Goal: Communication & Community: Answer question/provide support

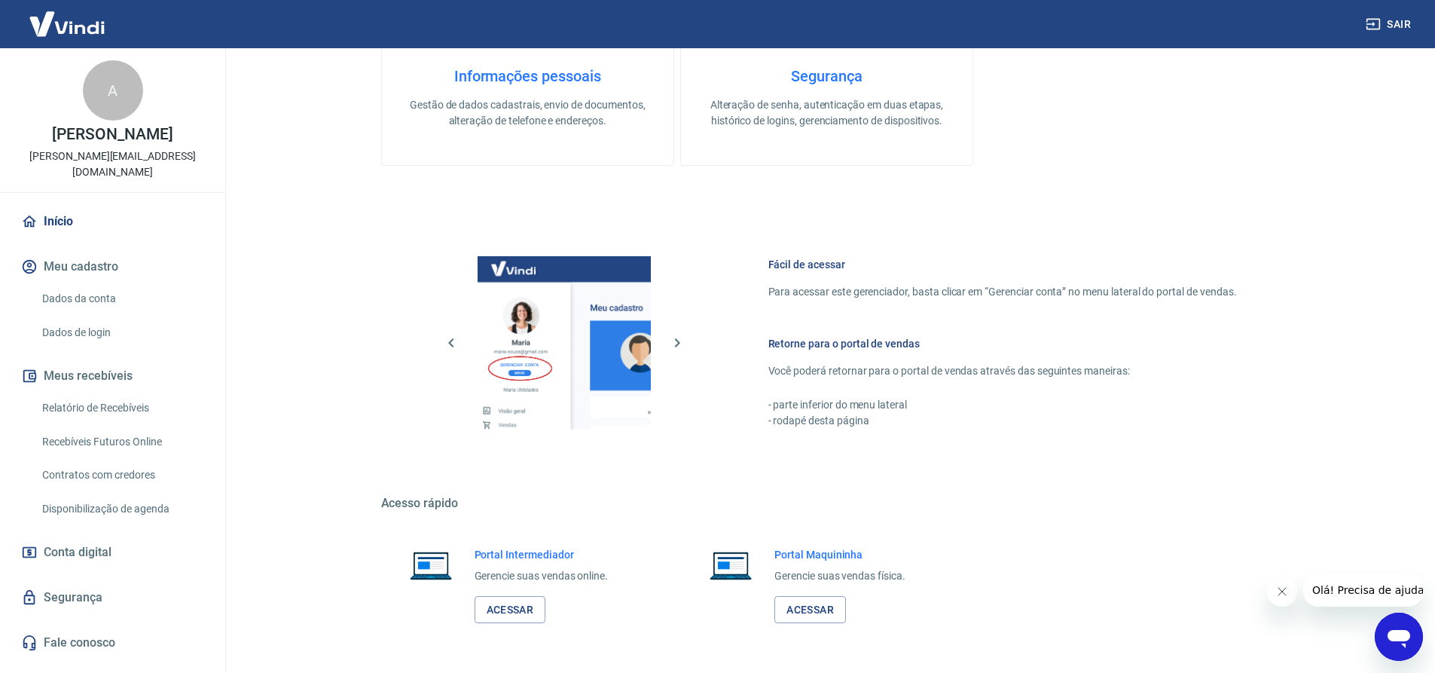
scroll to position [657, 0]
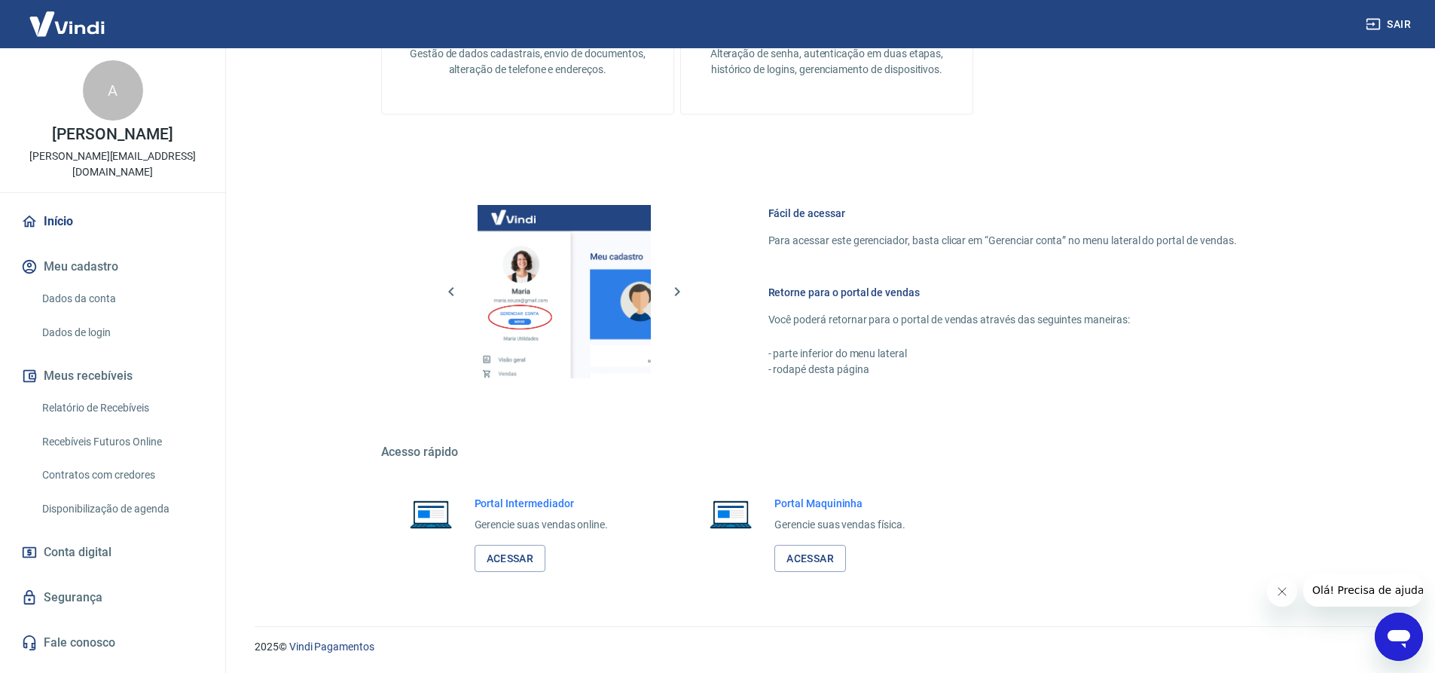
click at [1400, 631] on icon "Abrir janela de mensagens" at bounding box center [1398, 639] width 23 height 18
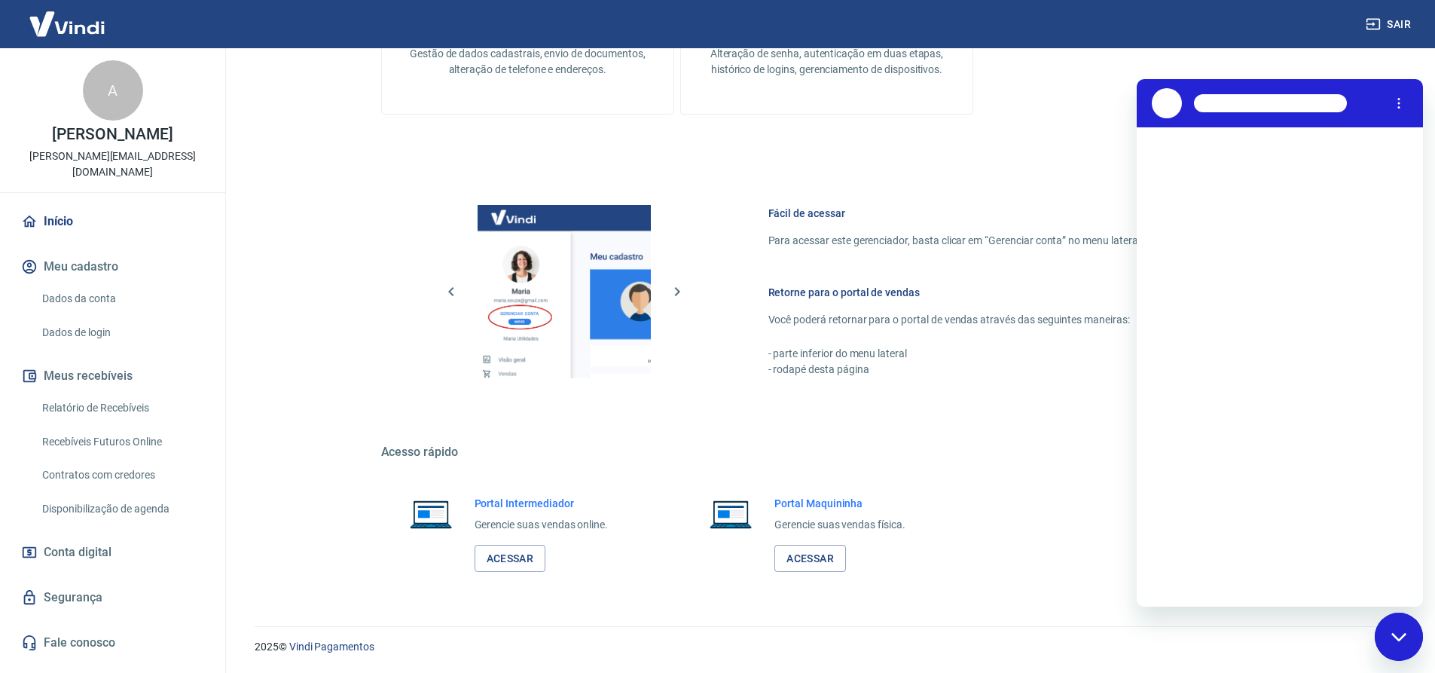
scroll to position [0, 0]
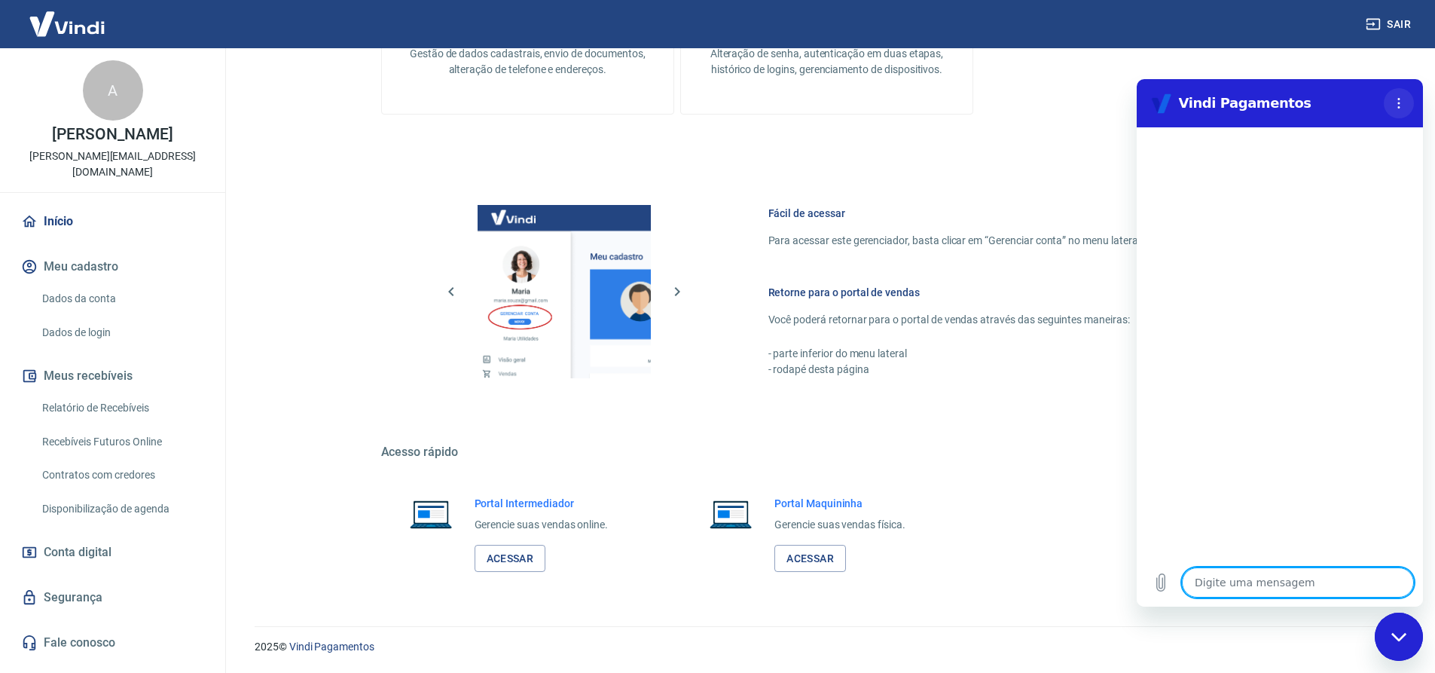
click at [1399, 103] on circle "Menu de opções" at bounding box center [1399, 103] width 2 height 2
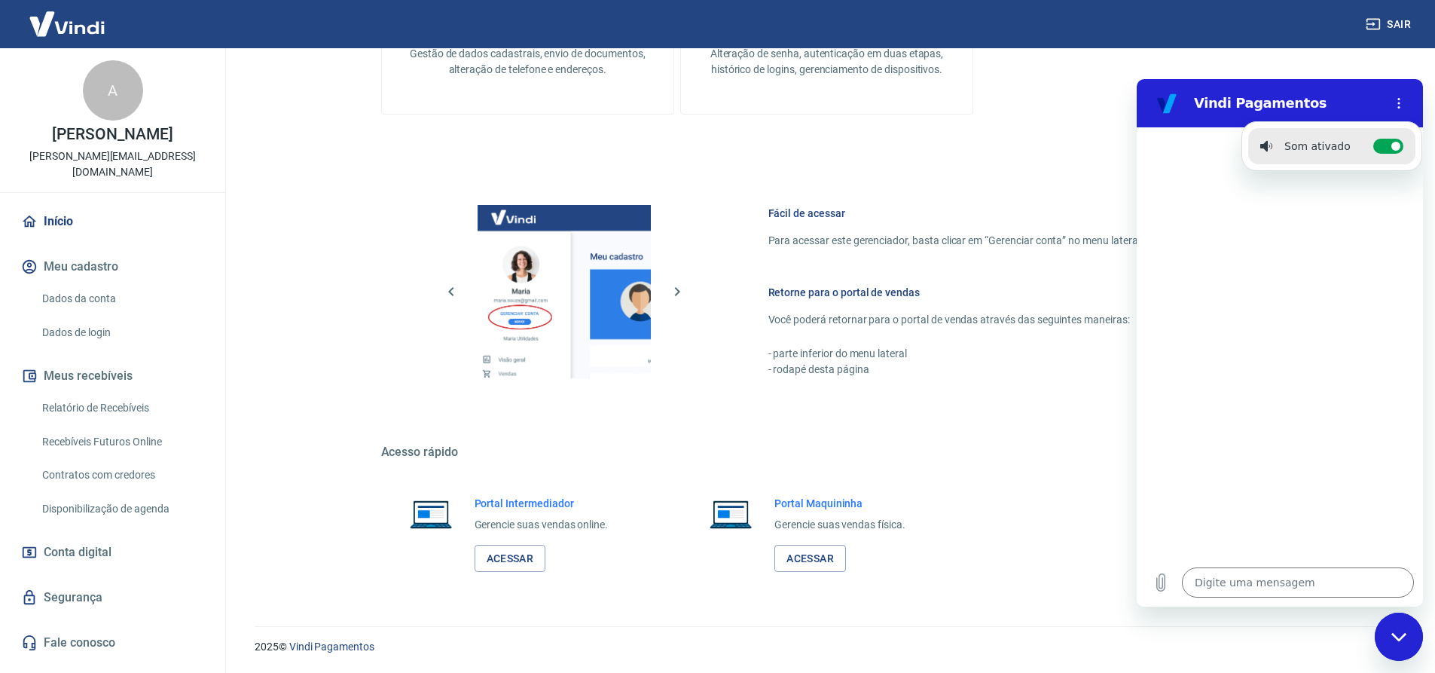
click at [1292, 345] on div at bounding box center [1279, 342] width 286 height 431
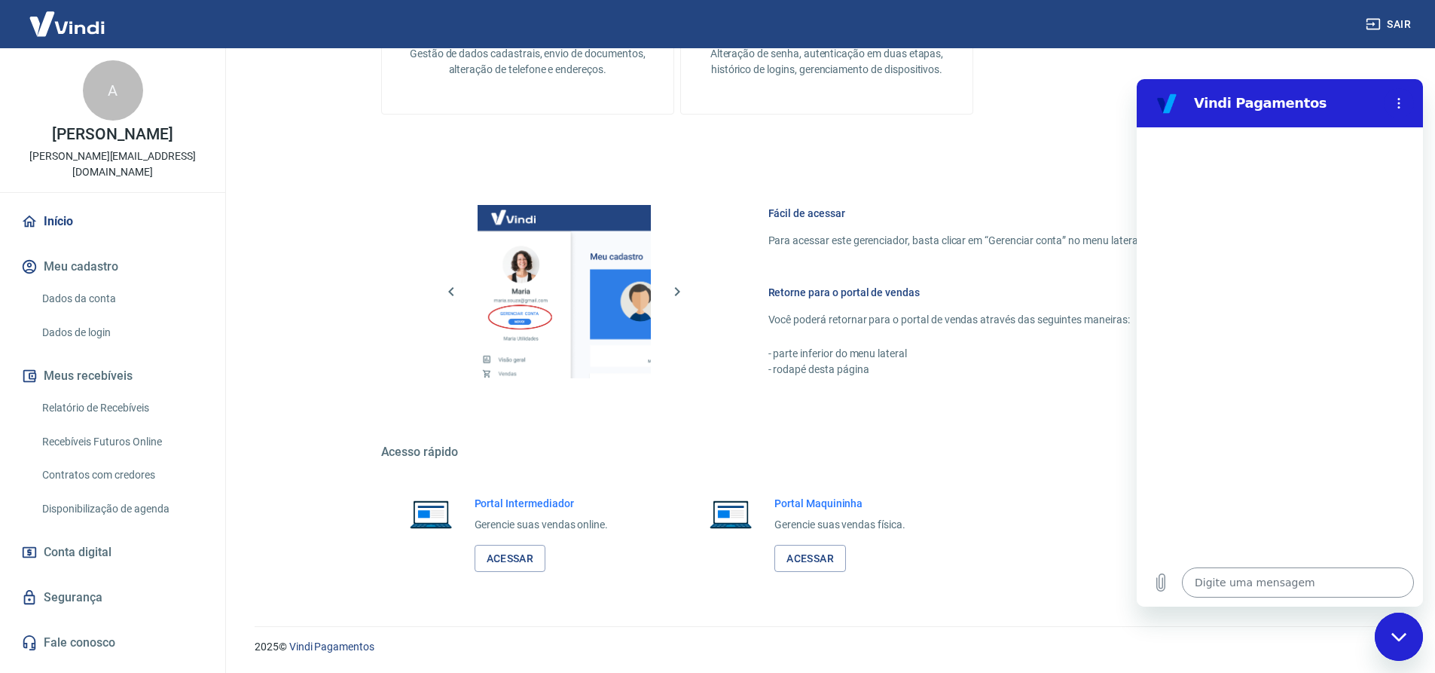
click at [1213, 580] on textarea at bounding box center [1298, 582] width 232 height 30
type textarea "o"
type textarea "x"
type textarea "oI"
type textarea "x"
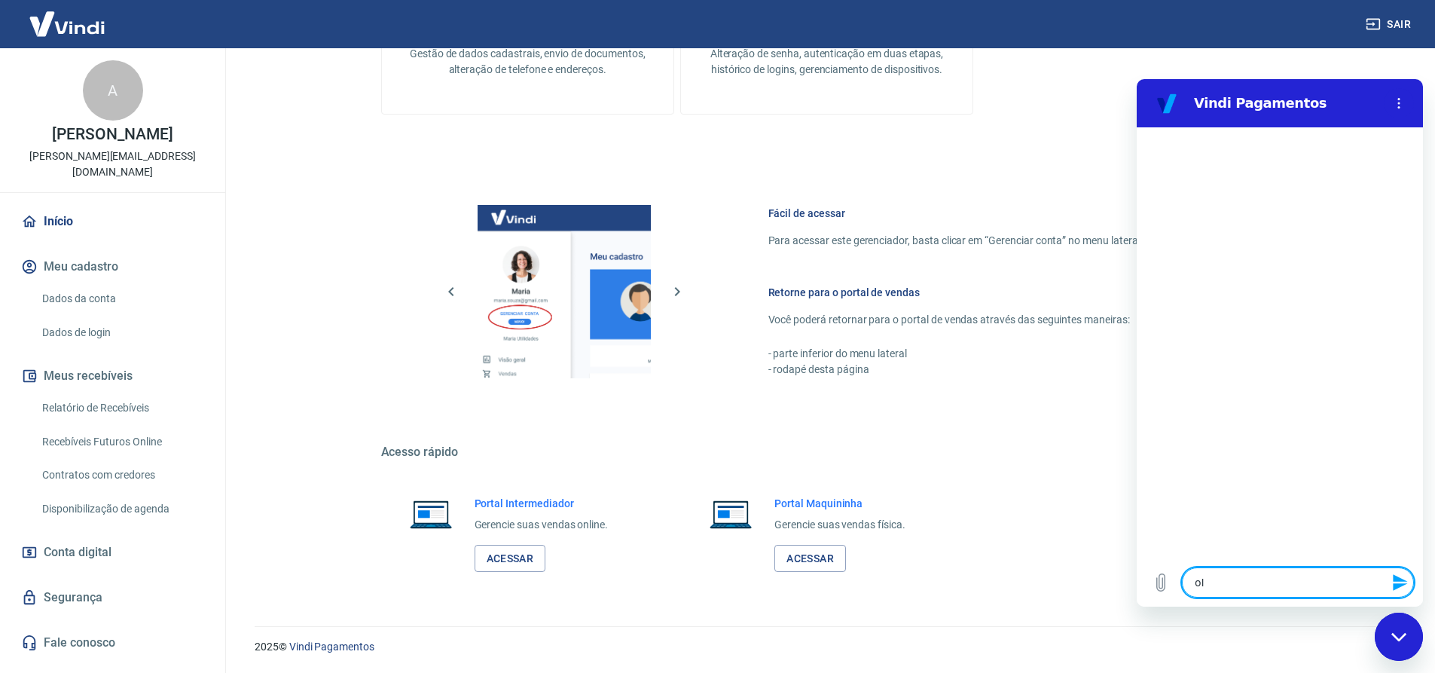
type textarea "o"
type textarea "x"
type textarea "o"
type textarea "x"
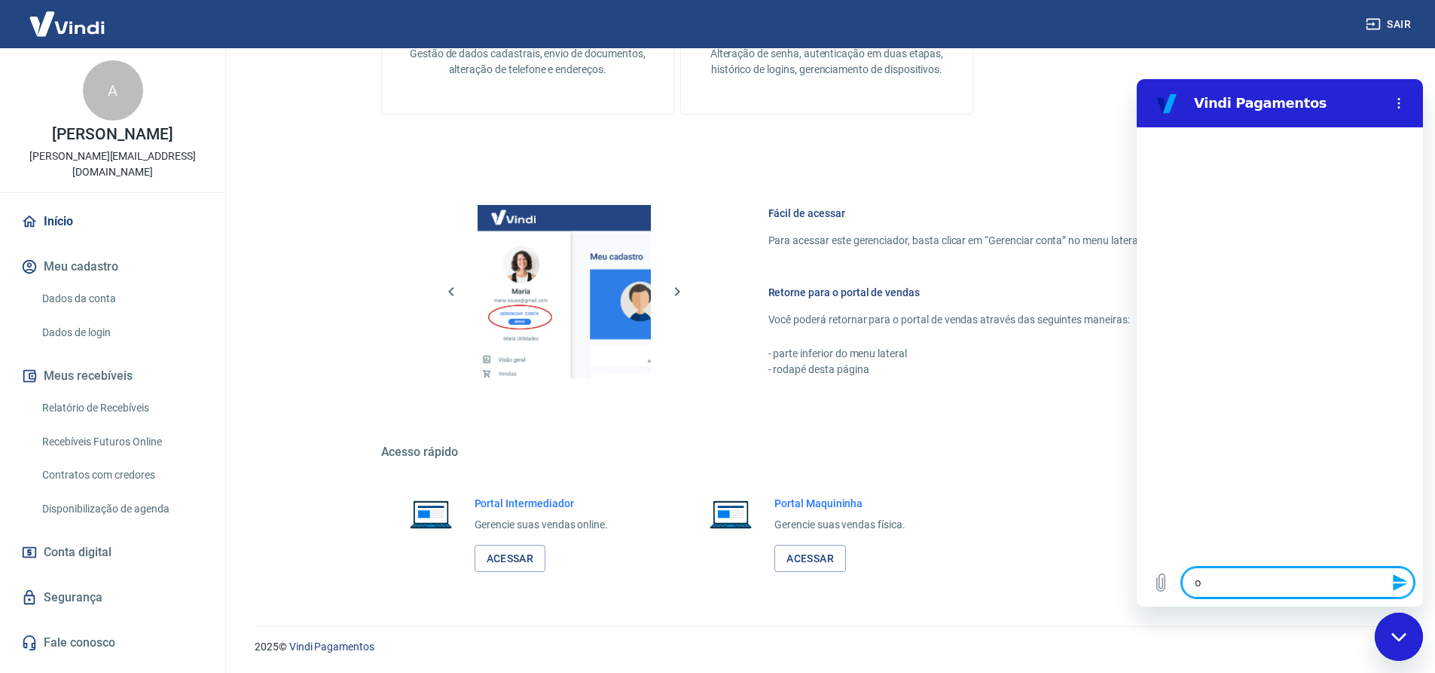
type textarea "x"
type textarea "O"
type textarea "x"
type textarea "OU"
type textarea "x"
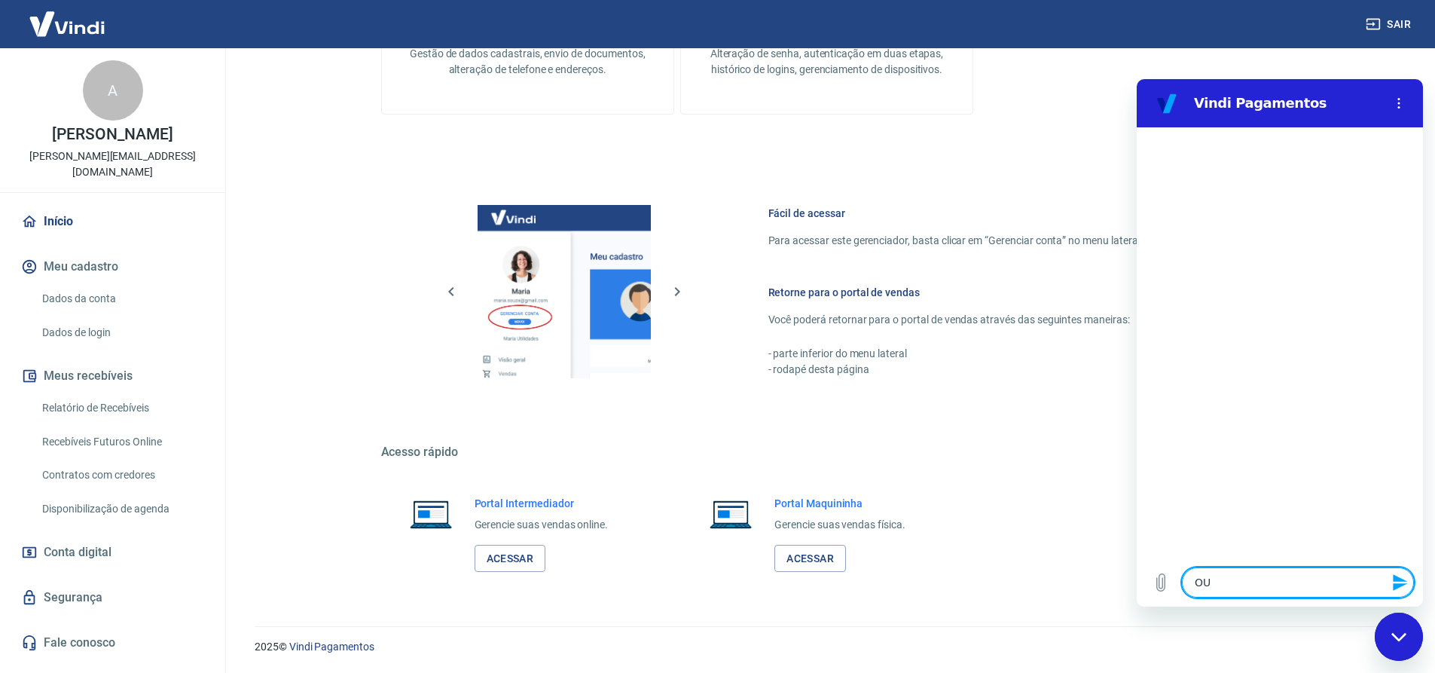
type textarea "OUI"
type textarea "x"
type textarea "OU"
type textarea "x"
type textarea "O"
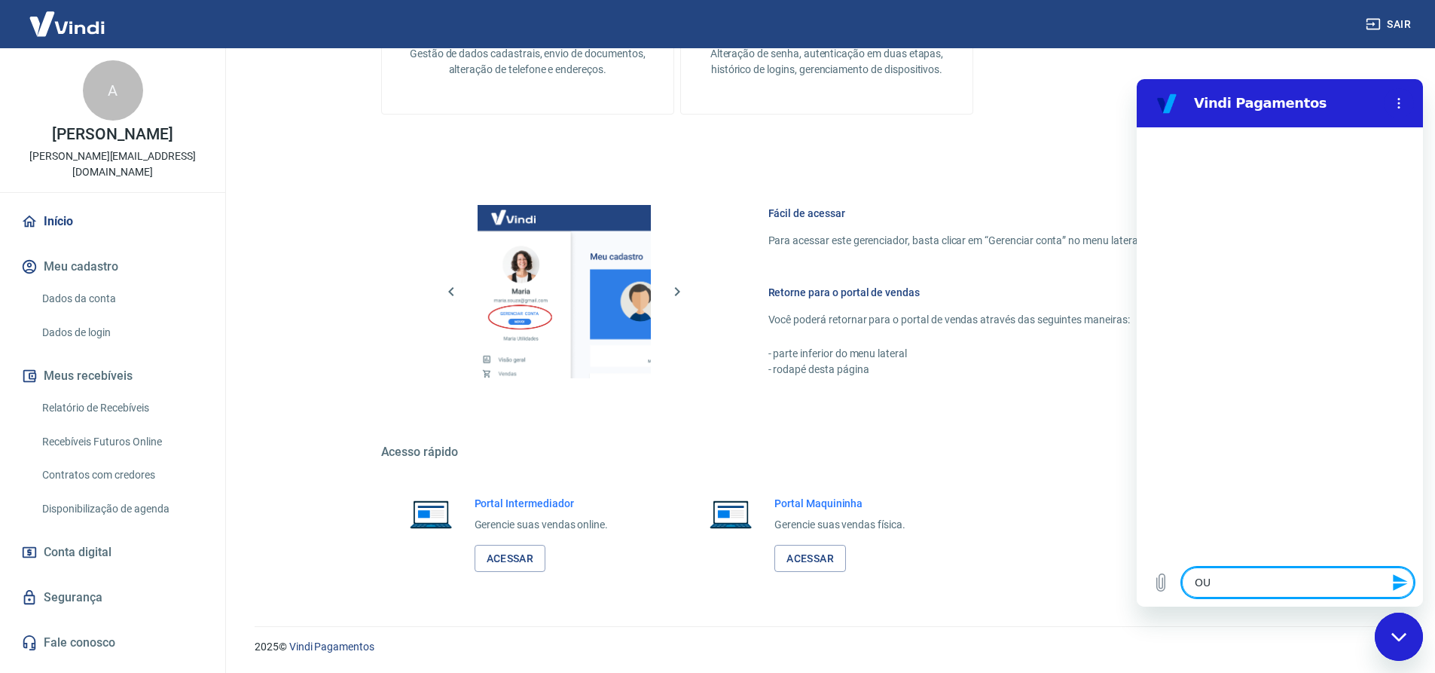
type textarea "x"
type textarea "Oi"
type textarea "x"
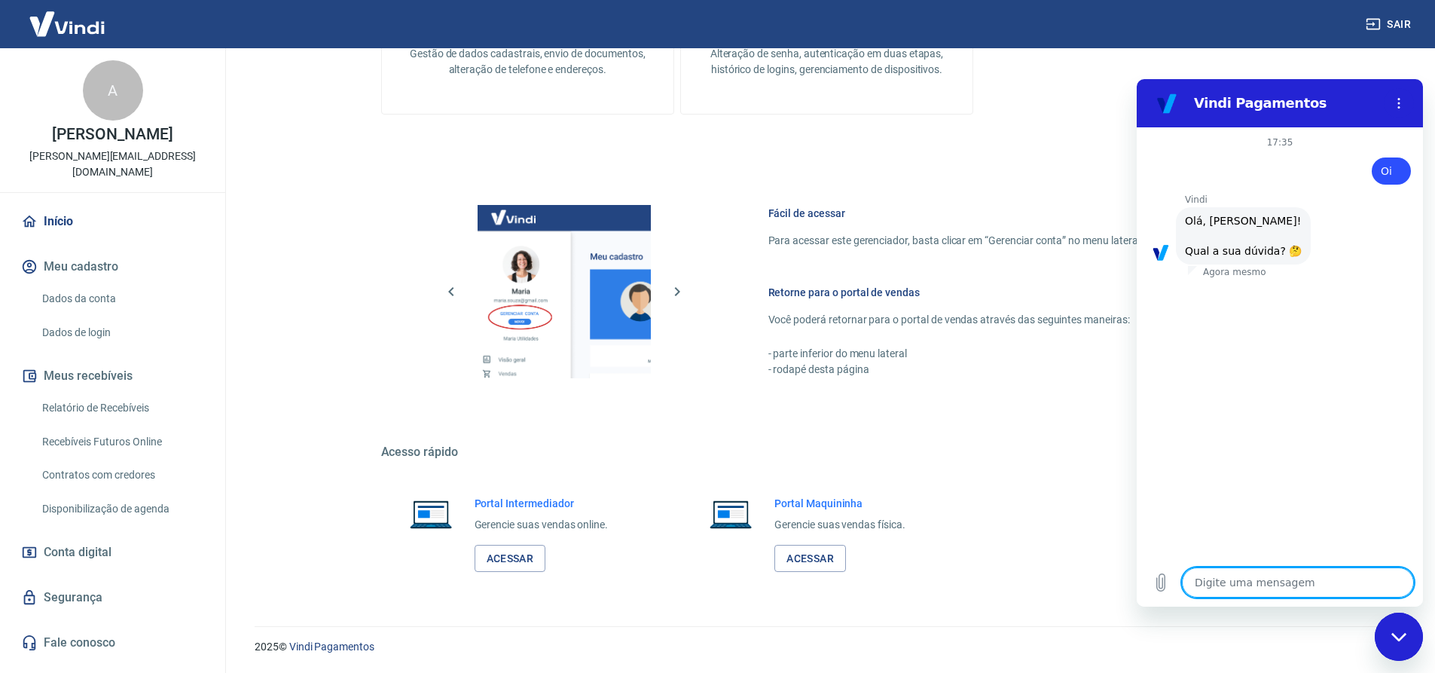
scroll to position [35, 0]
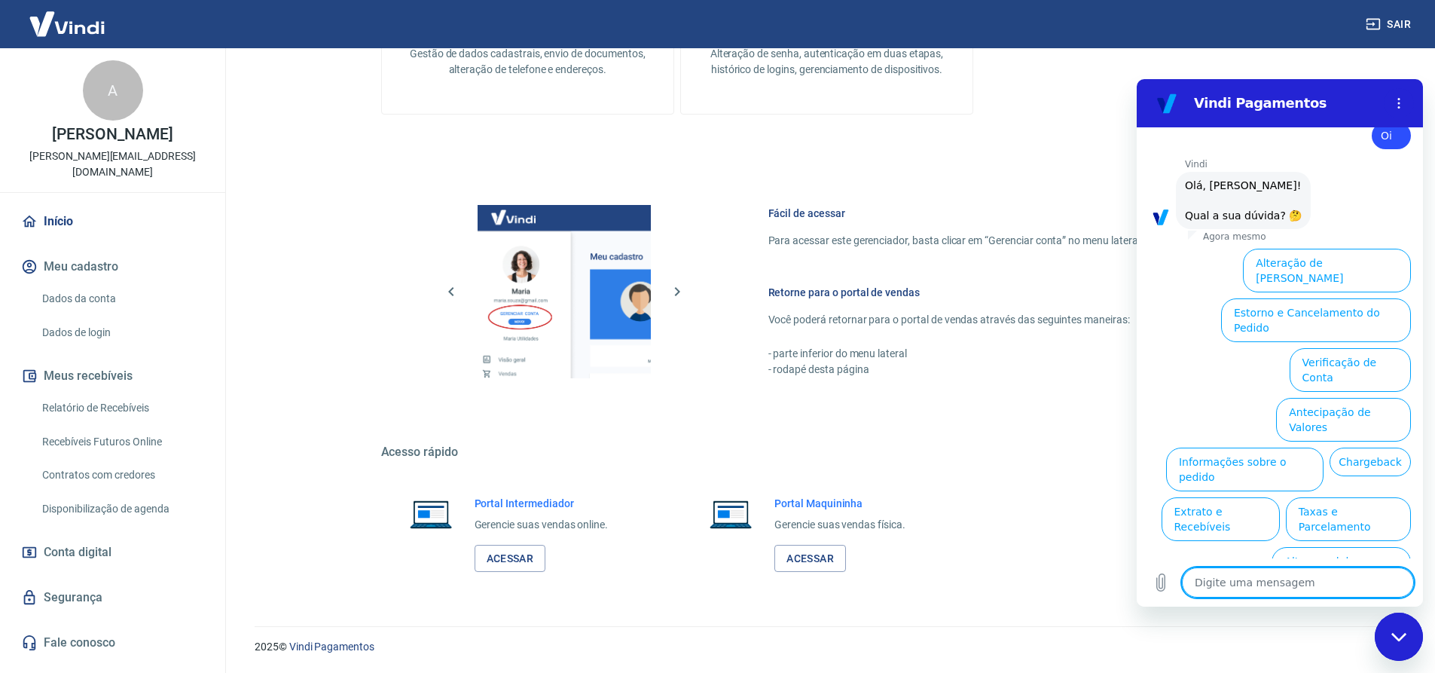
type textarea "a"
type textarea "x"
type textarea "at"
type textarea "x"
type textarea "ate"
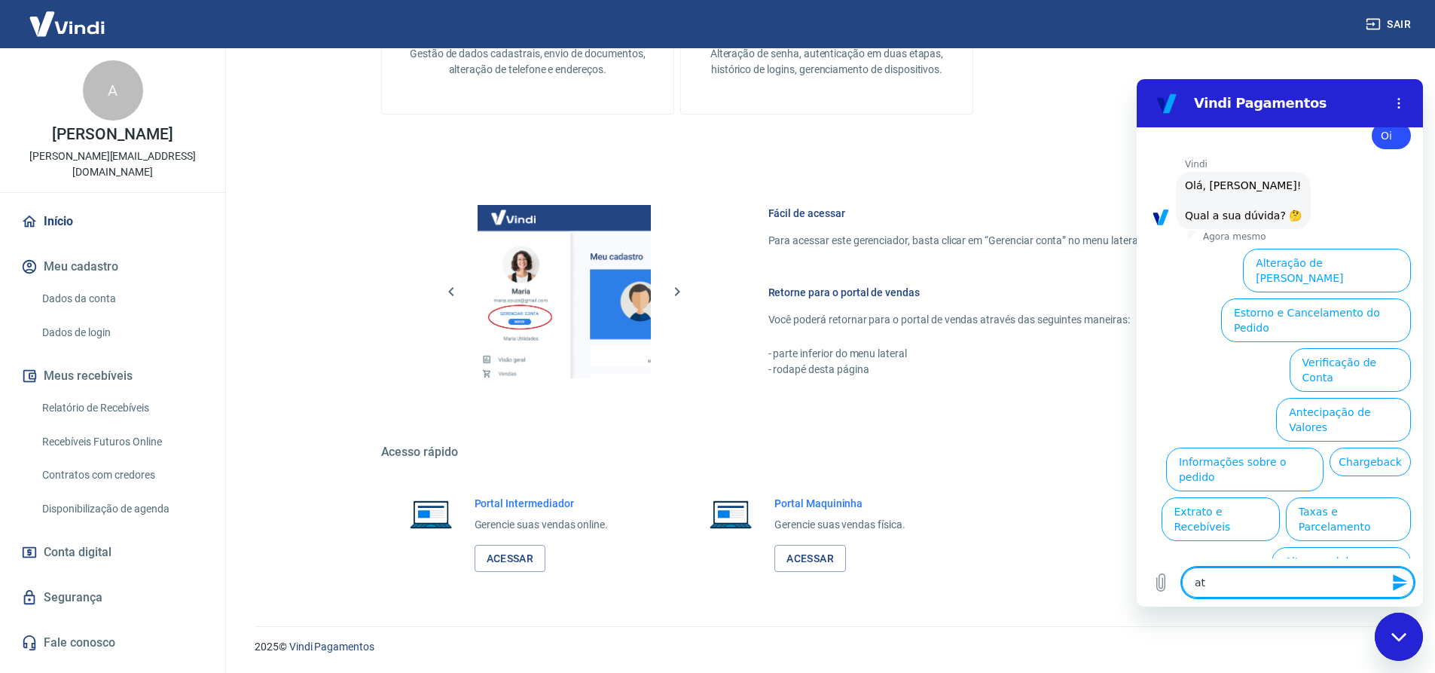
type textarea "x"
type textarea "aten"
type textarea "x"
type textarea "atend"
type textarea "x"
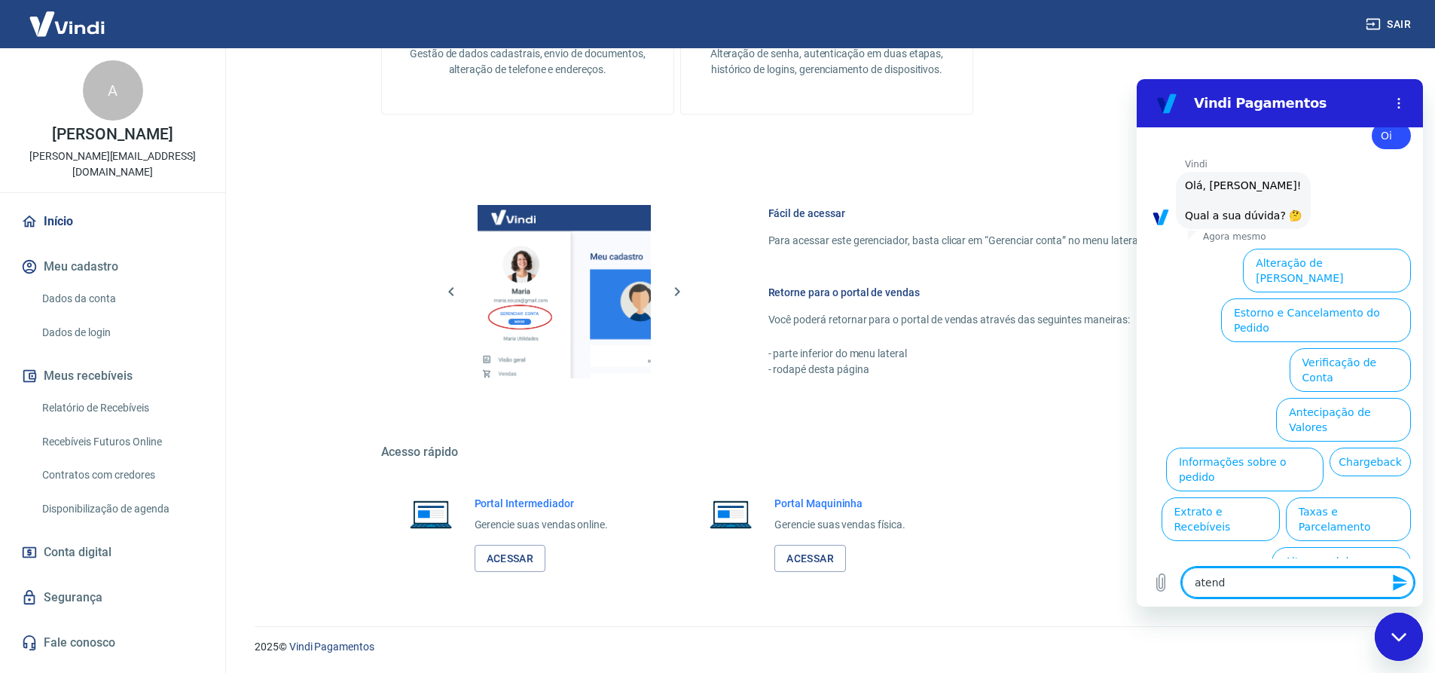
type textarea "atendi"
type textarea "x"
type textarea "atendim"
type textarea "x"
type textarea "atendime"
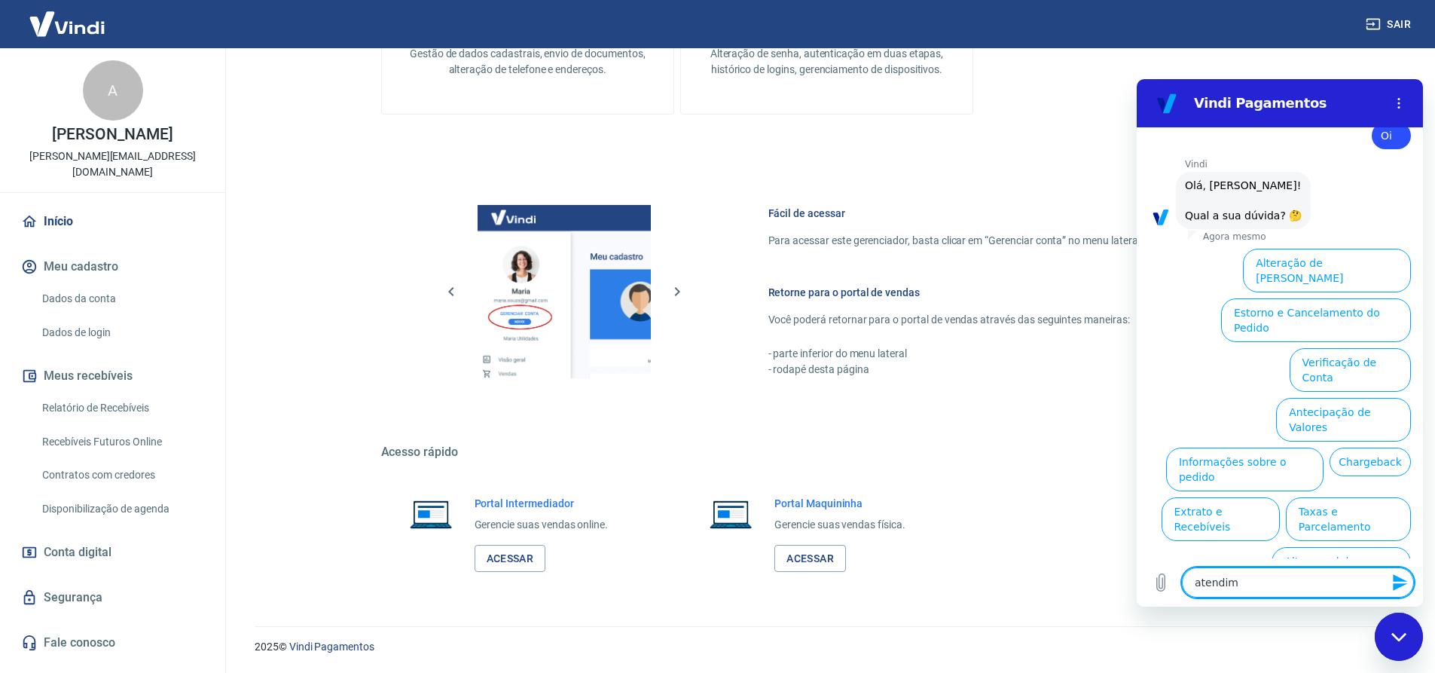
type textarea "x"
type textarea "atendimen"
type textarea "x"
type textarea "atendiment"
type textarea "x"
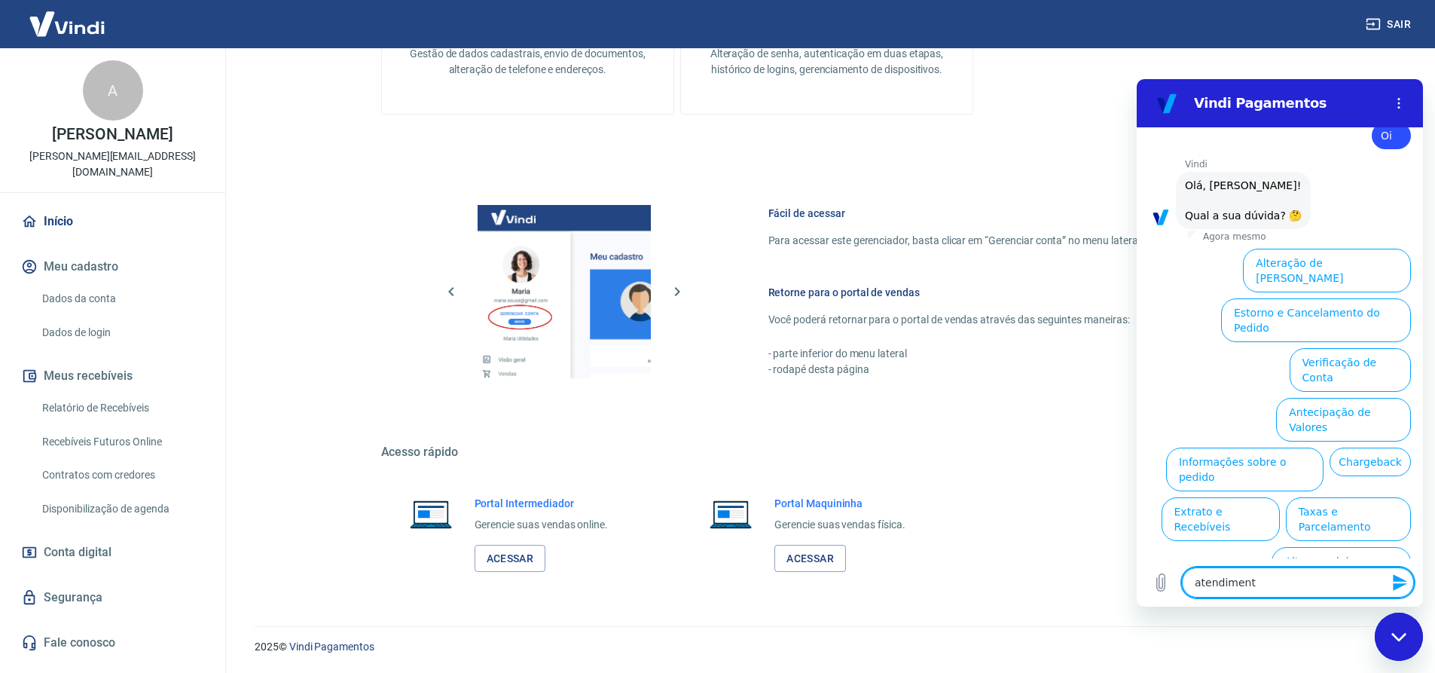
type textarea "atendimento"
type textarea "x"
type textarea "atendimento"
type textarea "x"
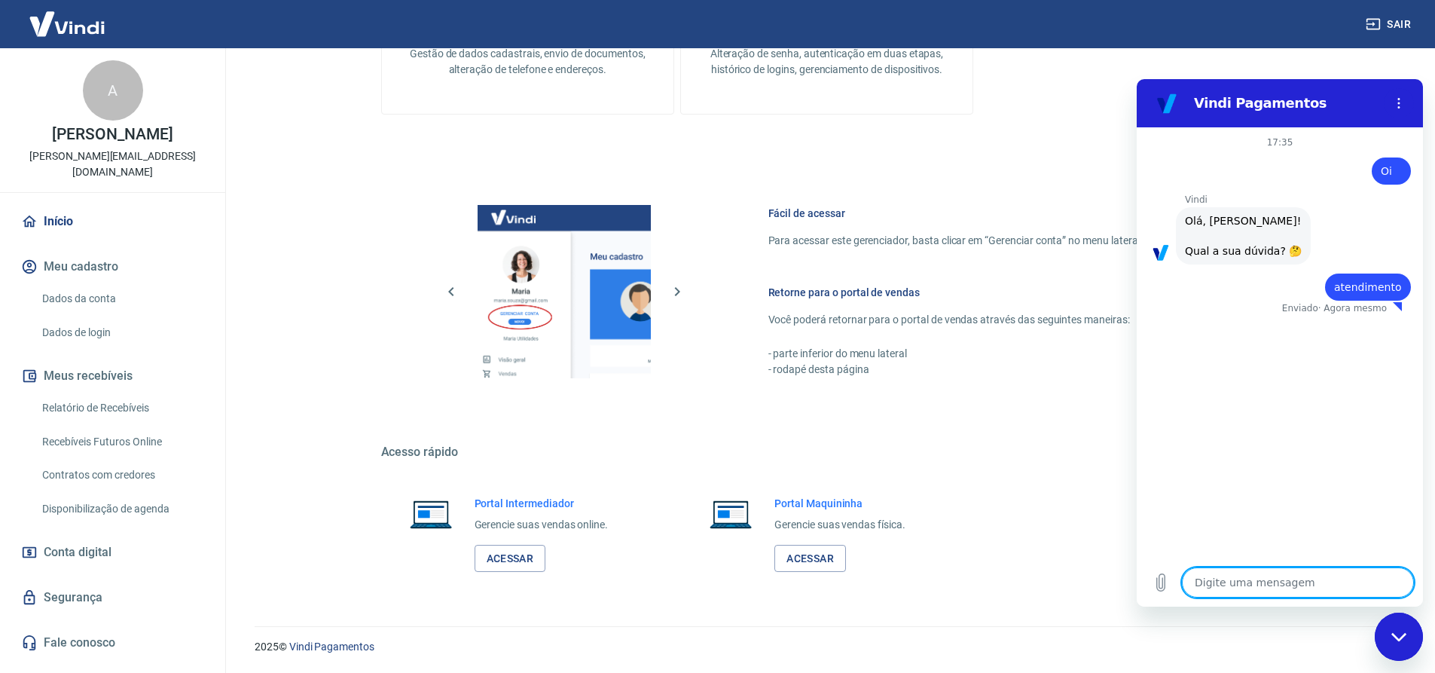
type textarea "x"
type textarea "a"
type textarea "x"
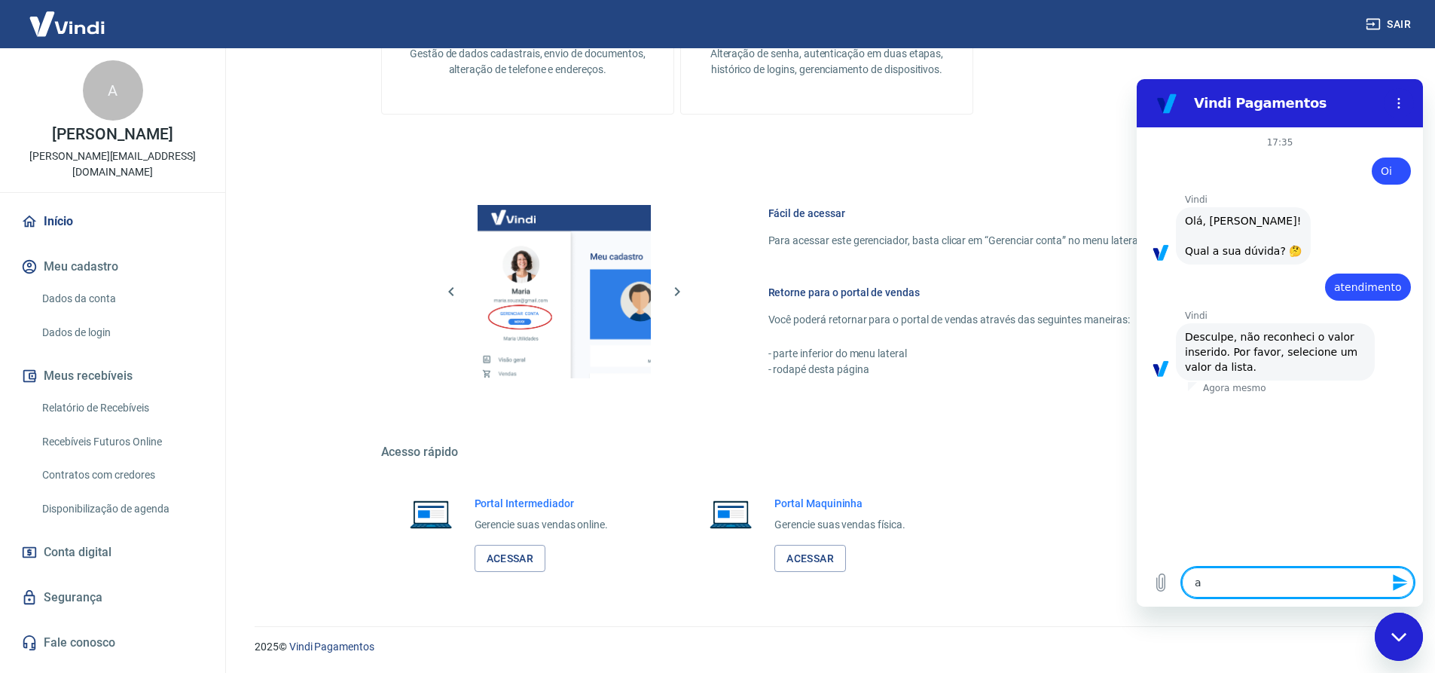
type textarea "at"
type textarea "x"
type textarea "ate"
type textarea "x"
type textarea "aten"
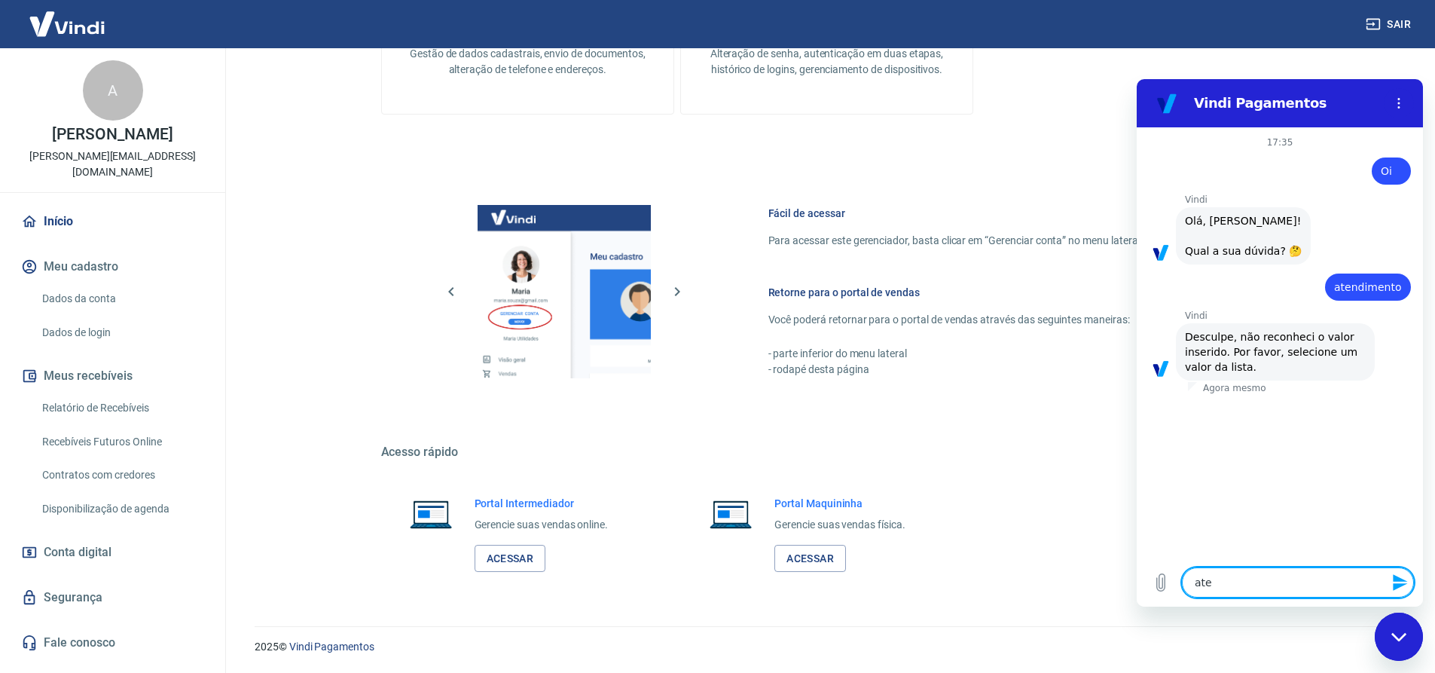
type textarea "x"
type textarea "atend"
type textarea "x"
type textarea "atende"
type textarea "x"
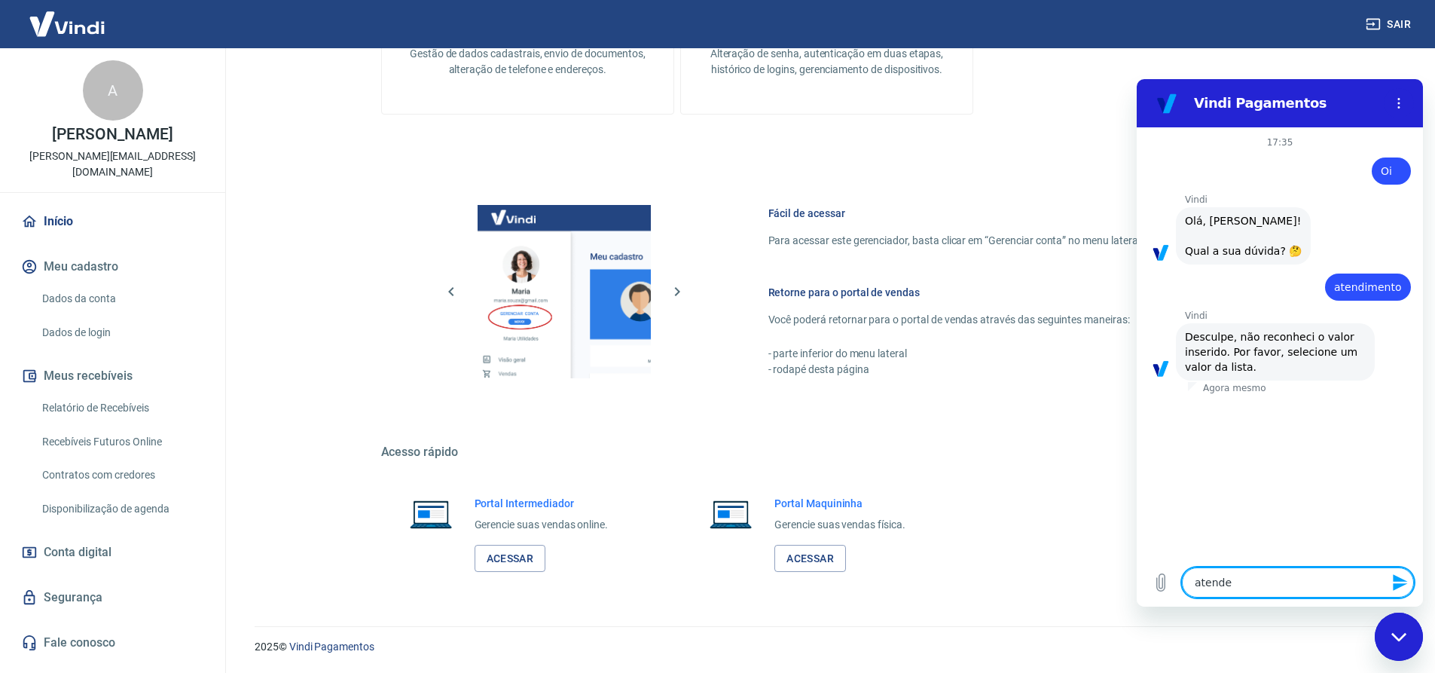
type textarea "atenden"
type textarea "x"
type textarea "atendent"
type textarea "x"
type textarea "atendente"
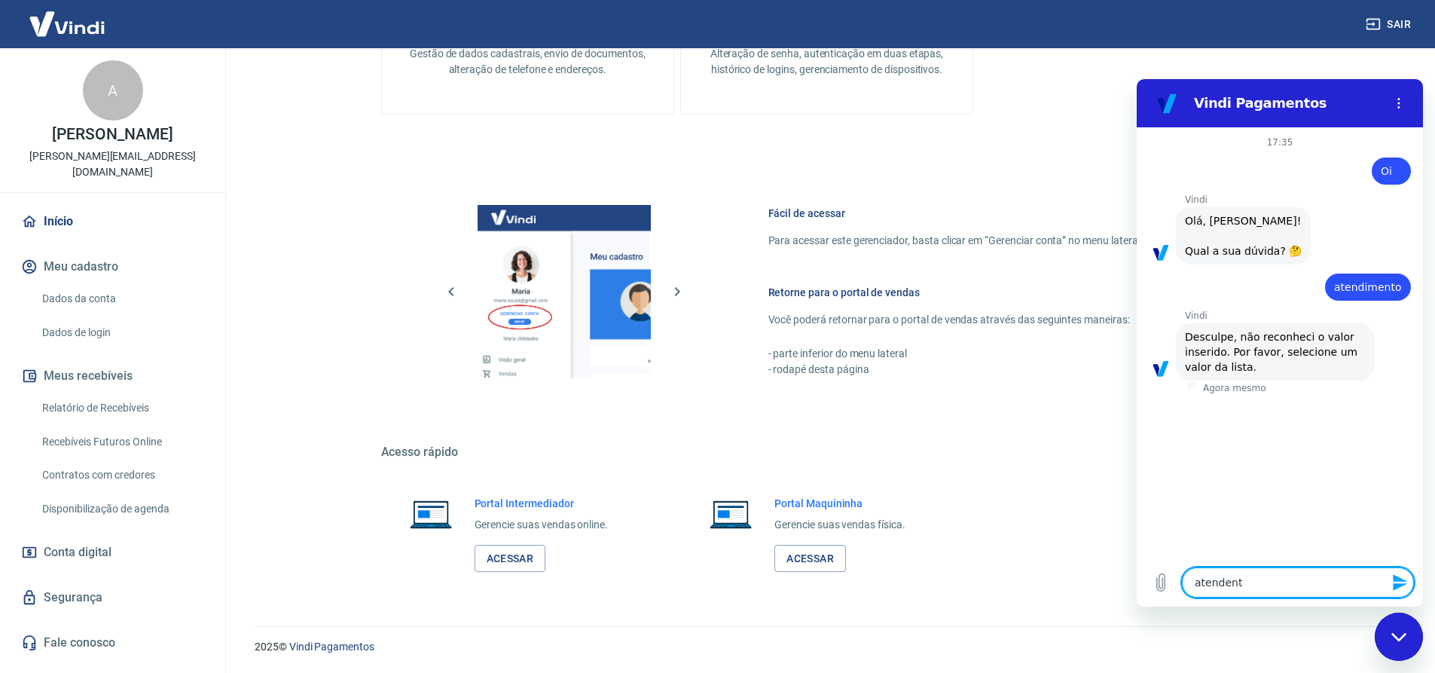
type textarea "x"
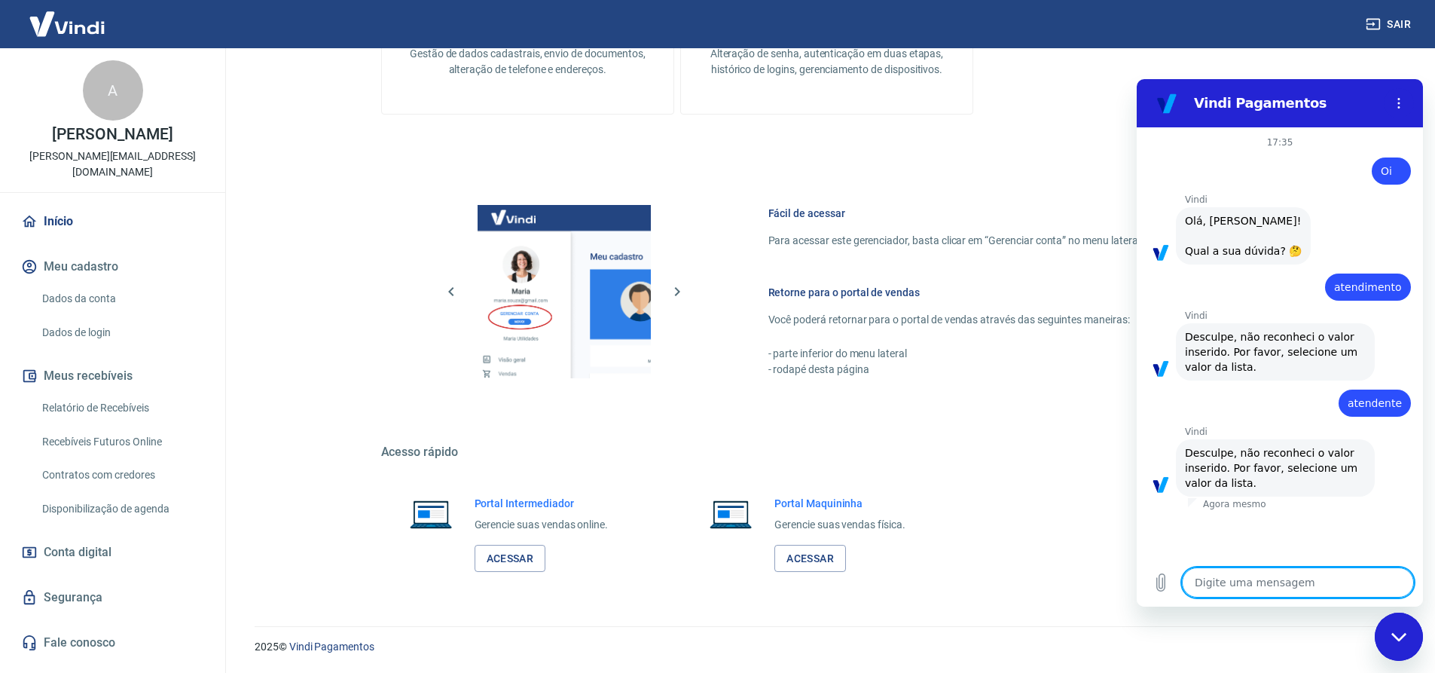
type textarea "a"
type textarea "x"
type textarea "at"
type textarea "x"
type textarea "ate"
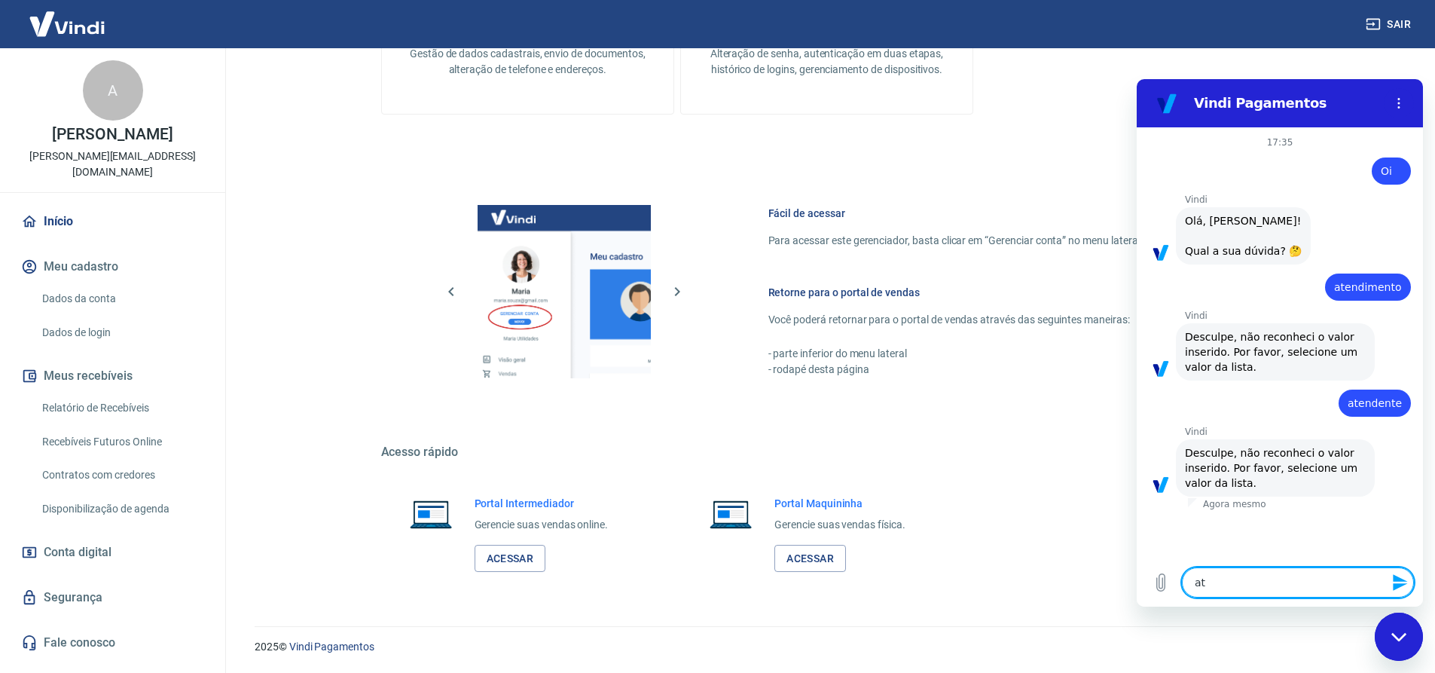
type textarea "x"
type textarea "aten"
type textarea "x"
type textarea "atend"
type textarea "x"
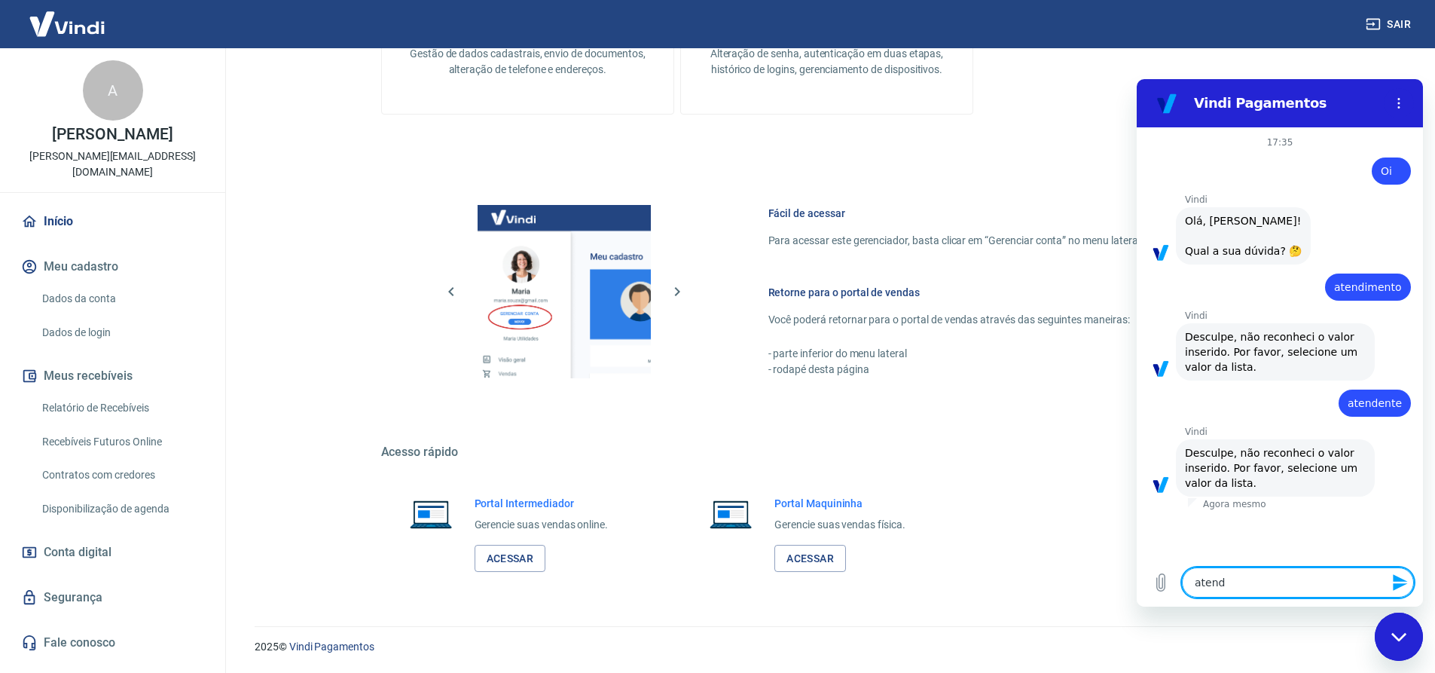
type textarea "atendi"
type textarea "x"
type textarea "atendim"
type textarea "x"
type textarea "atendime"
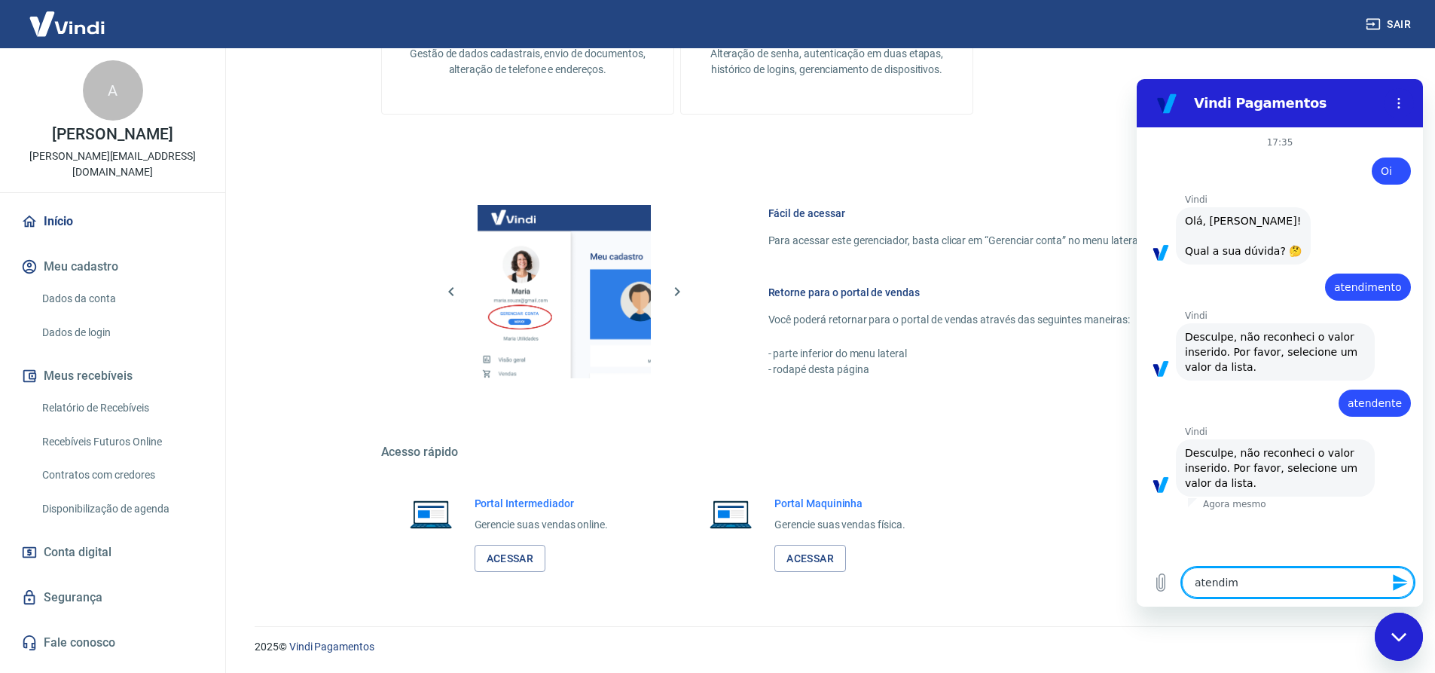
type textarea "x"
type textarea "atendim"
type textarea "x"
type textarea "atendi"
type textarea "x"
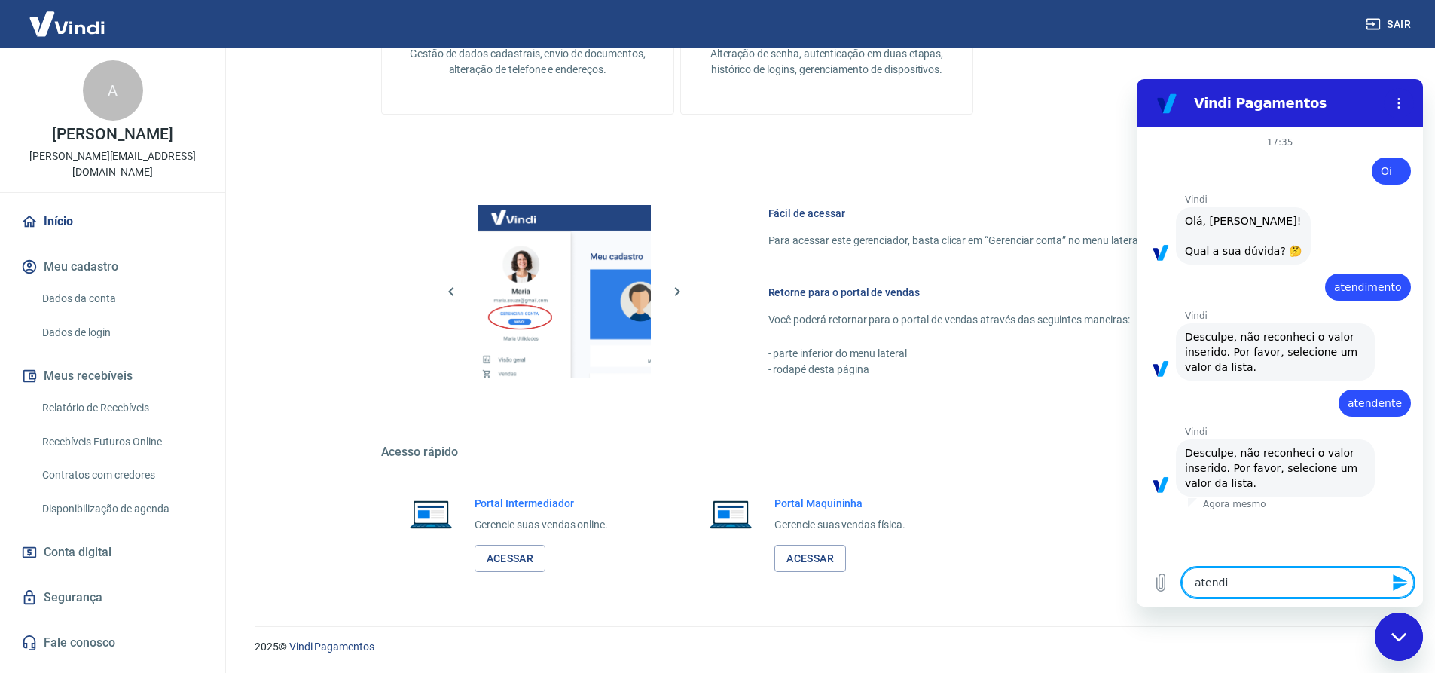
type textarea "atend"
type textarea "x"
type textarea "aten"
type textarea "x"
type textarea "atend"
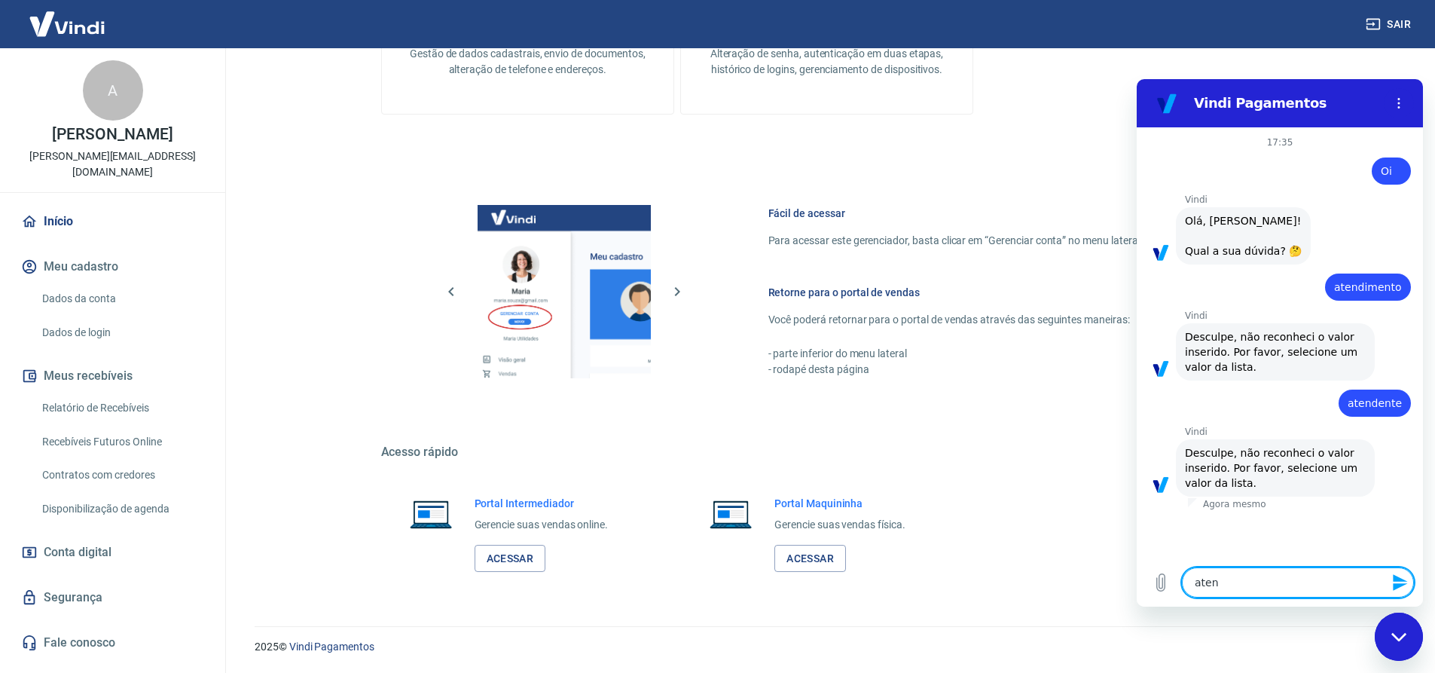
type textarea "x"
type textarea "atende"
type textarea "x"
type textarea "atenden"
type textarea "x"
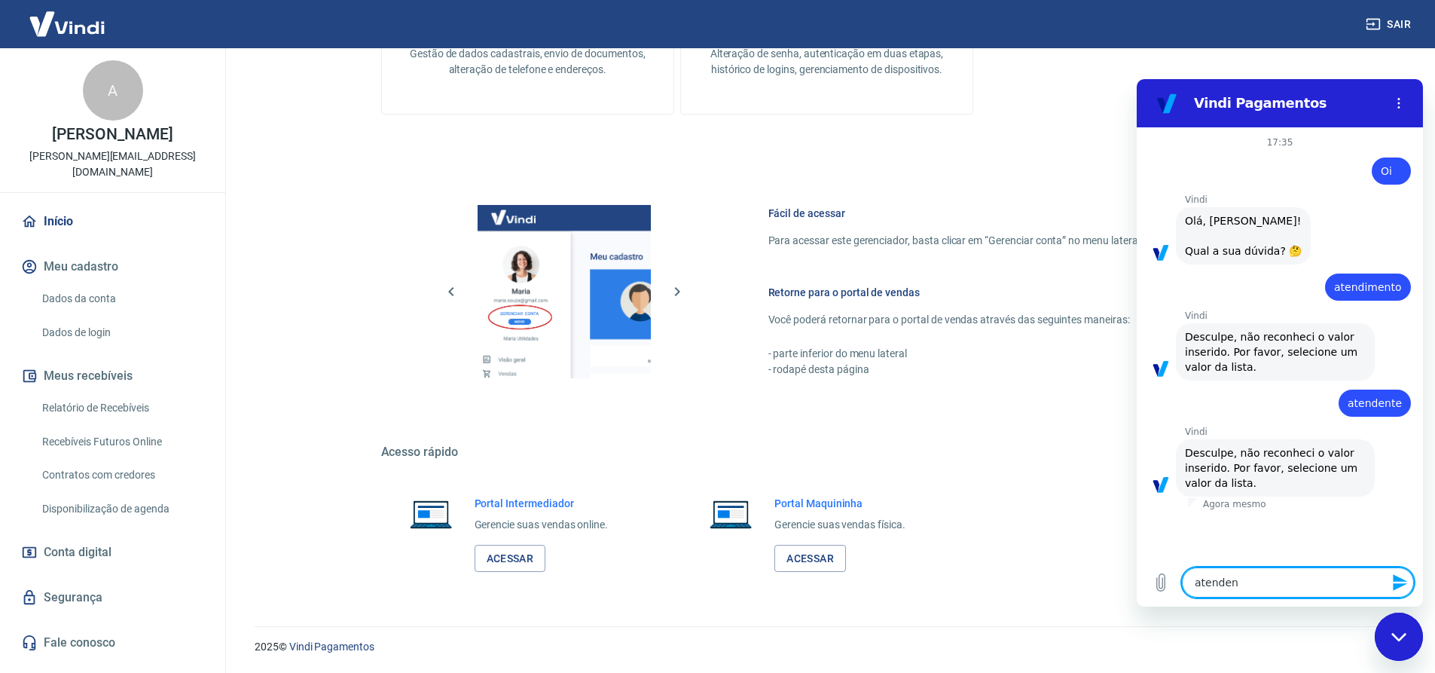
type textarea "atendent"
type textarea "x"
type textarea "atendente"
type textarea "x"
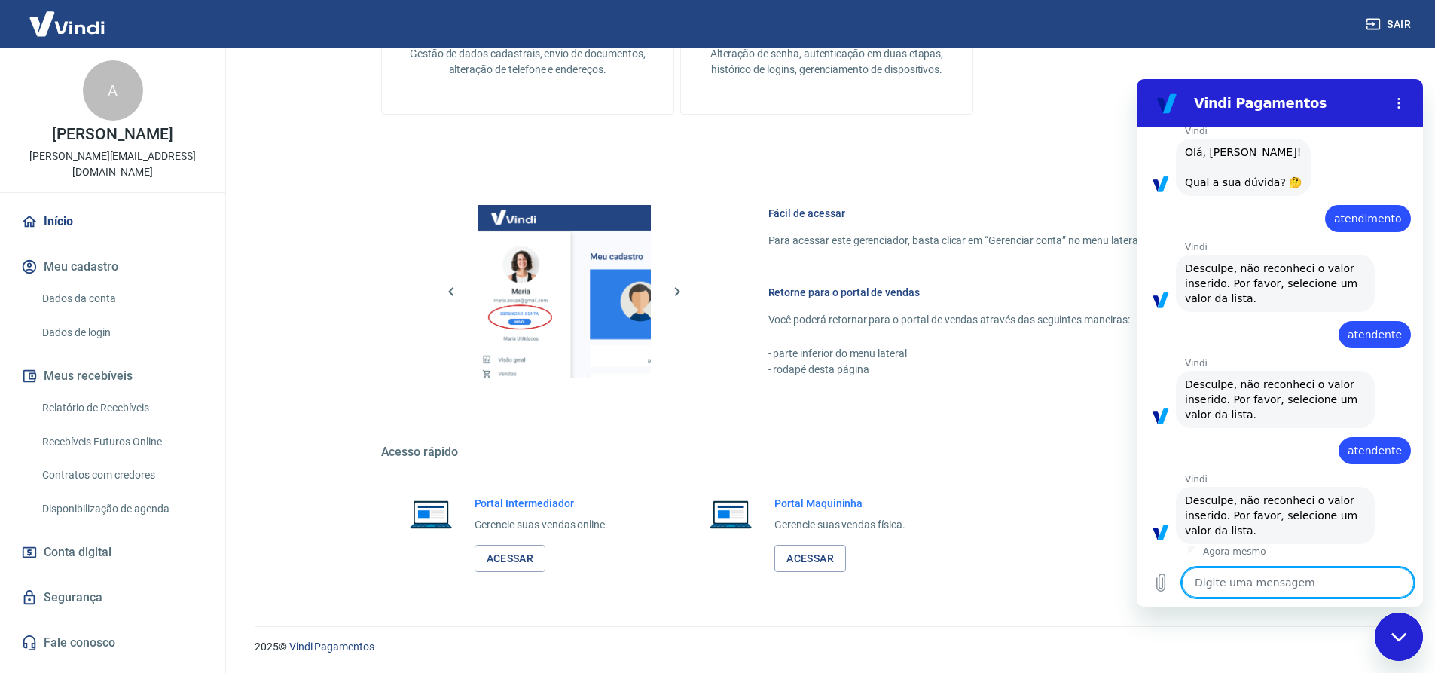
scroll to position [72, 0]
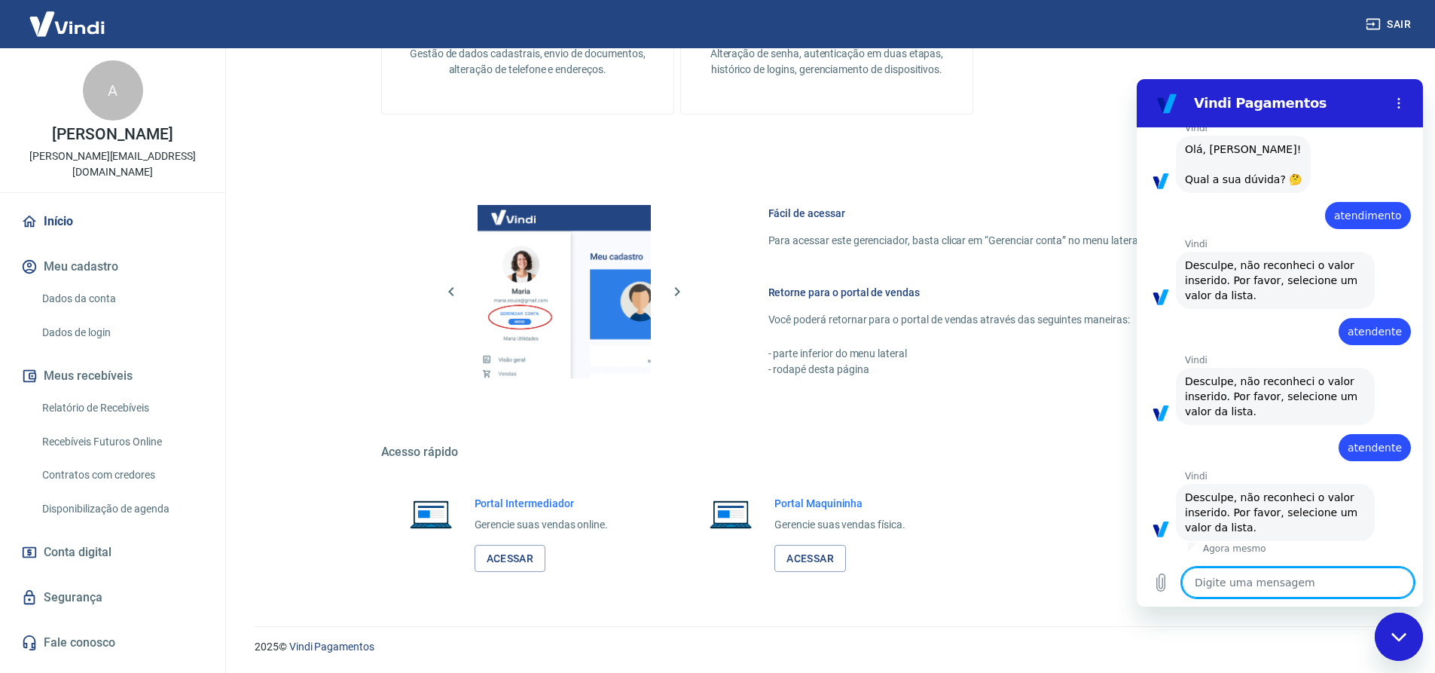
type textarea "e"
type textarea "x"
type textarea "es"
type textarea "x"
type textarea "esp"
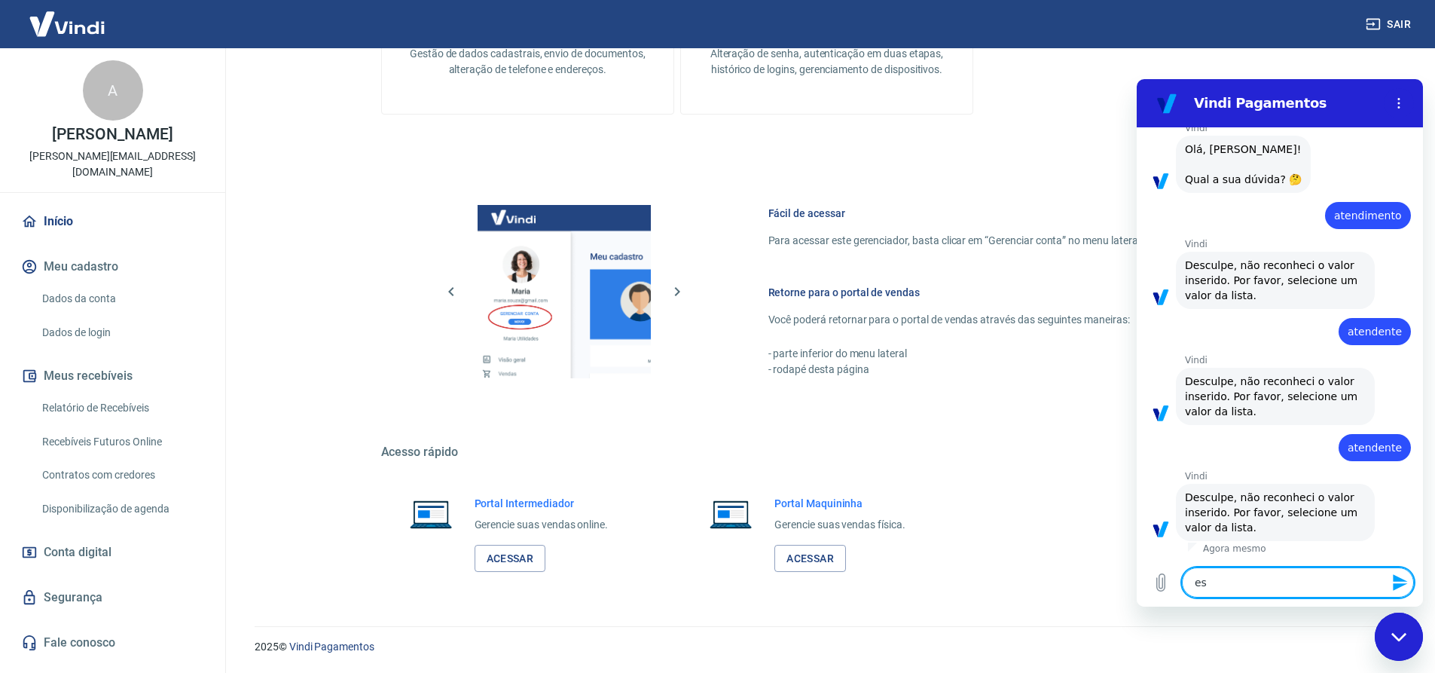
type textarea "x"
type textarea "espe"
type textarea "x"
type textarea "espec"
type textarea "x"
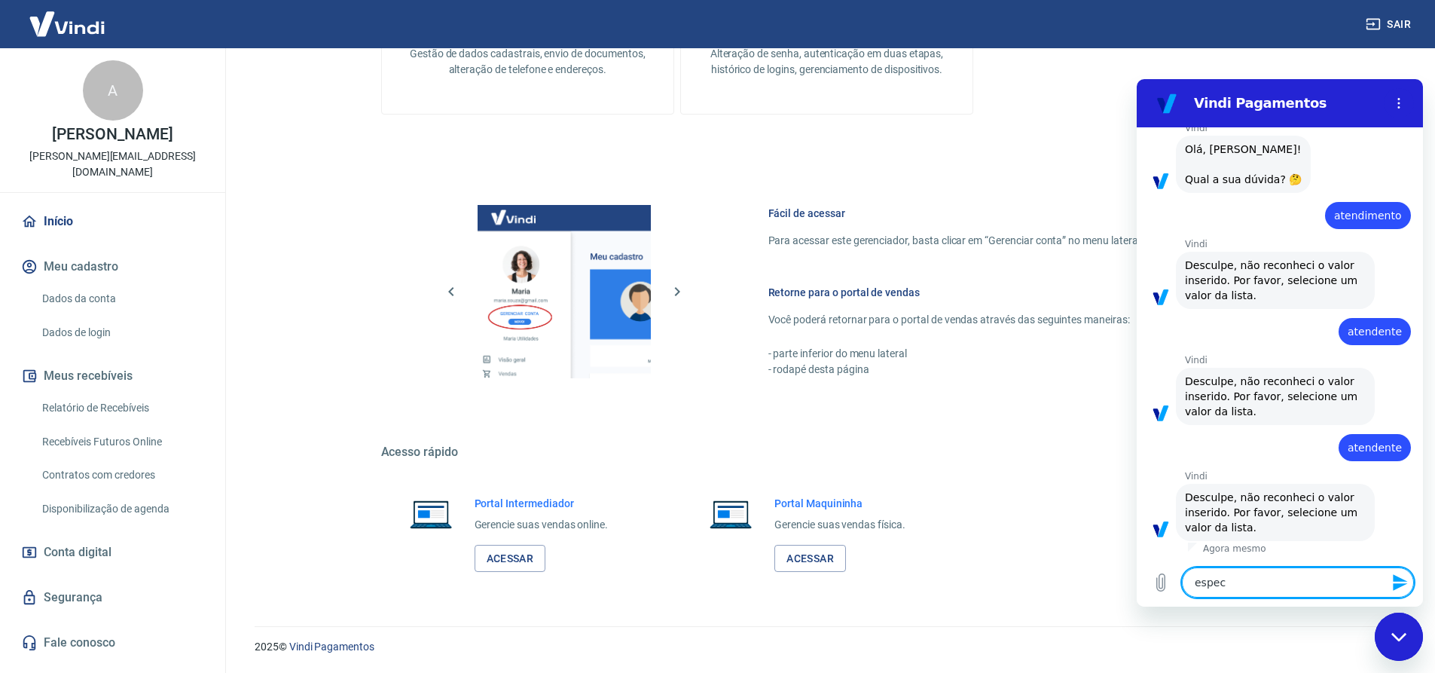
type textarea "especi"
type textarea "x"
type textarea "especia"
type textarea "x"
type textarea "especial"
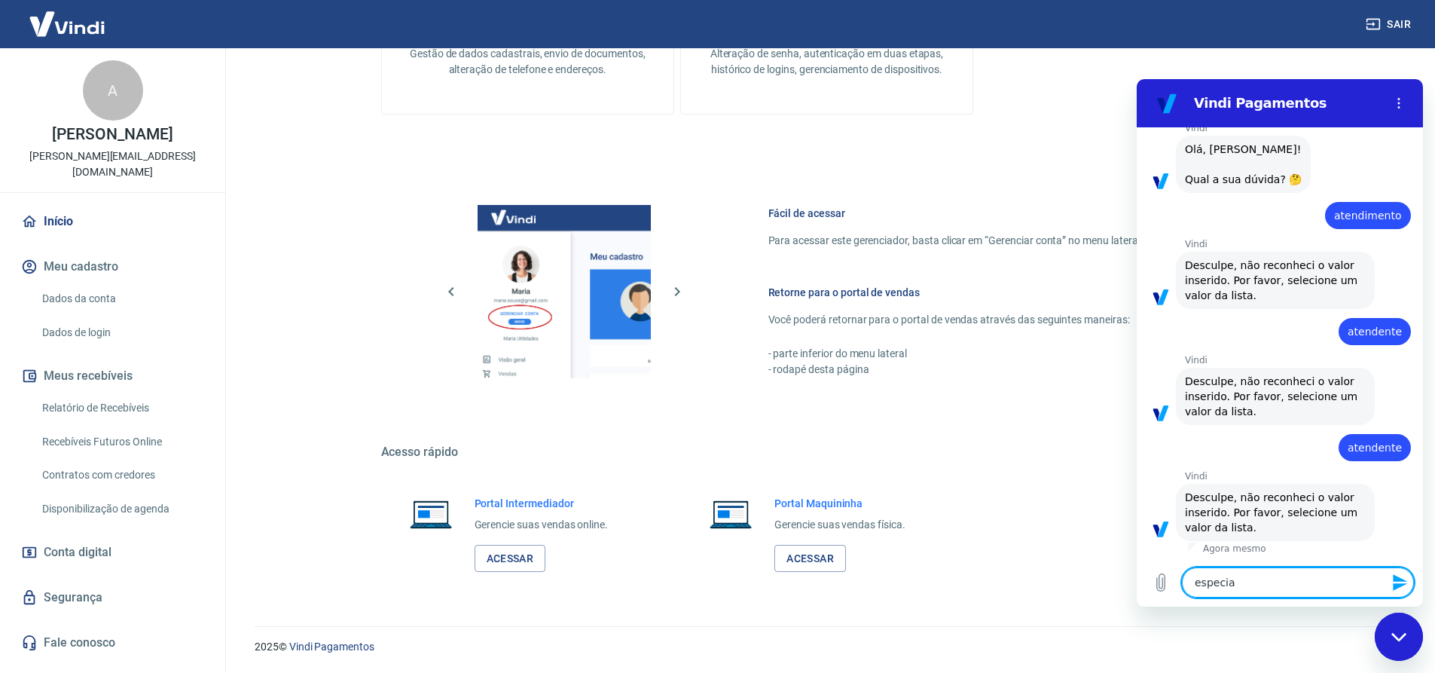
type textarea "x"
type textarea "especiali"
type textarea "x"
type textarea "especialio"
type textarea "x"
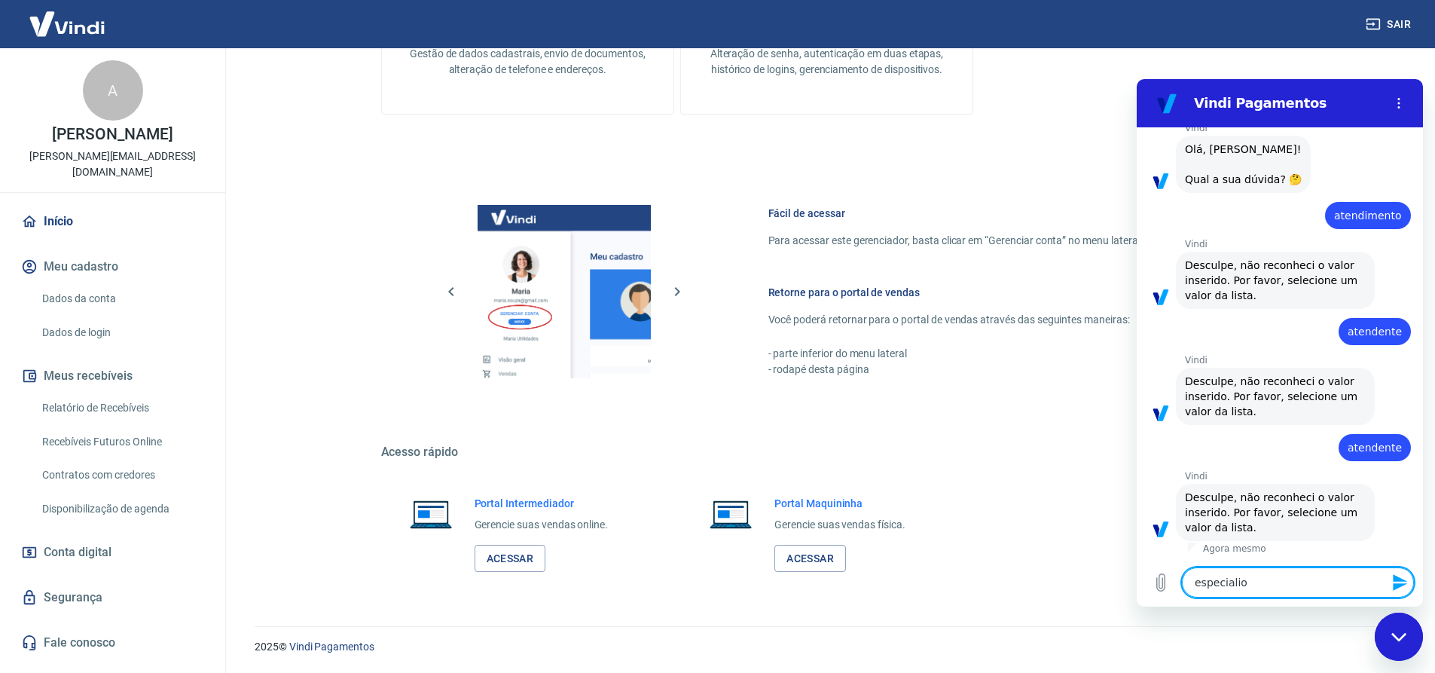
type textarea "especialios"
type textarea "x"
type textarea "especialiost"
type textarea "x"
type textarea "especialiostr"
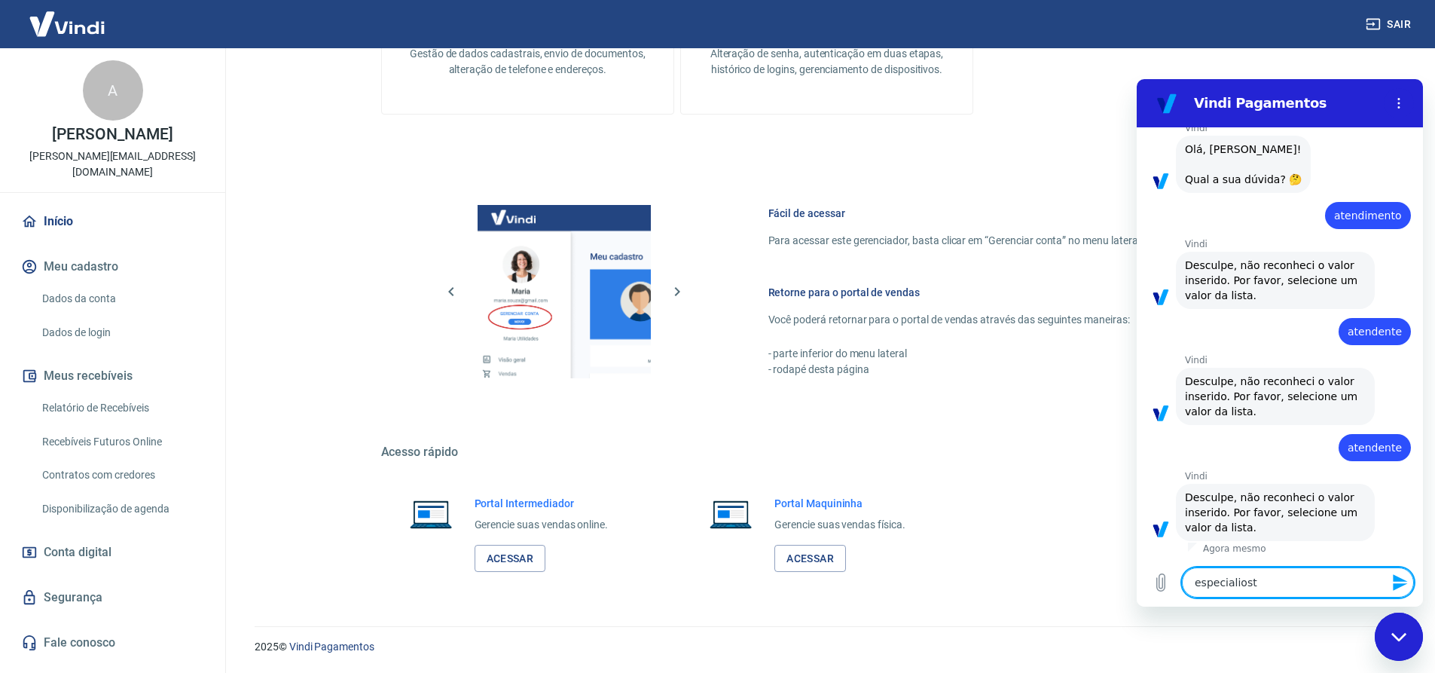
type textarea "x"
type textarea "especialiost"
type textarea "x"
type textarea "especialios"
type textarea "x"
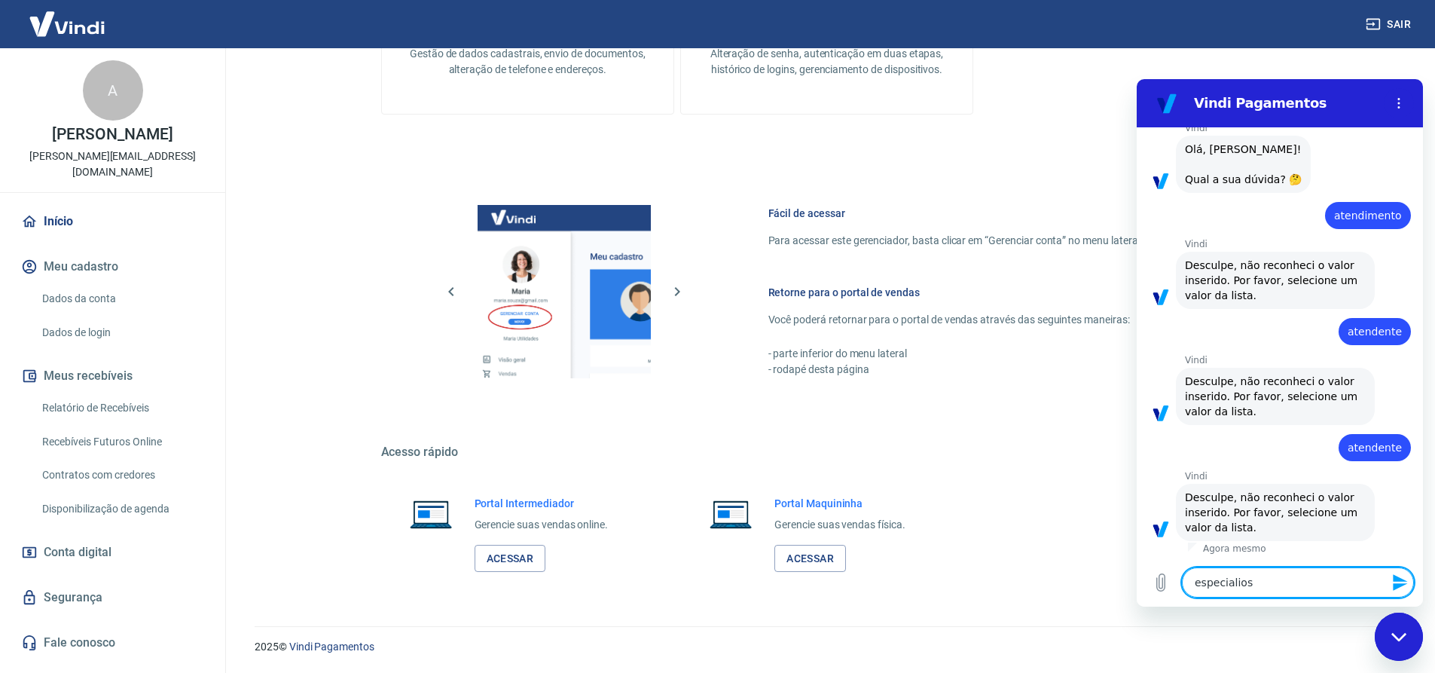
type textarea "especialio"
type textarea "x"
type textarea "especiali"
type textarea "x"
type textarea "especialis"
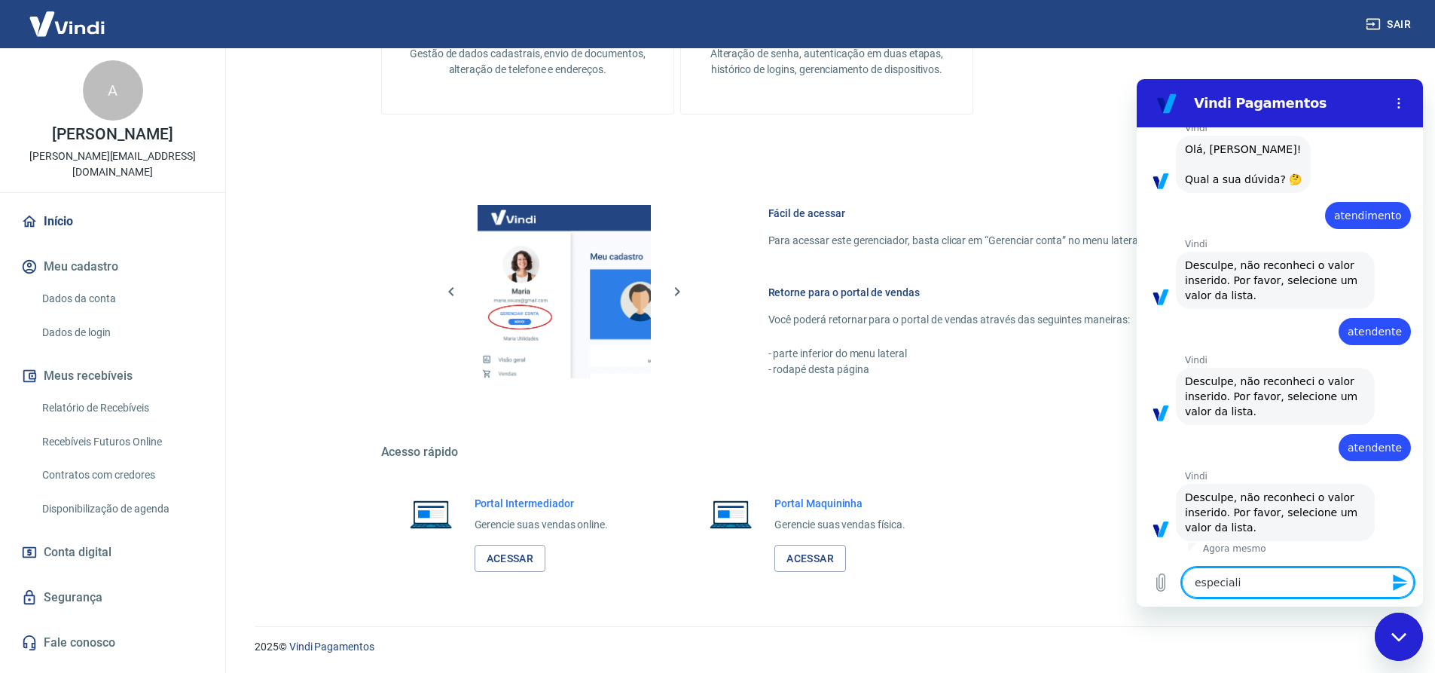
type textarea "x"
type textarea "especialist"
type textarea "x"
type textarea "especialista"
type textarea "x"
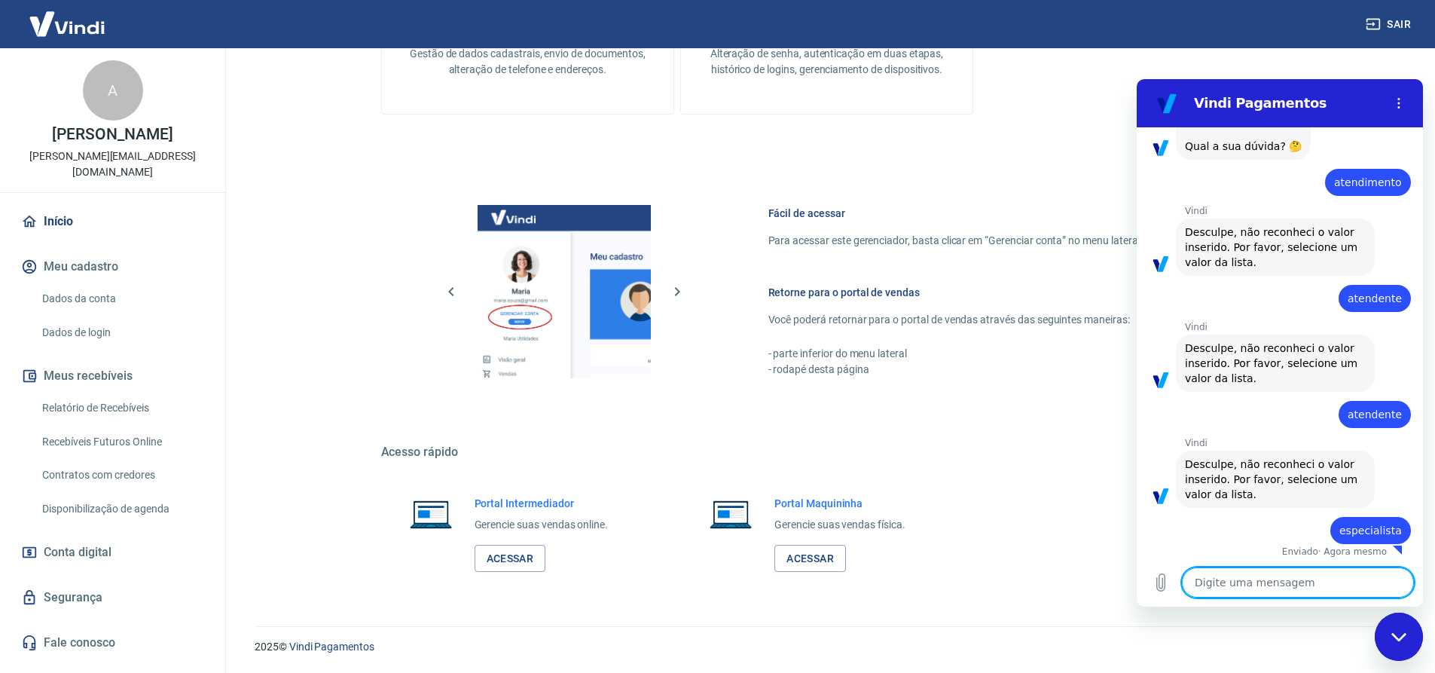
scroll to position [108, 0]
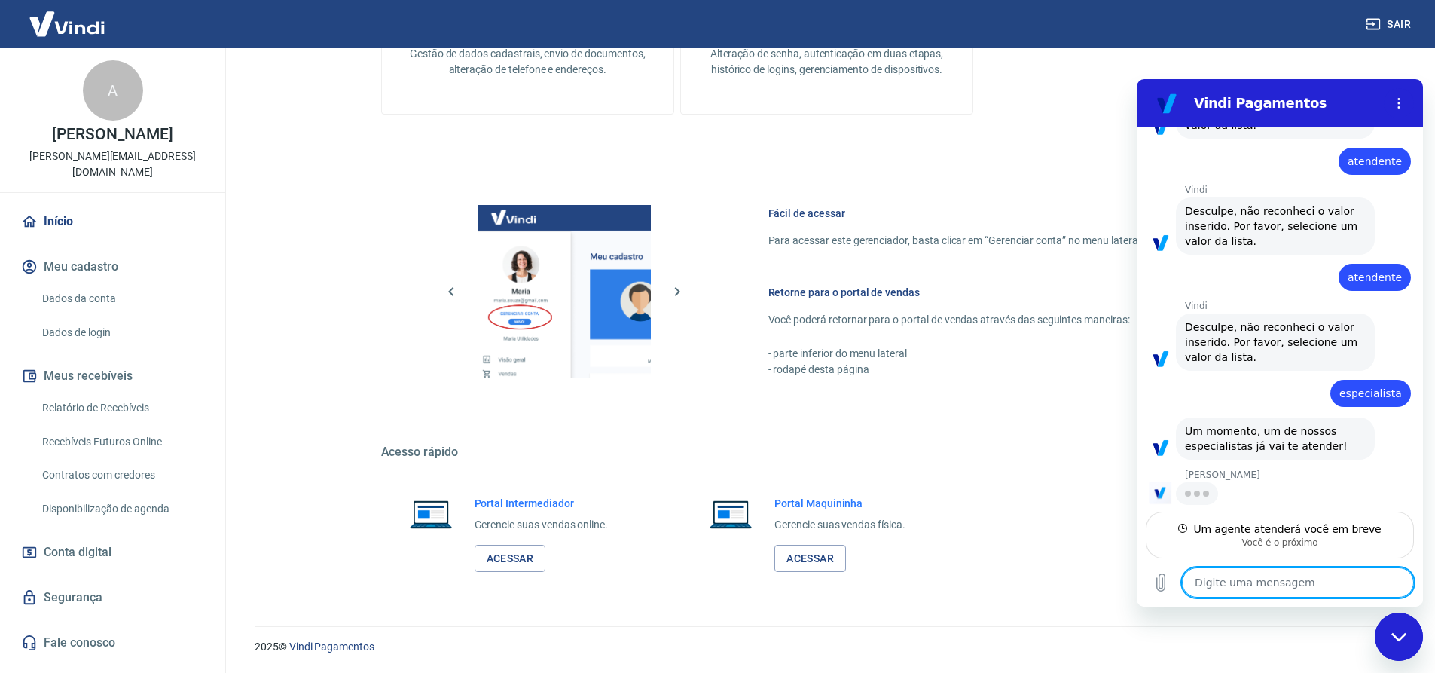
type textarea "x"
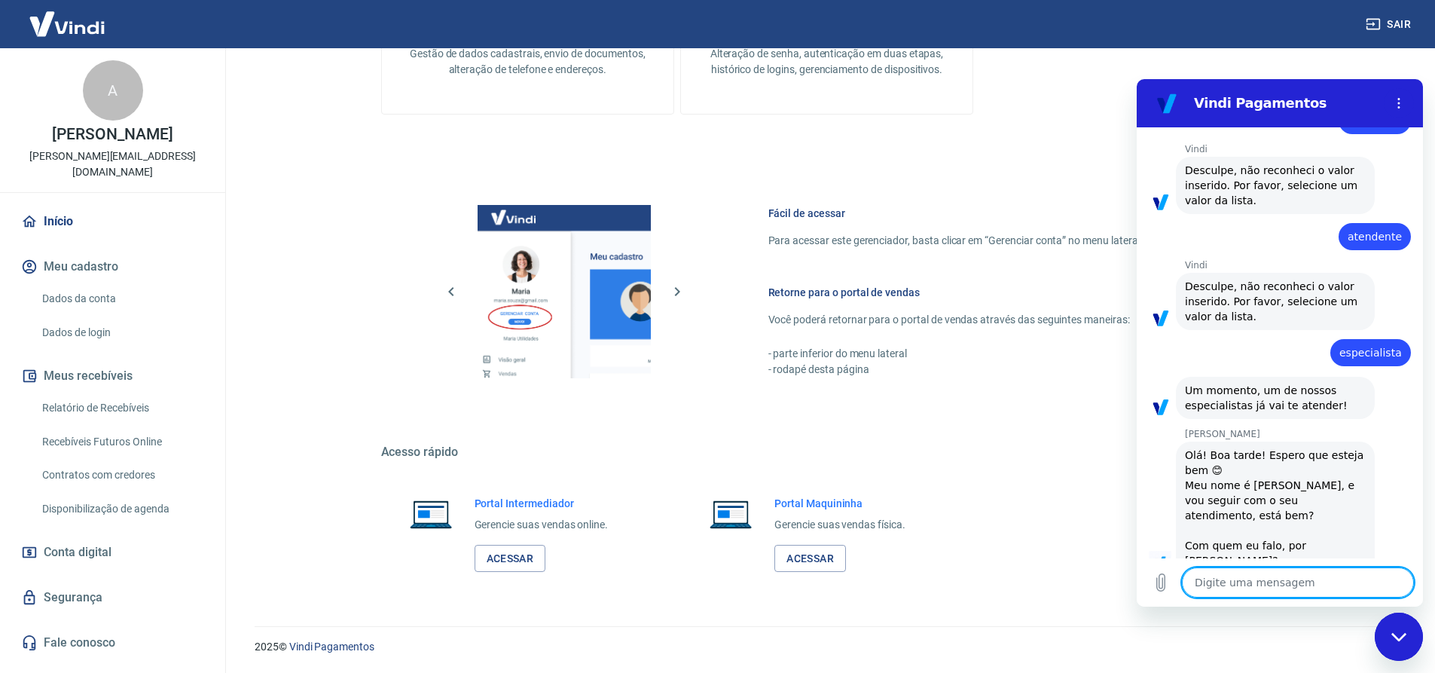
scroll to position [285, 0]
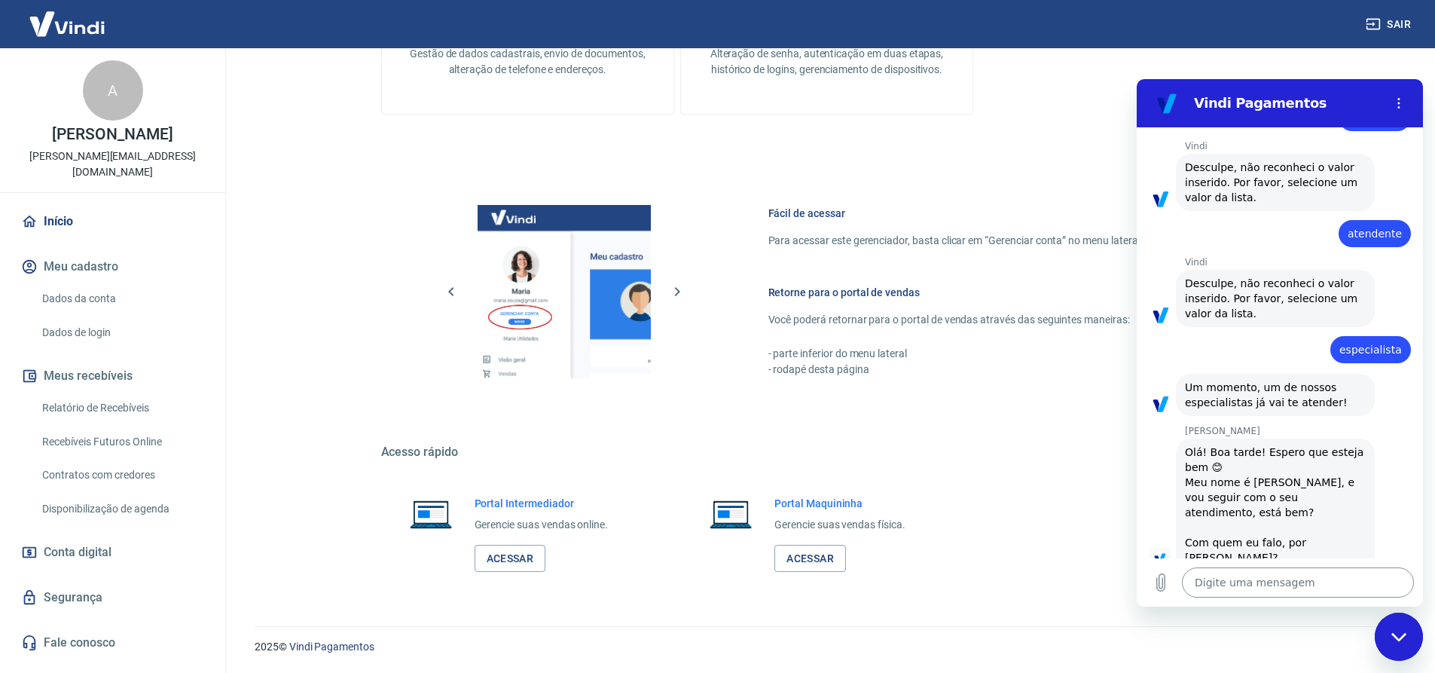
drag, startPoint x: 1219, startPoint y: 585, endPoint x: 1226, endPoint y: 578, distance: 10.7
click at [1219, 585] on textarea at bounding box center [1298, 582] width 232 height 30
type textarea "O"
type textarea "x"
type textarea "Oi"
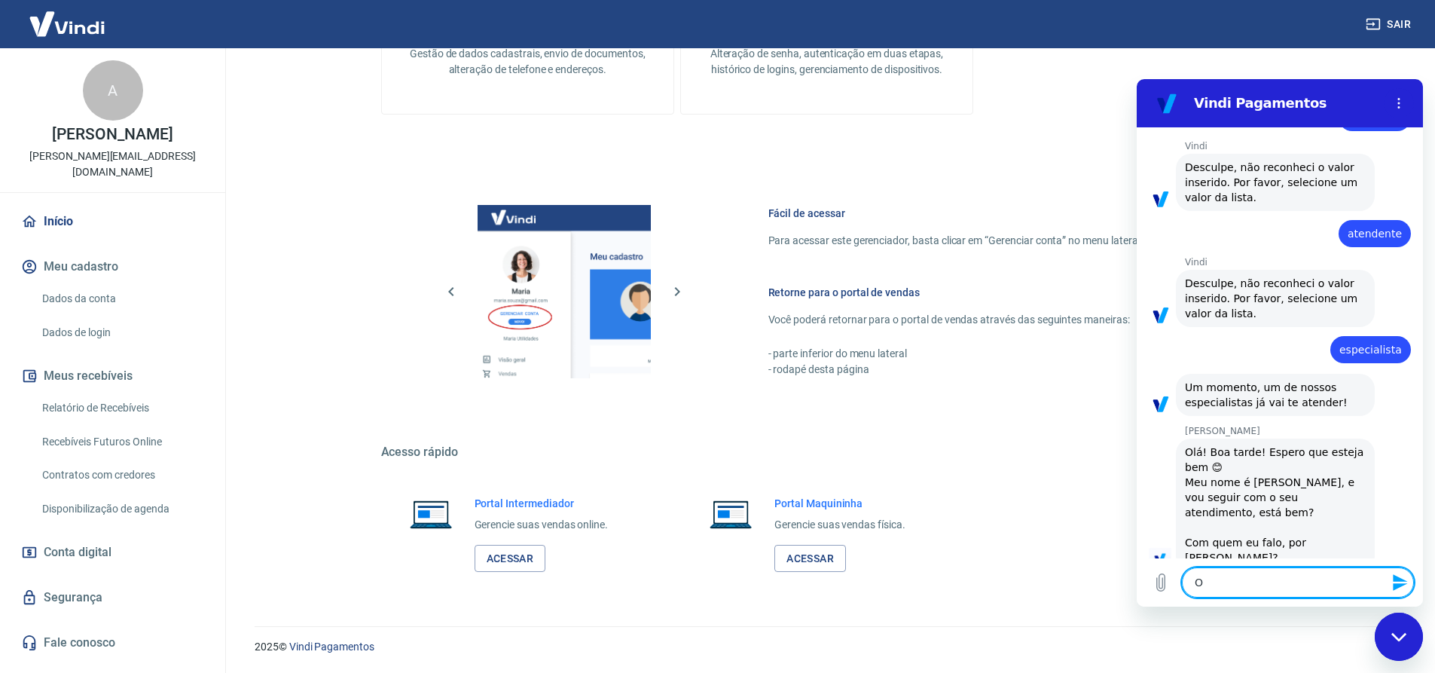
type textarea "x"
type textarea "Oi"
type textarea "x"
type textarea "Oi M"
type textarea "x"
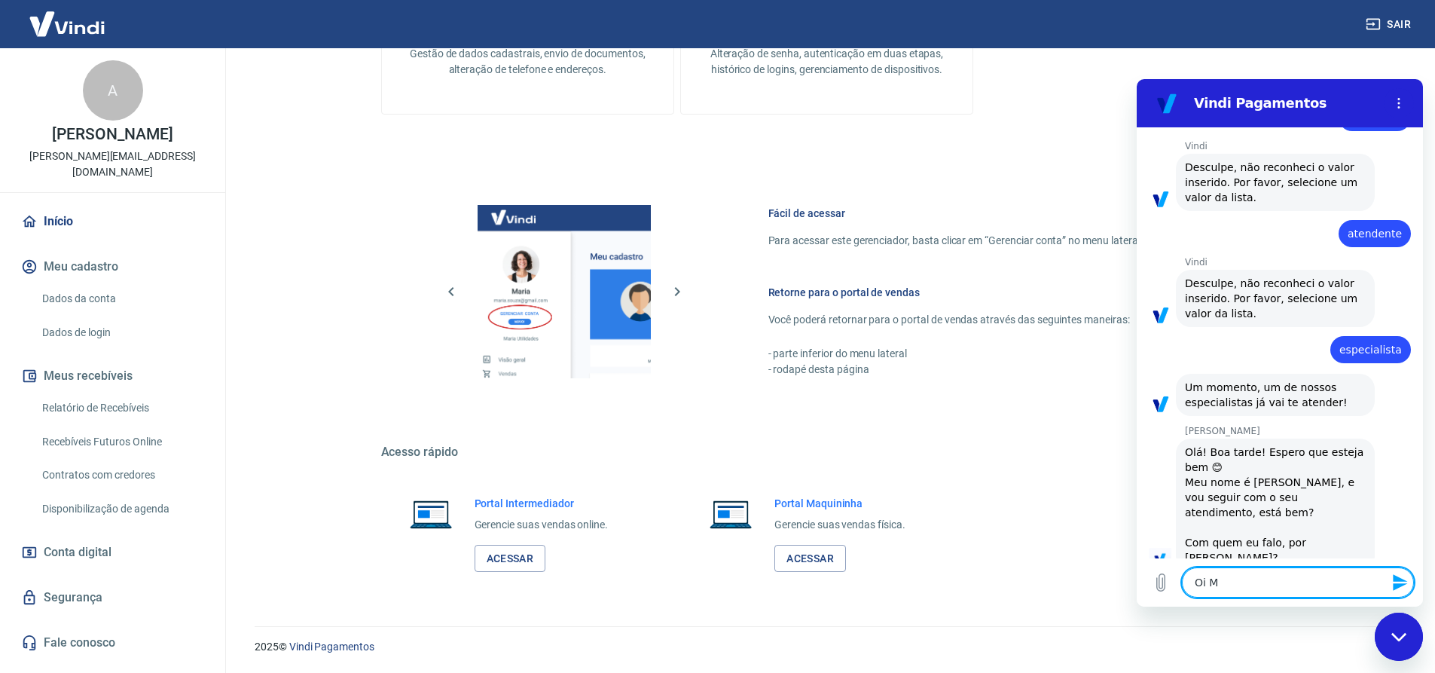
type textarea "Oi Ma"
type textarea "x"
type textarea "Oi Mar"
type textarea "x"
type textarea "Oi Marc"
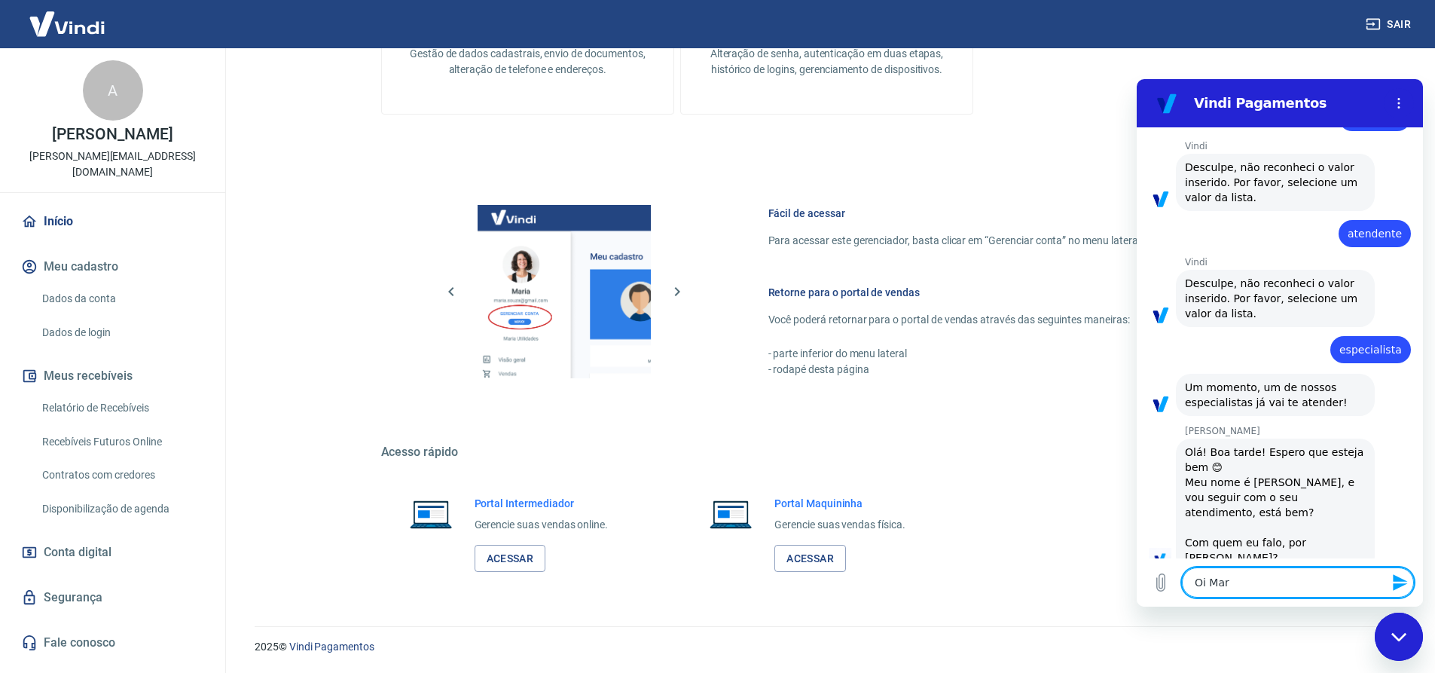
type textarea "x"
type textarea "Oi Marce"
type textarea "x"
type textarea "Oi Marcel"
type textarea "x"
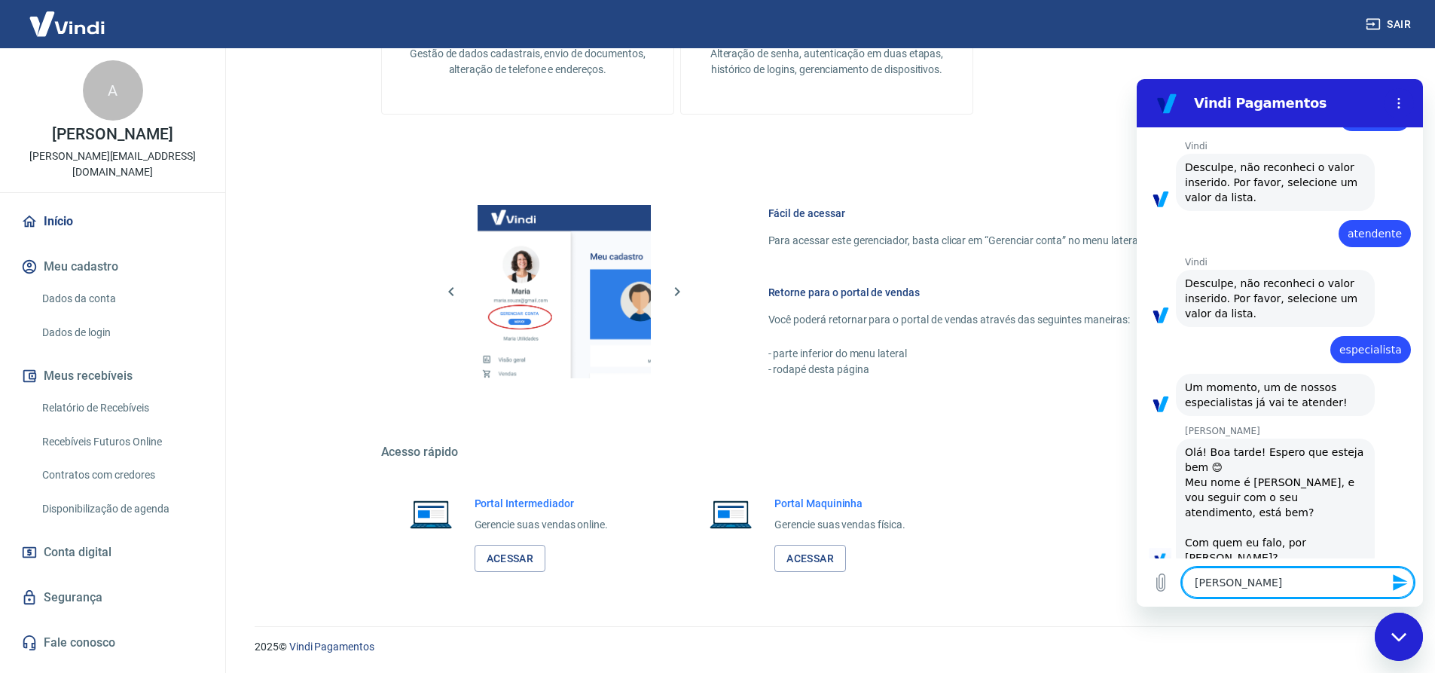
type textarea "Oi Marcele"
type textarea "x"
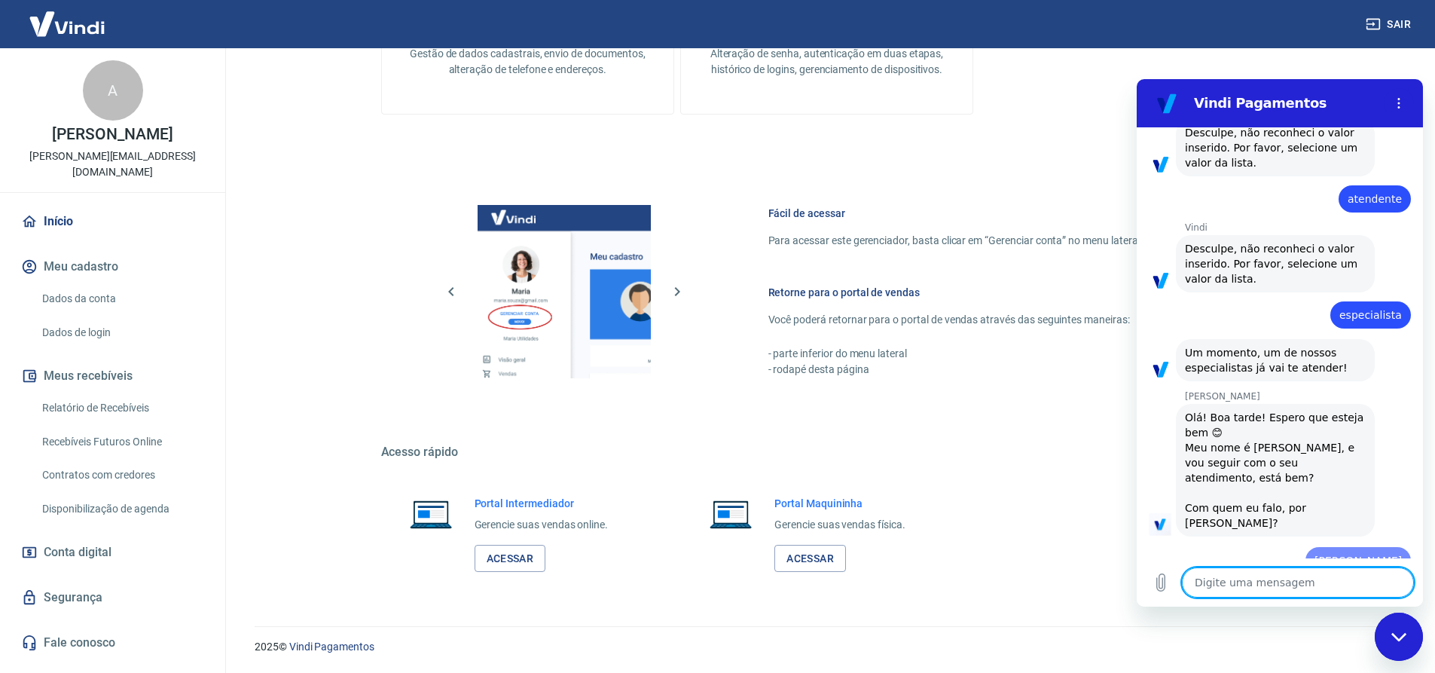
type textarea "x"
type textarea "B"
type textarea "x"
type textarea "Bo"
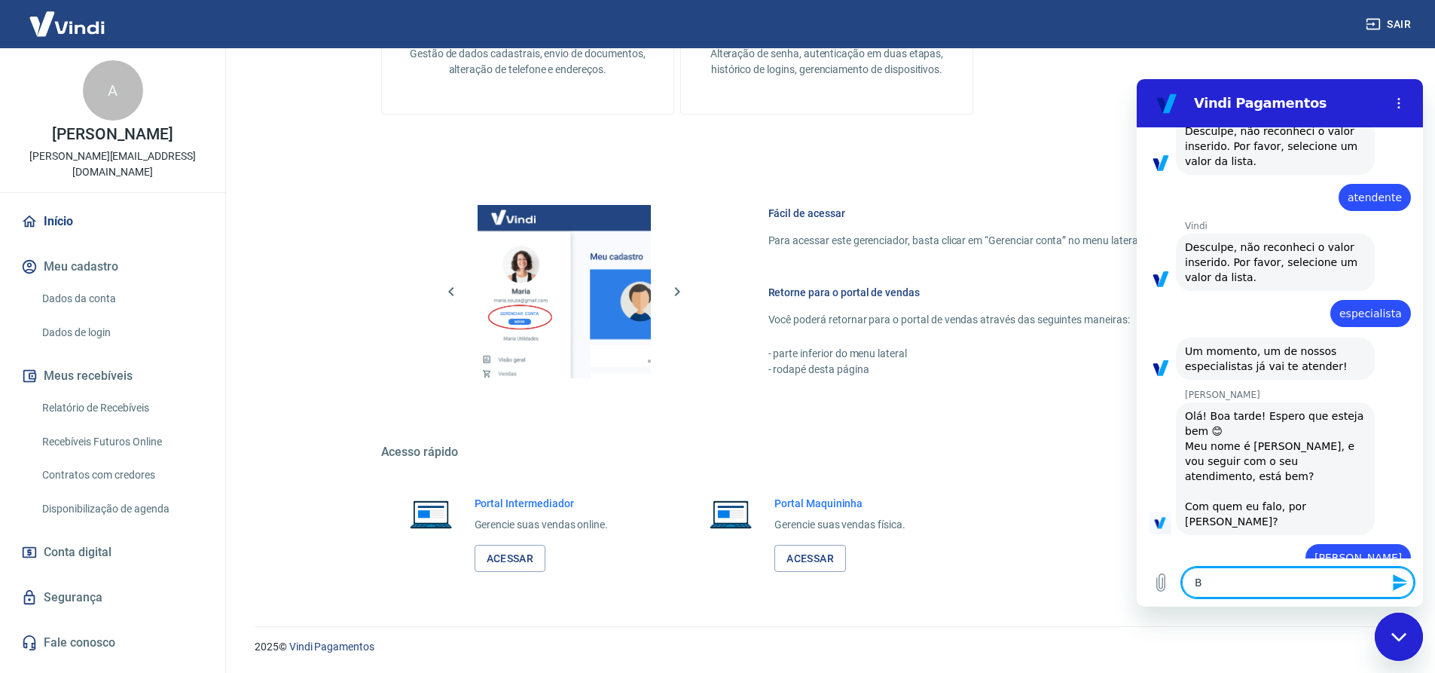
type textarea "x"
type textarea "Boa"
type textarea "x"
type textarea "Boa"
type textarea "x"
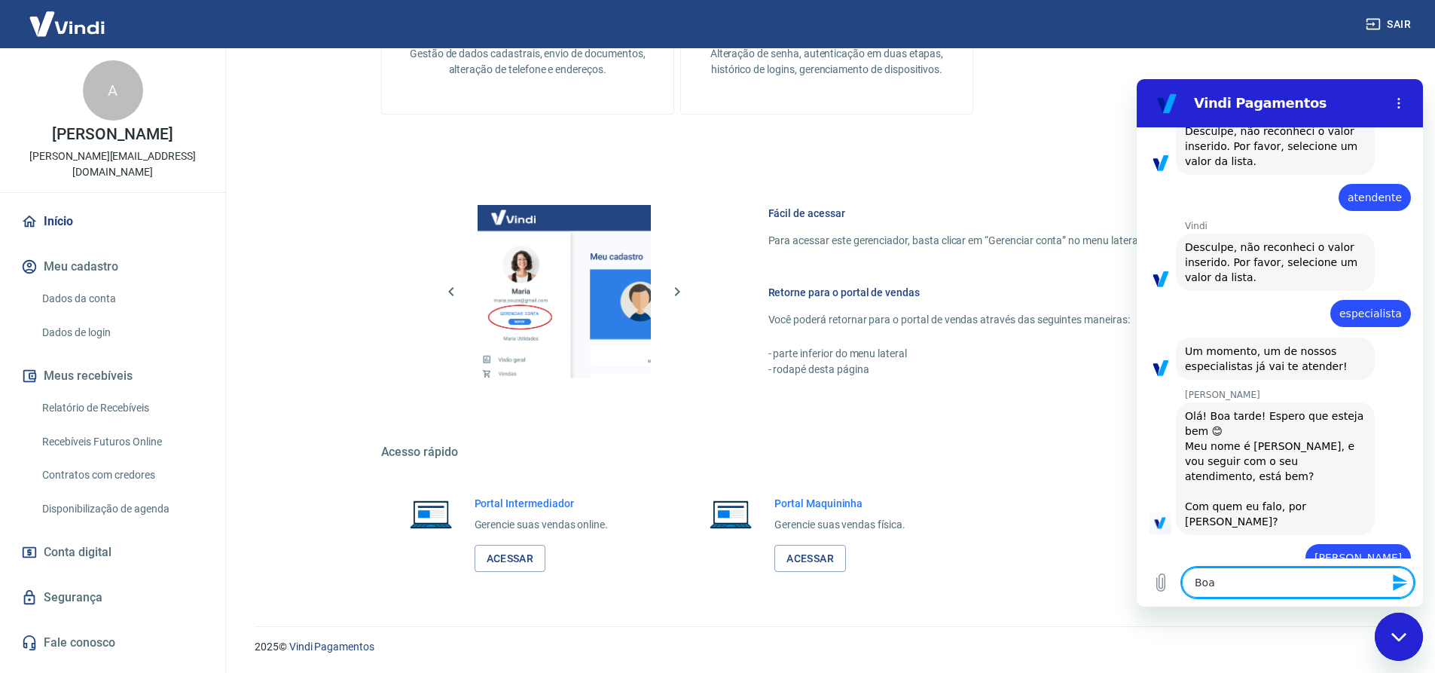
type textarea "Boa t"
type textarea "x"
type textarea "Boa ta"
type textarea "x"
type textarea "Boa tar"
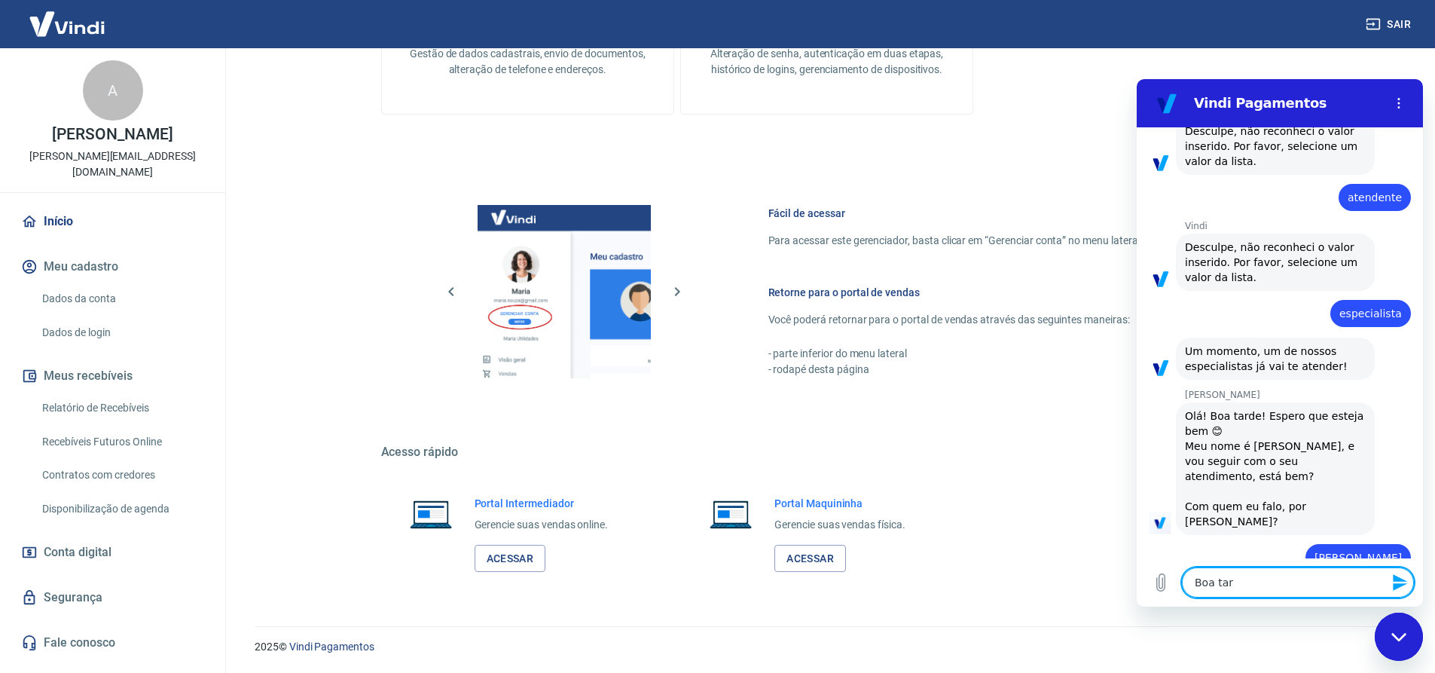
type textarea "x"
type textarea "Boa tard"
type textarea "x"
type textarea "Boa tarde"
type textarea "x"
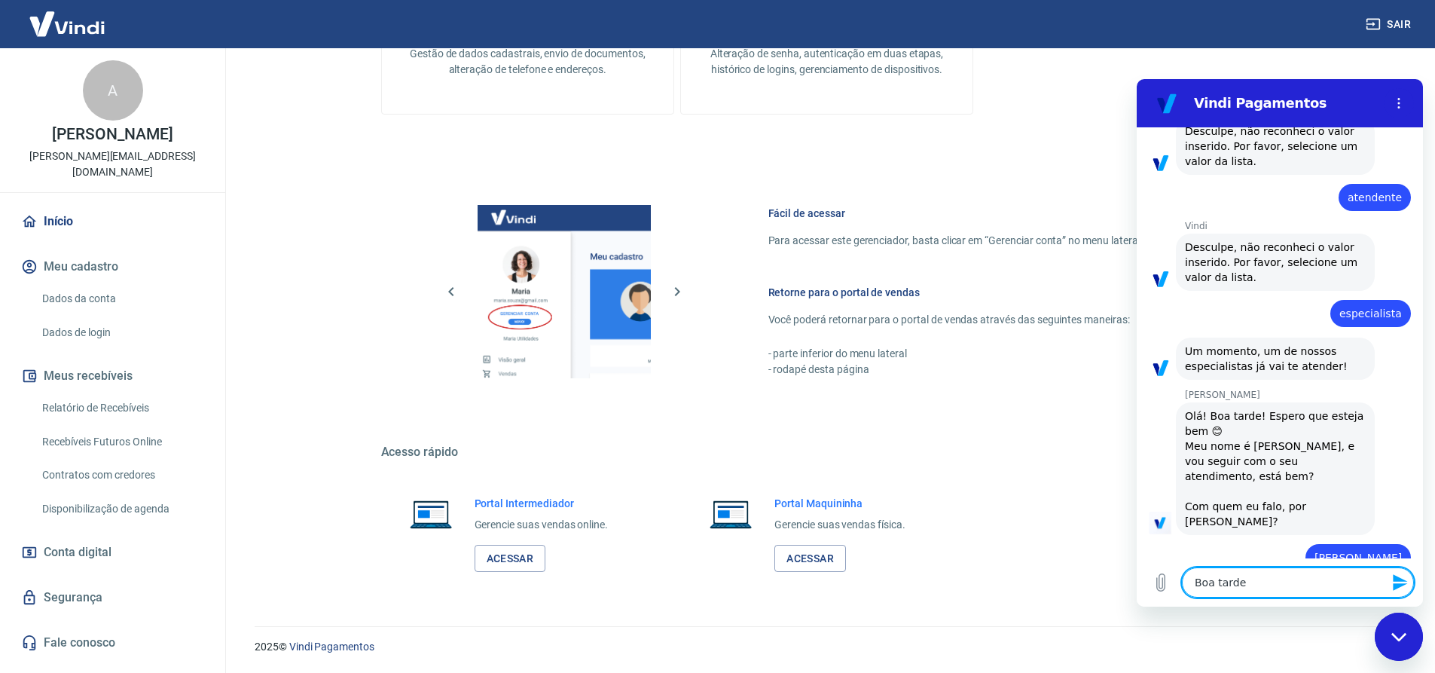
type textarea "Boa tarde!"
type textarea "x"
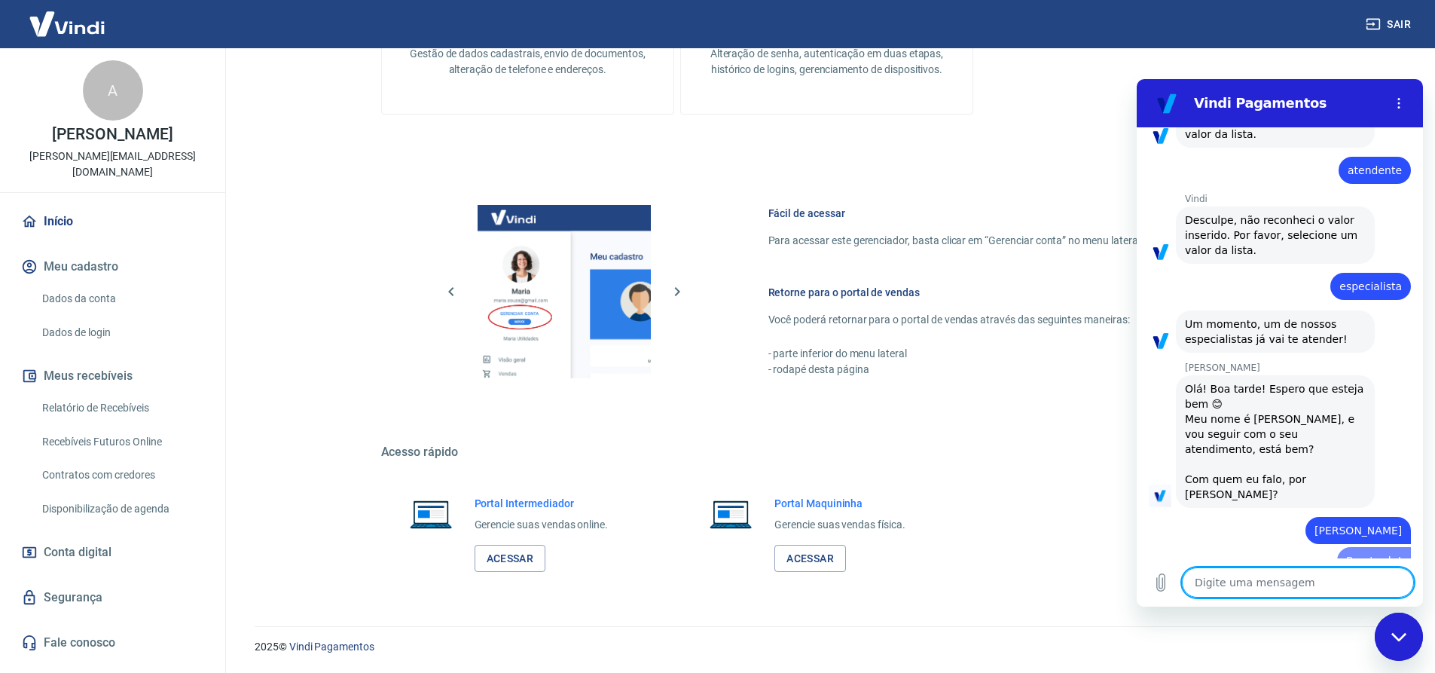
type textarea "x"
type textarea "S"
type textarea "x"
type textarea "So"
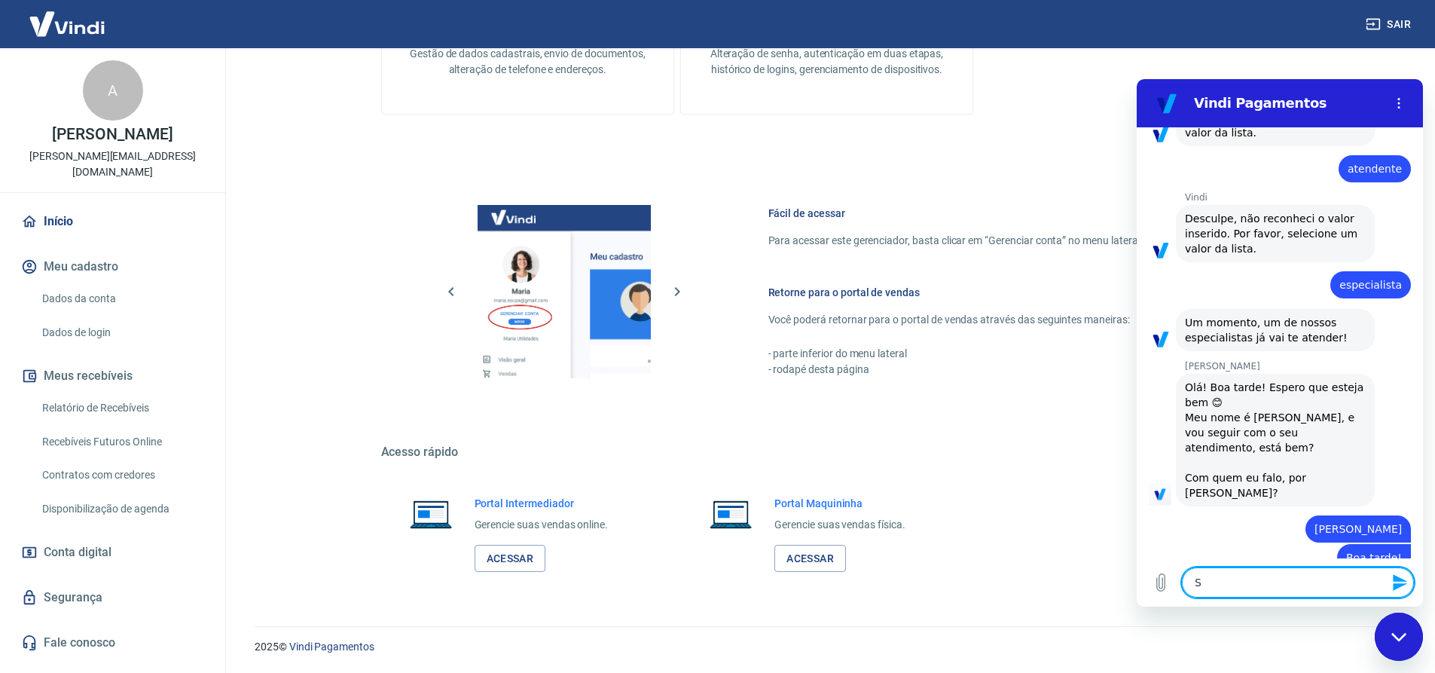
type textarea "x"
type textarea "Sou"
type textarea "x"
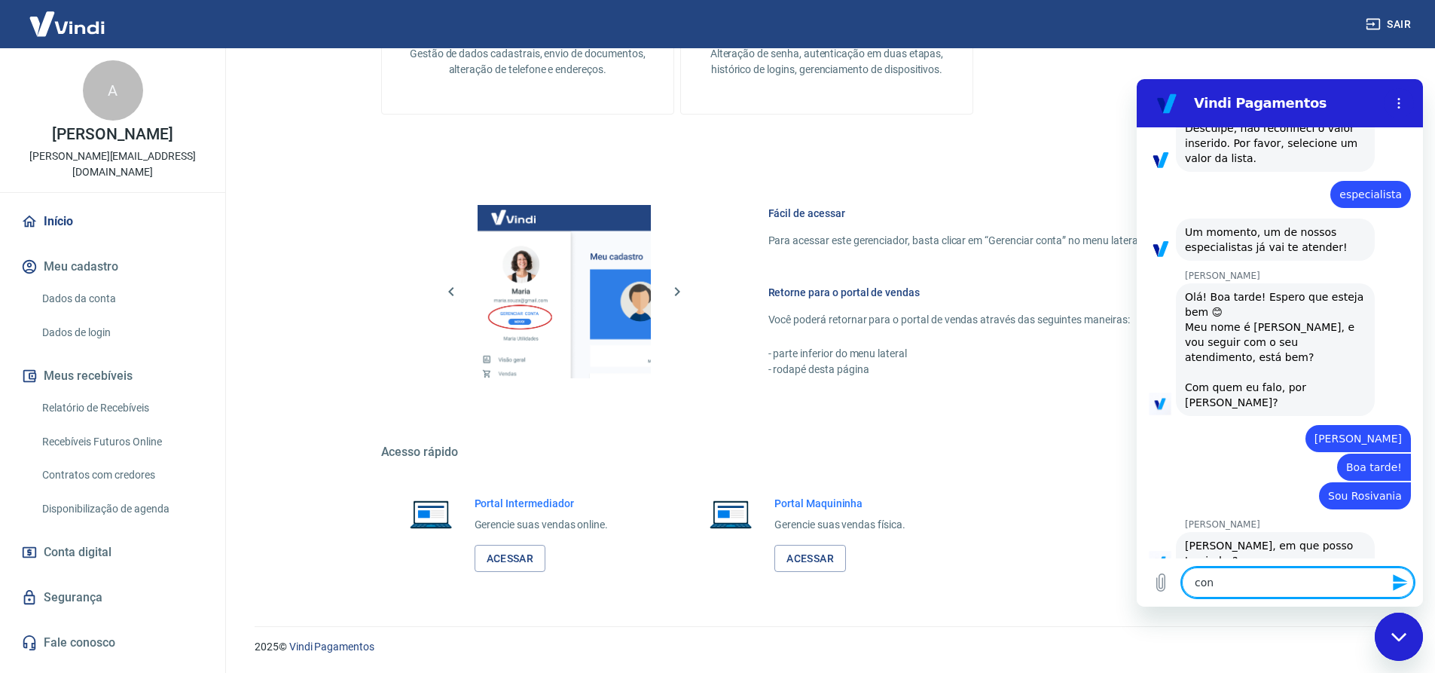
scroll to position [444, 0]
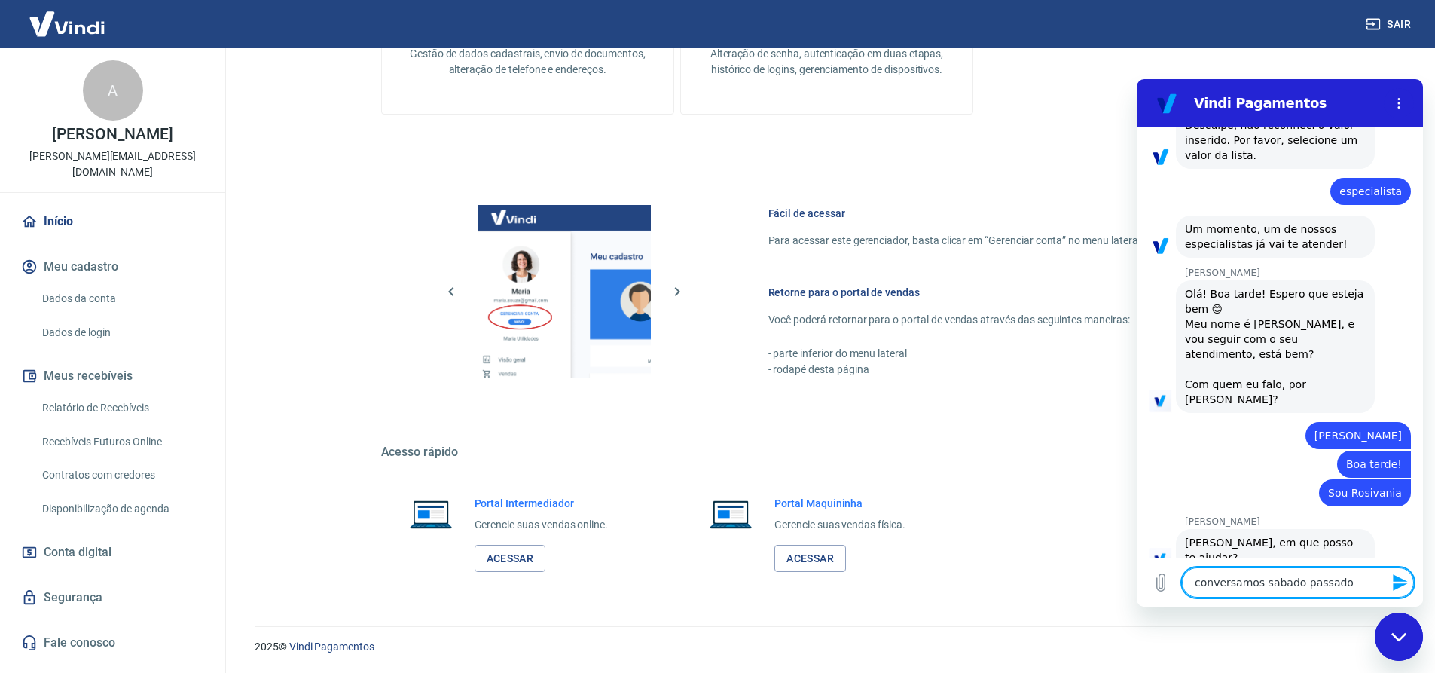
click at [1268, 581] on textarea "conversamos sabado passado" at bounding box center [1298, 582] width 232 height 30
click at [1335, 584] on textarea "conversamos sábado passado" at bounding box center [1298, 582] width 232 height 30
click at [1397, 581] on icon "Enviar mensagem" at bounding box center [1400, 582] width 14 height 17
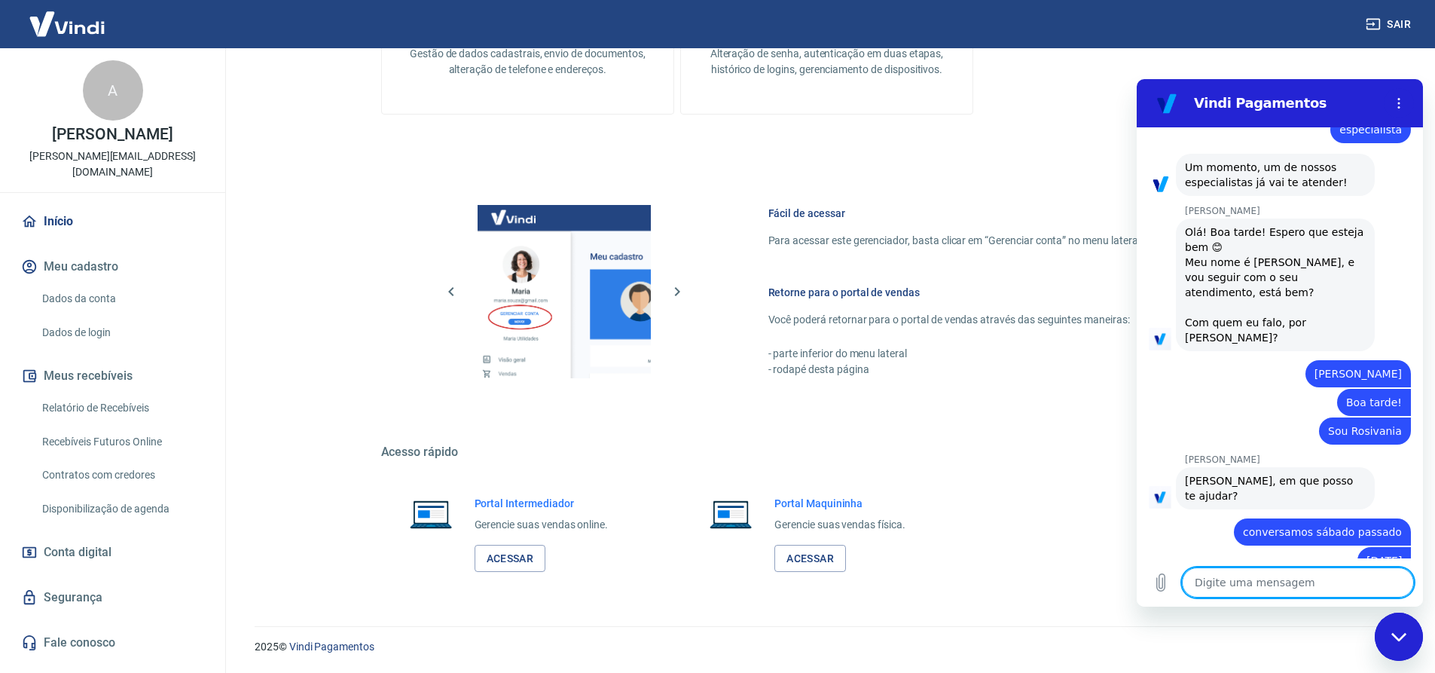
scroll to position [508, 0]
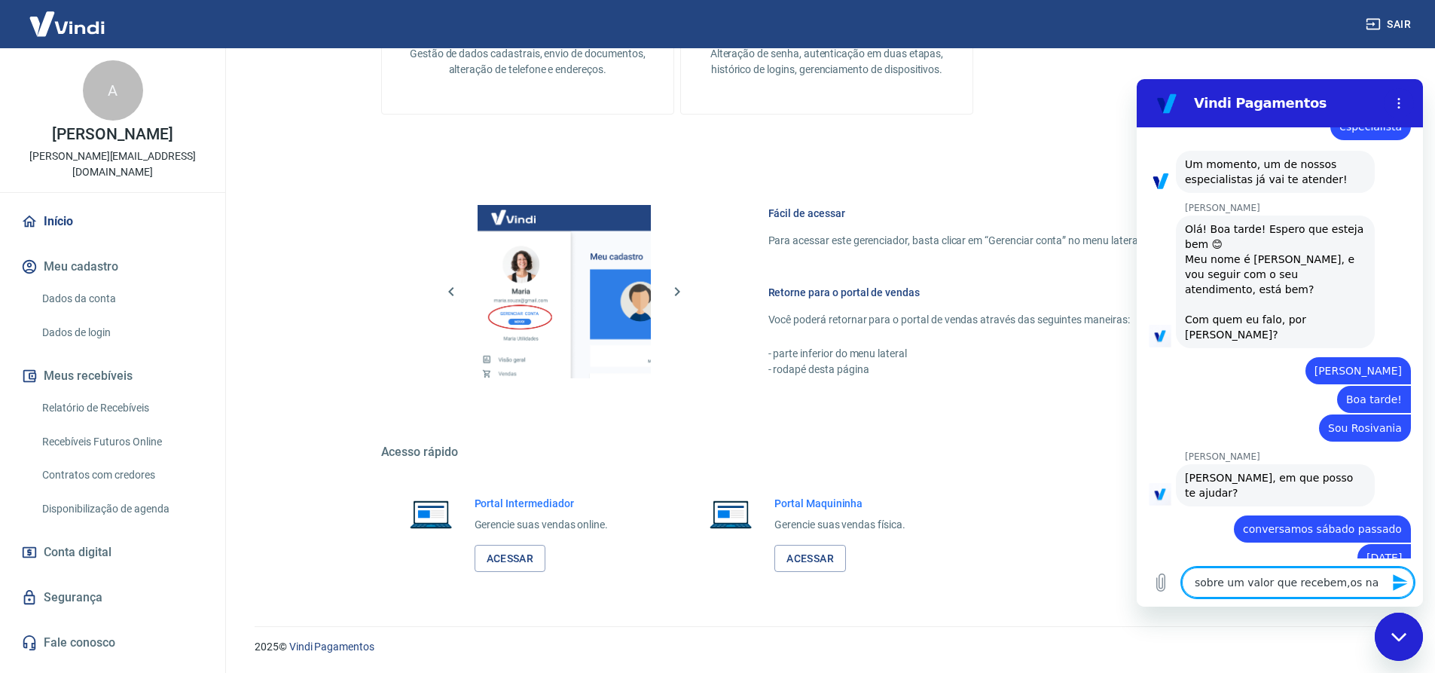
drag, startPoint x: 1331, startPoint y: 584, endPoint x: 1341, endPoint y: 584, distance: 10.5
click at [1335, 584] on textarea "sobre um valor que recebem,os na" at bounding box center [1298, 582] width 232 height 30
click at [1360, 580] on textarea "sobre um valor que recebem,s na" at bounding box center [1298, 582] width 232 height 30
click at [1332, 581] on textarea "sobre um valor que recebem,s na" at bounding box center [1298, 582] width 232 height 30
click at [1351, 580] on textarea "sobre um valor que recebems na" at bounding box center [1298, 582] width 232 height 30
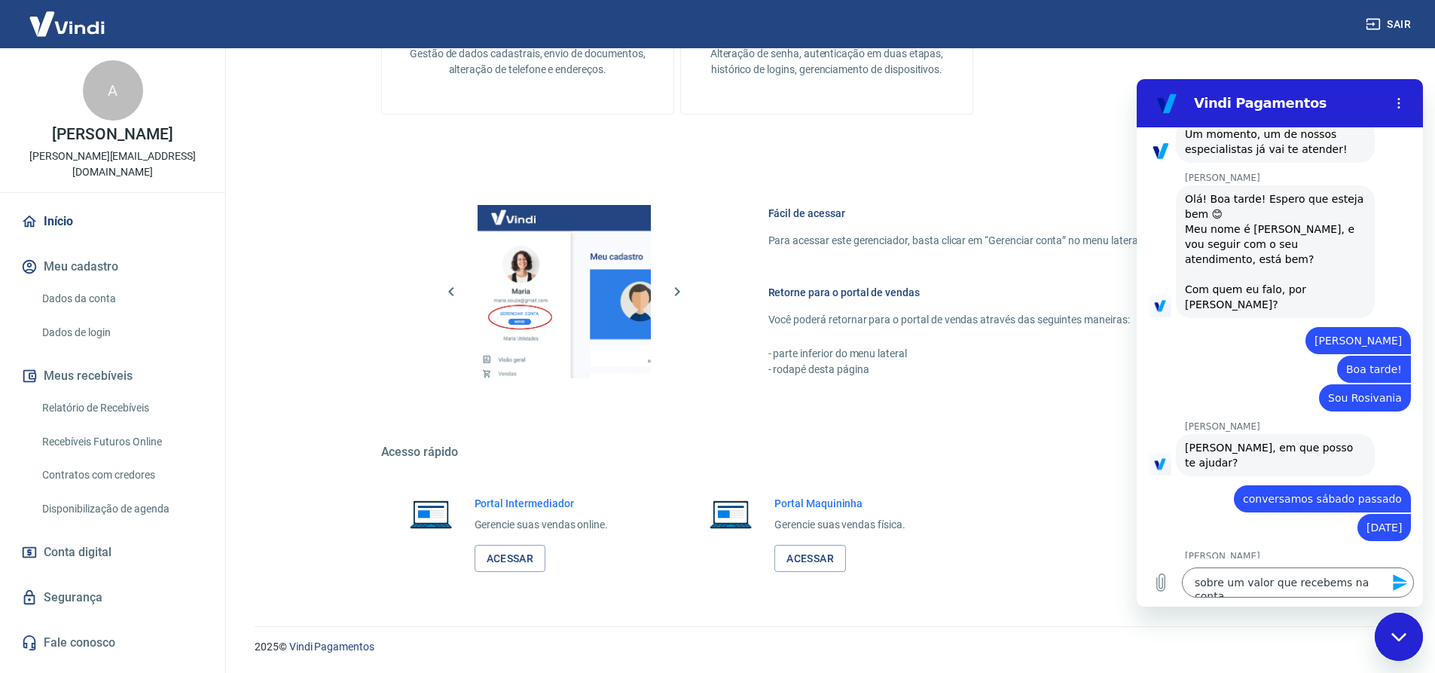
scroll to position [537, 0]
click at [1382, 223] on div "Marcele dos Santos diz: Olá! Boa tarde! Espero que esteja bem 😊 Meu nome é Marc…" at bounding box center [1286, 252] width 274 height 134
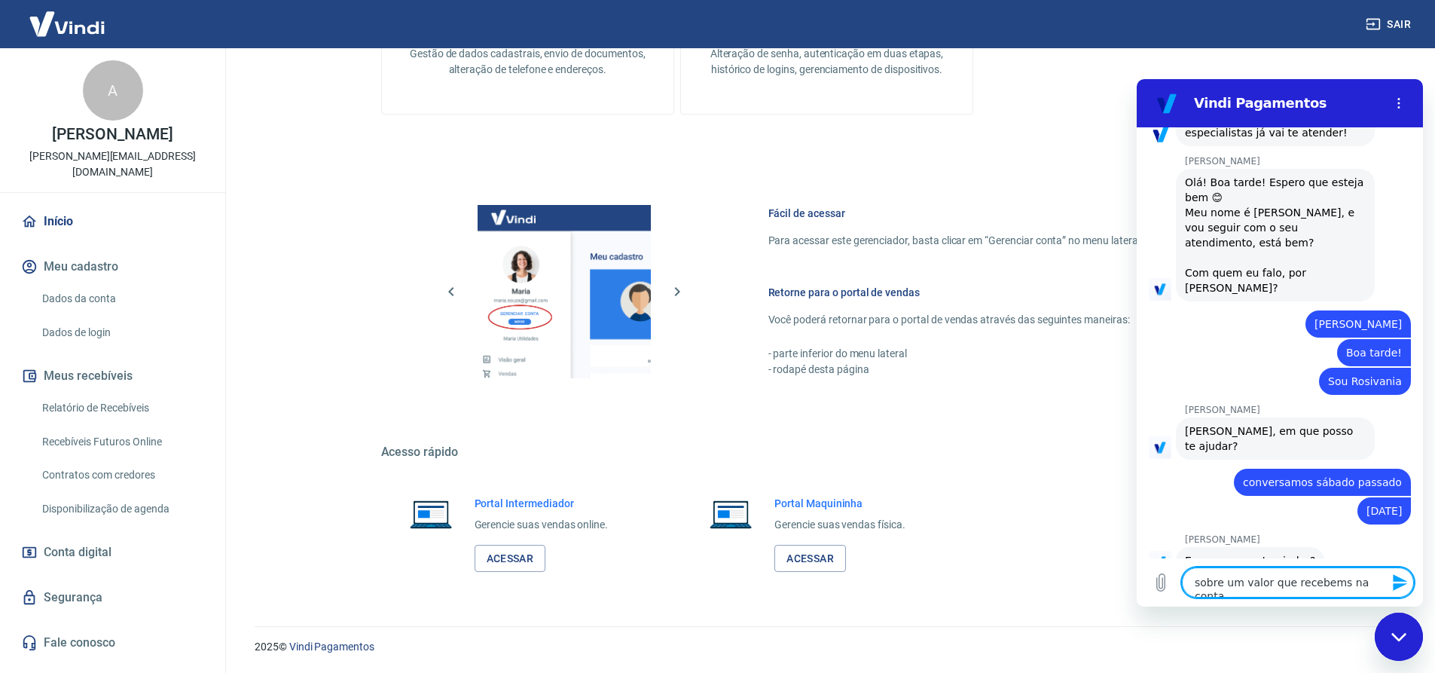
scroll to position [558, 0]
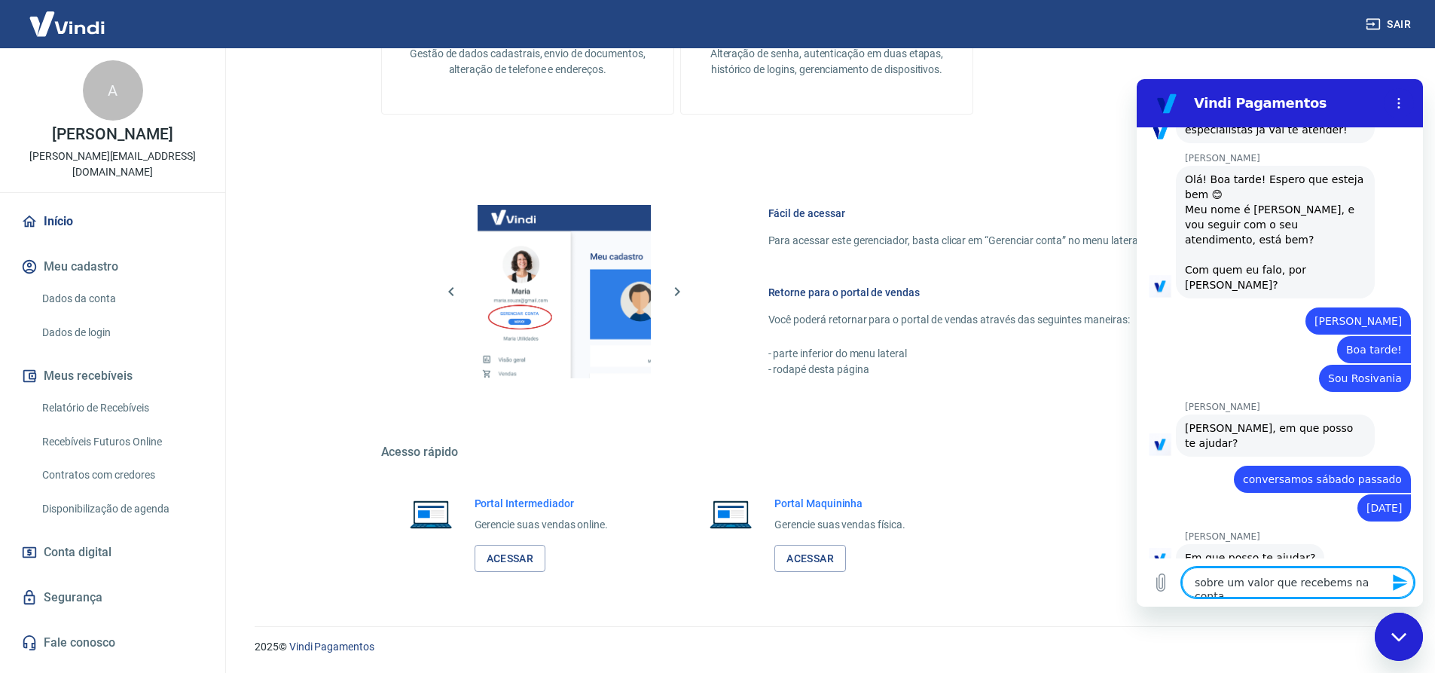
click at [1326, 581] on textarea "sobre um valor que recebems na conta" at bounding box center [1298, 582] width 232 height 30
click at [1386, 586] on button "Enviar mensagem" at bounding box center [1399, 582] width 30 height 30
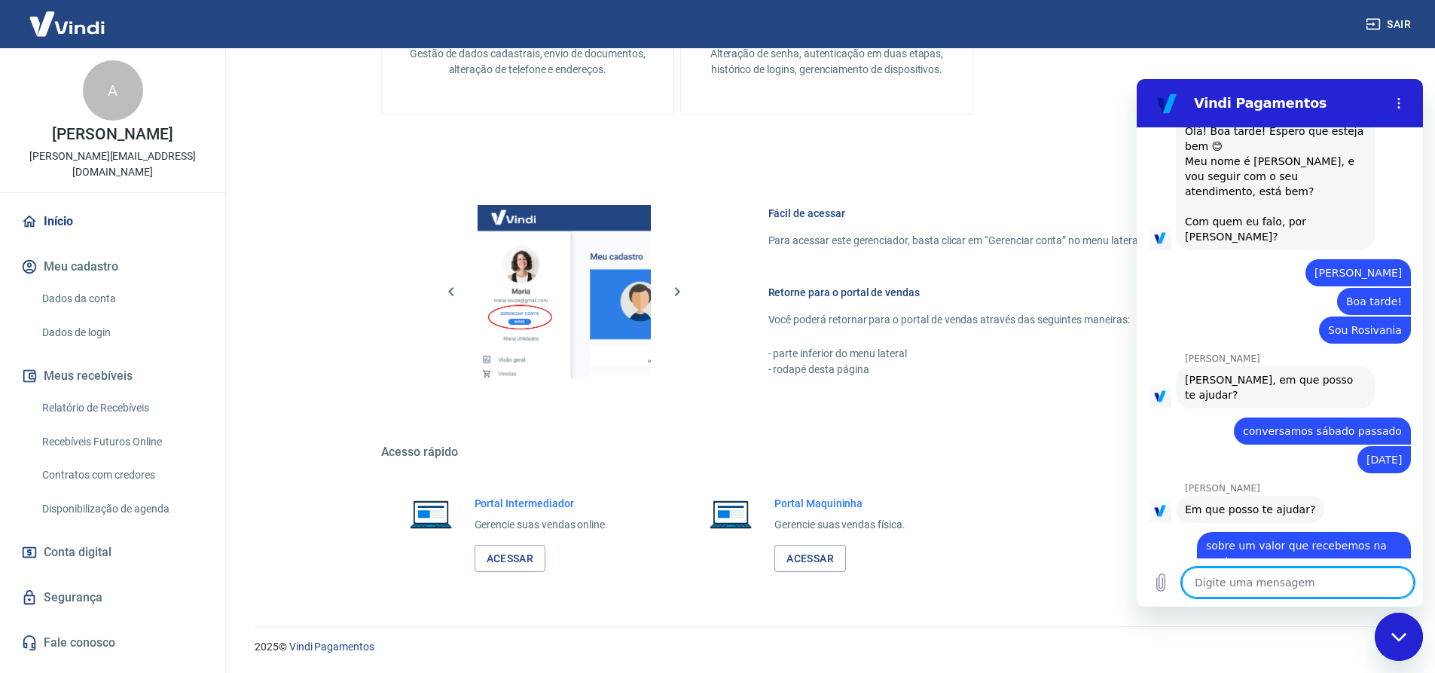
scroll to position [609, 0]
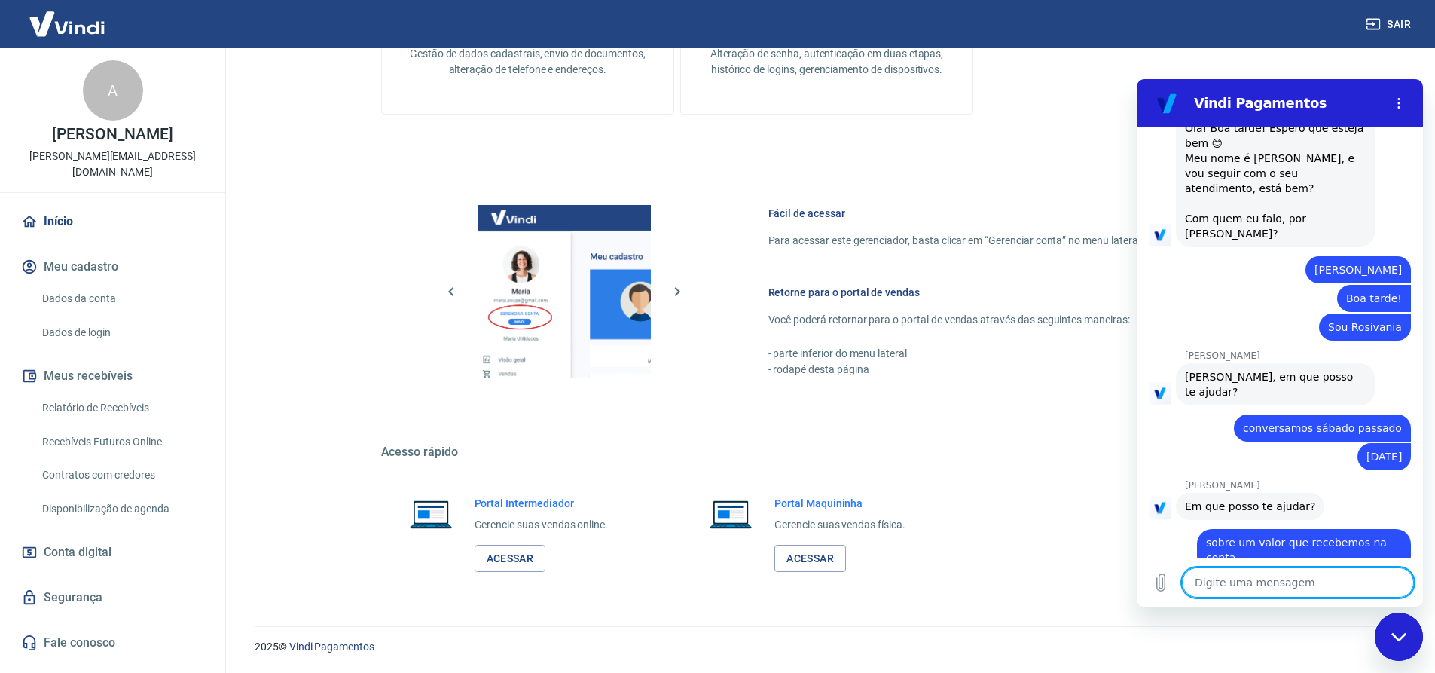
click at [1250, 575] on textarea at bounding box center [1298, 582] width 232 height 30
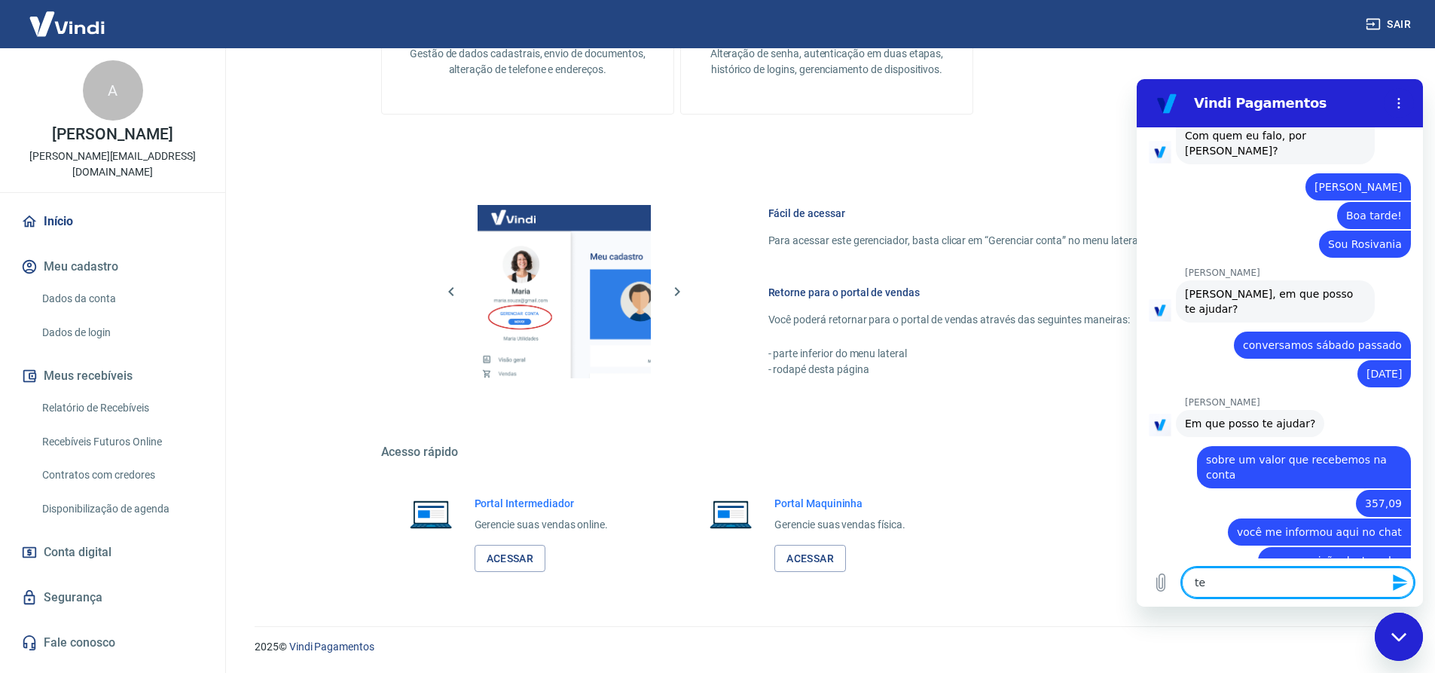
scroll to position [695, 0]
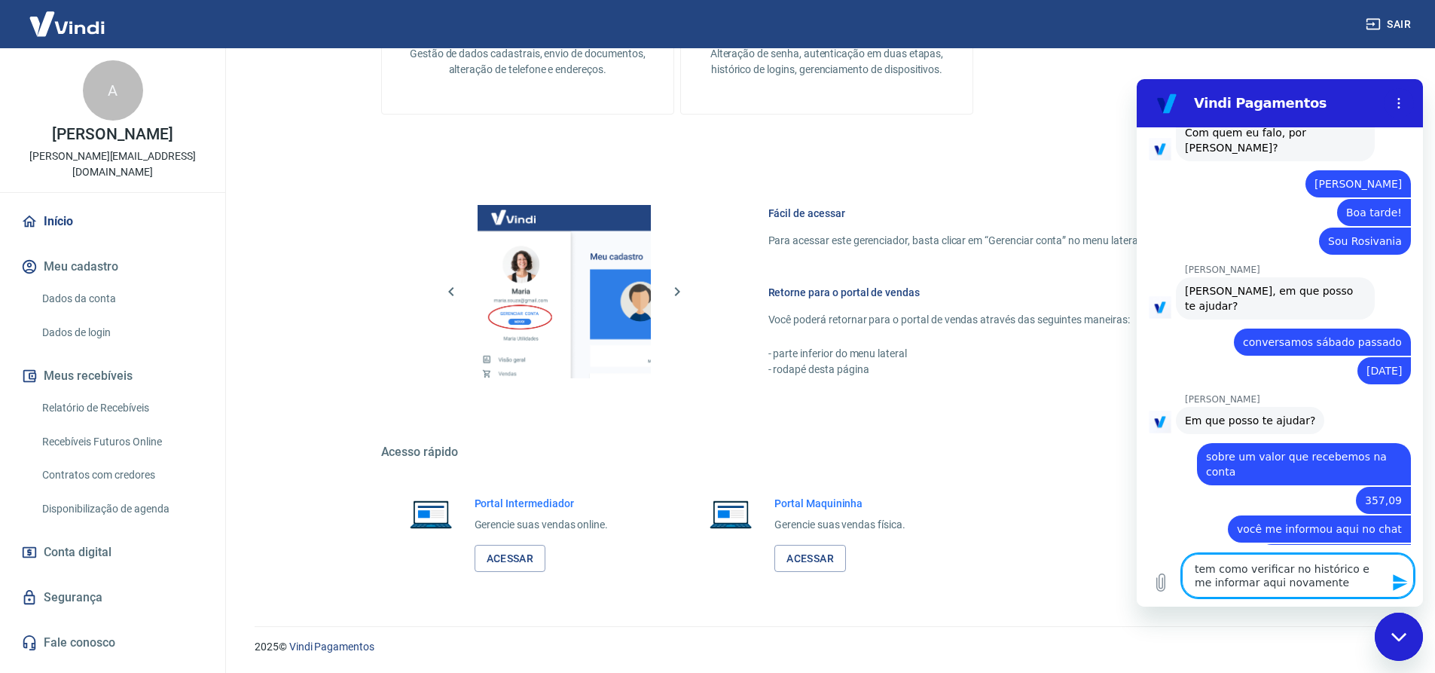
click at [1338, 591] on textarea "tem como verificar no histórico e me informar aqui novamente" at bounding box center [1298, 576] width 232 height 44
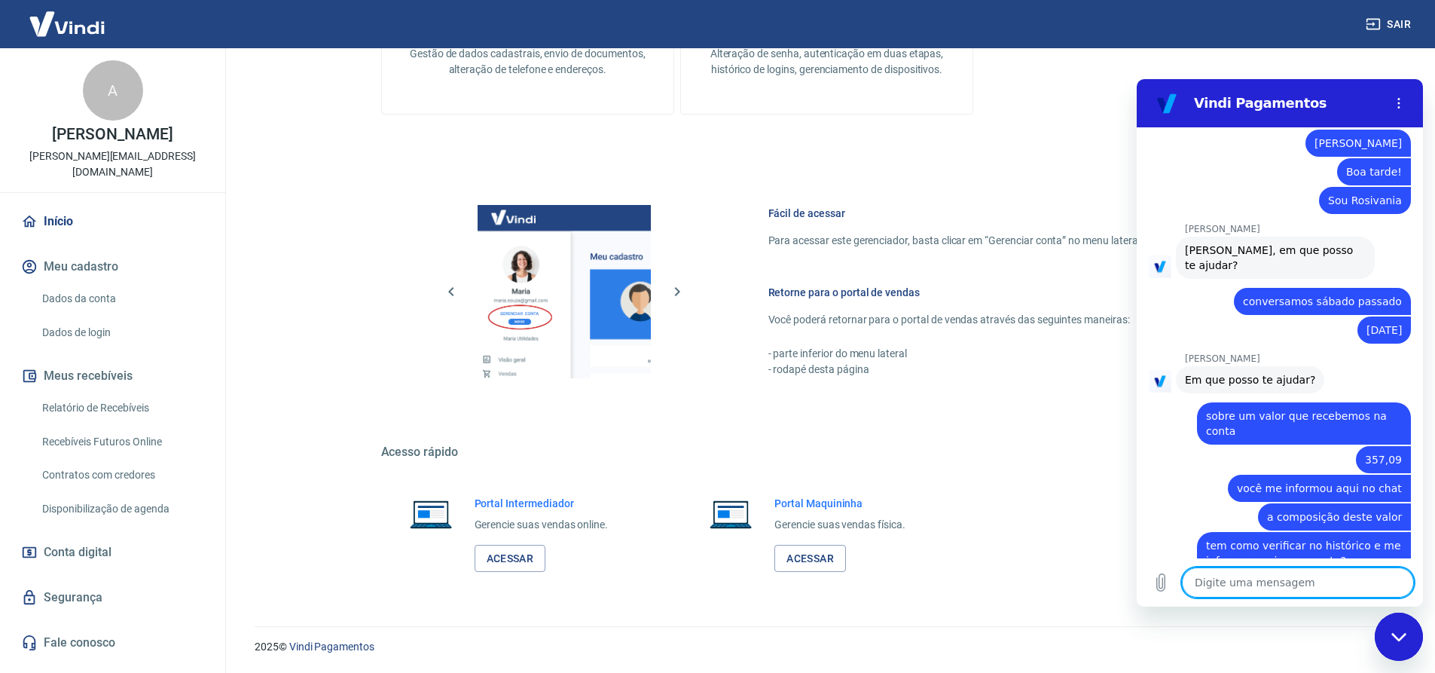
scroll to position [739, 0]
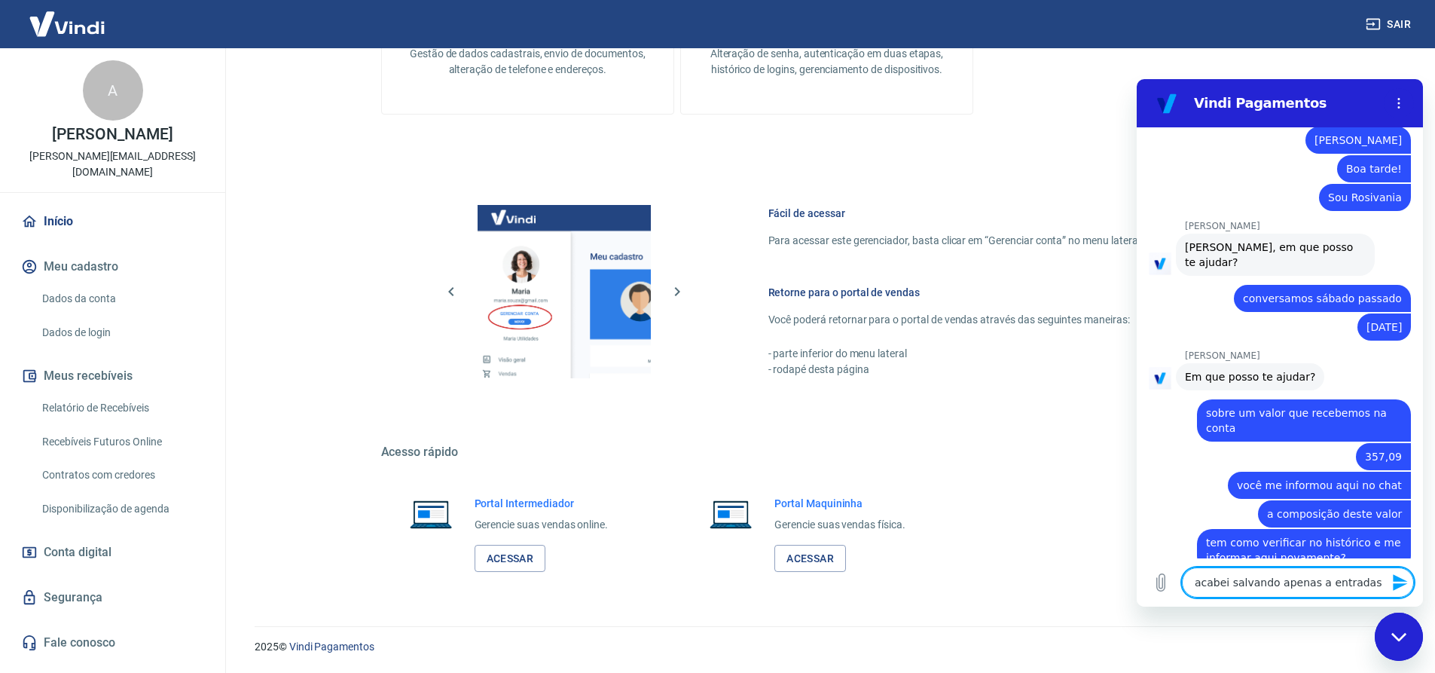
drag, startPoint x: 1312, startPoint y: 584, endPoint x: 1396, endPoint y: 585, distance: 83.6
click at [1315, 584] on textarea "acabei salvando apenas a entradas" at bounding box center [1298, 582] width 232 height 30
click at [1368, 585] on textarea "acabei salvando apenas asentradas" at bounding box center [1298, 582] width 232 height 30
drag, startPoint x: 1318, startPoint y: 584, endPoint x: 1339, endPoint y: 590, distance: 21.9
click at [1319, 584] on textarea "acabei salvando apenas asentradas" at bounding box center [1298, 582] width 232 height 30
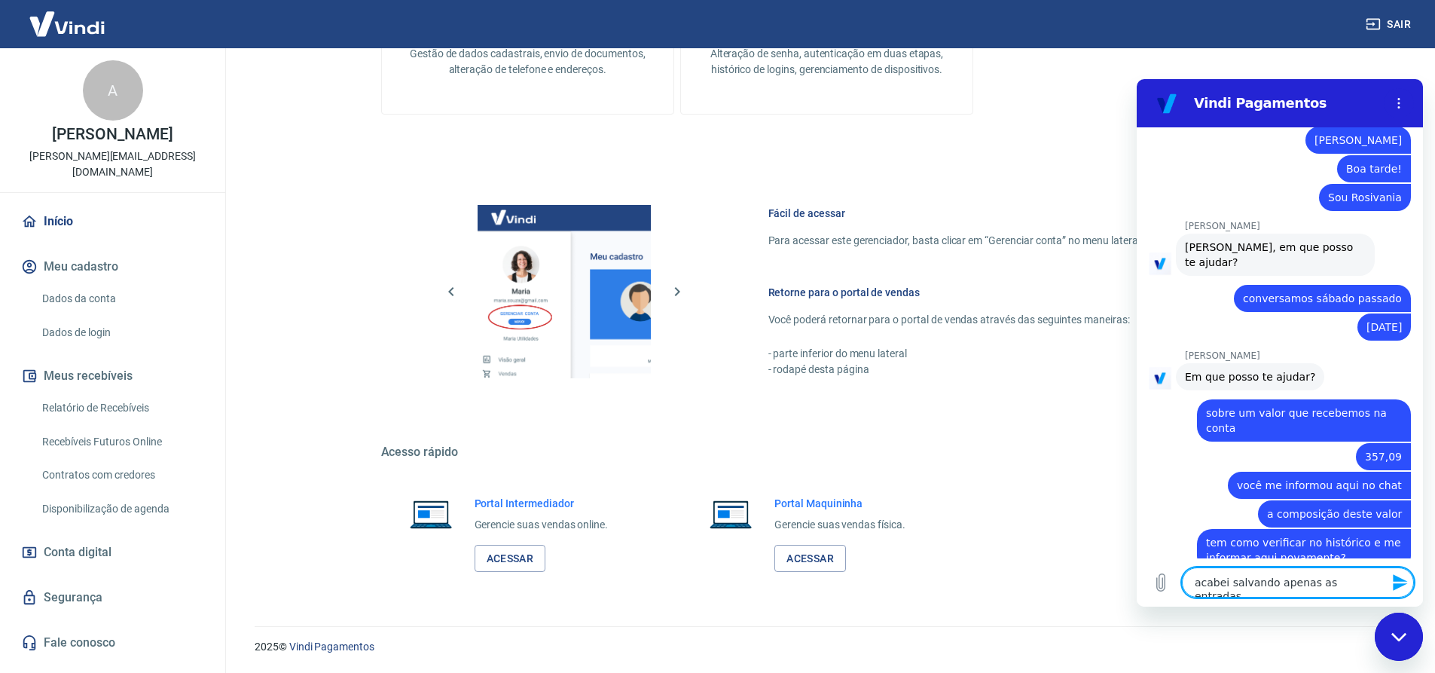
click at [1359, 582] on textarea "acabei salvando apenas as entradas" at bounding box center [1298, 582] width 232 height 30
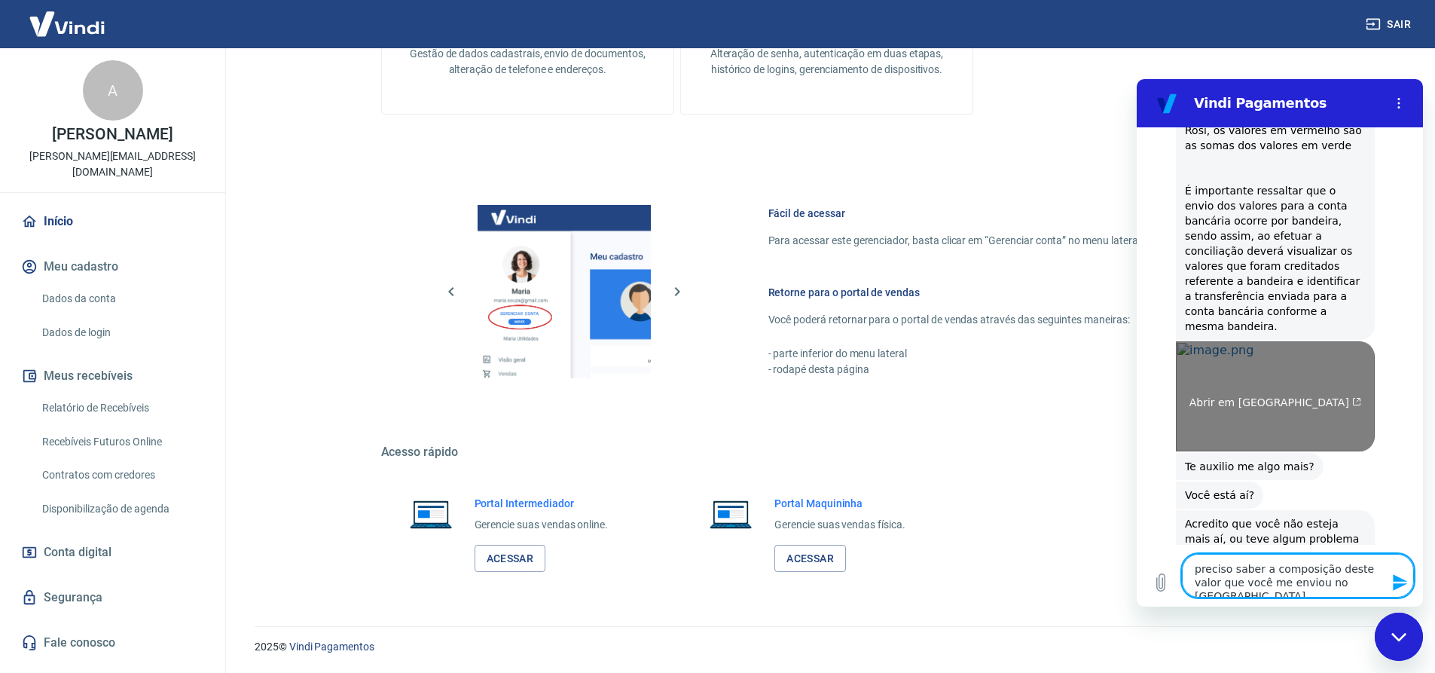
scroll to position [1377, 0]
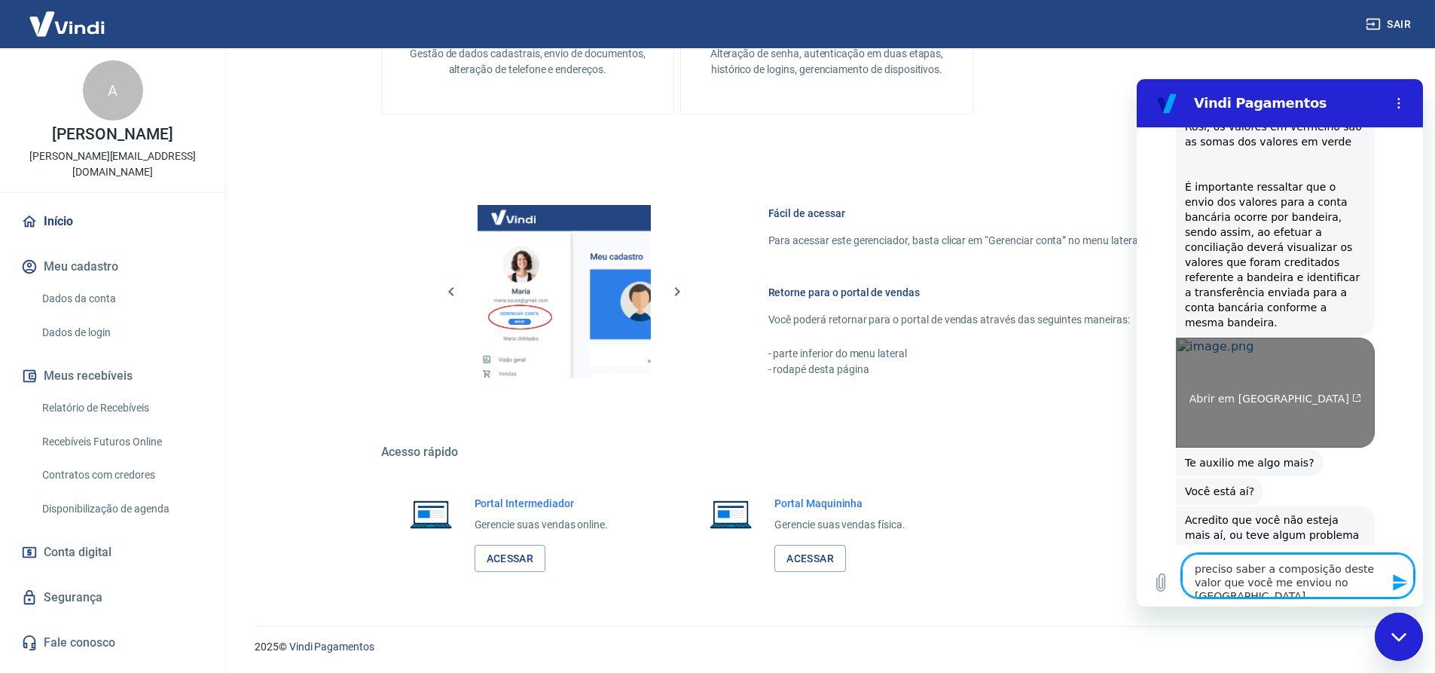
click at [1298, 392] on span "Abrir em nova aba" at bounding box center [1275, 398] width 172 height 12
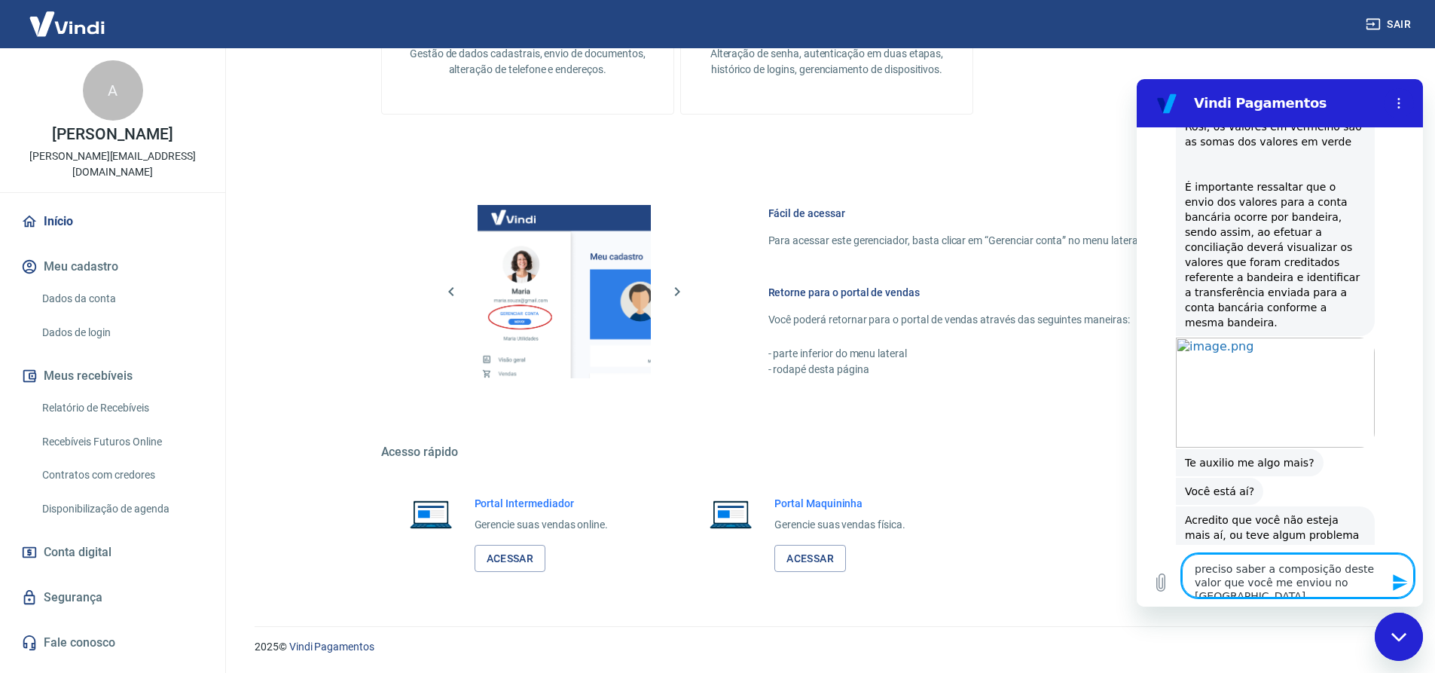
click at [1245, 569] on textarea "preciso saber a composição deste valor que você me enviou no sabado" at bounding box center [1298, 576] width 232 height 44
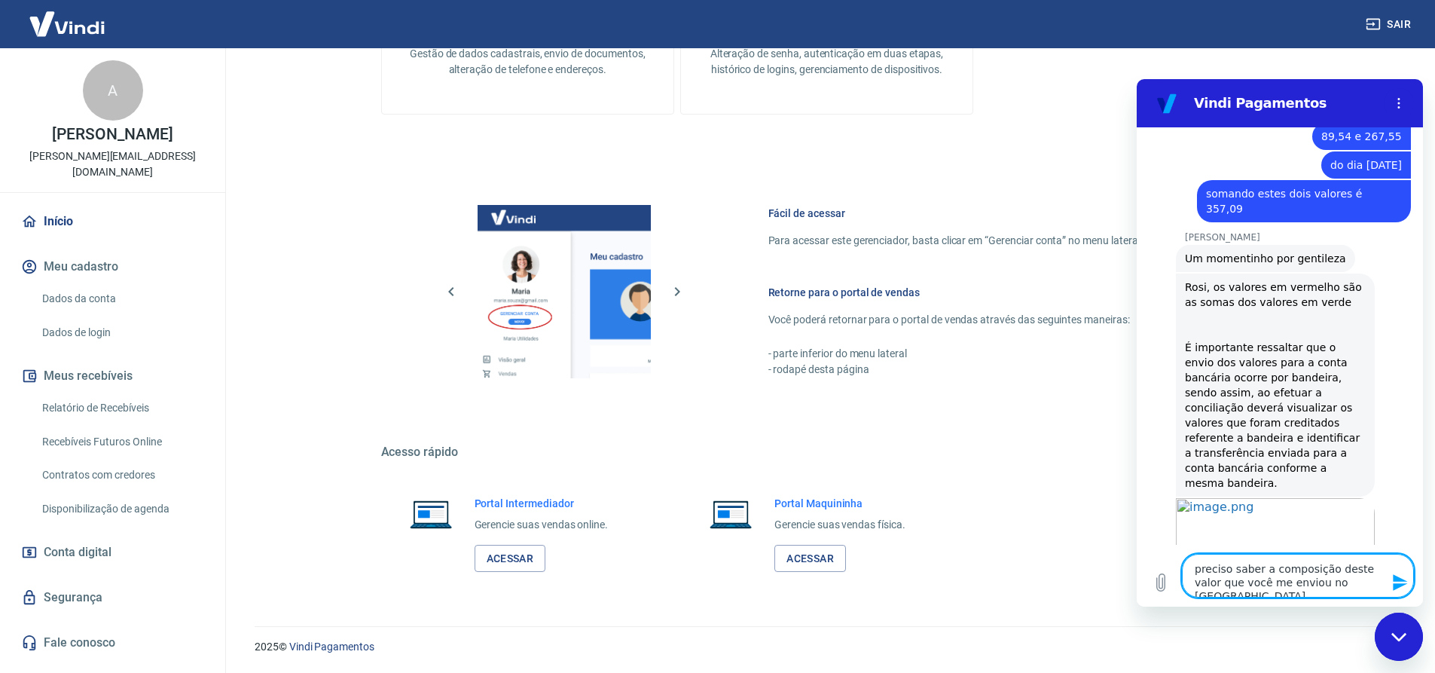
scroll to position [1001, 0]
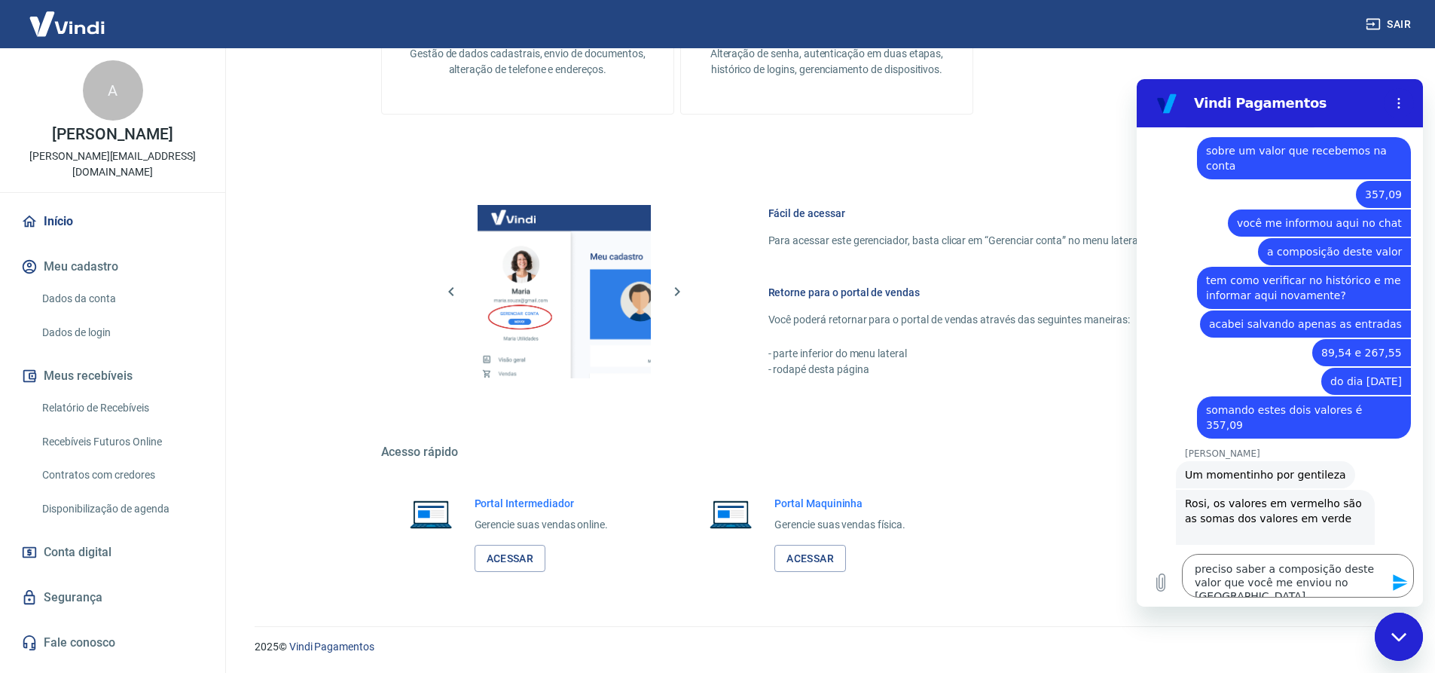
drag, startPoint x: 1071, startPoint y: 684, endPoint x: 804, endPoint y: 708, distance: 267.7
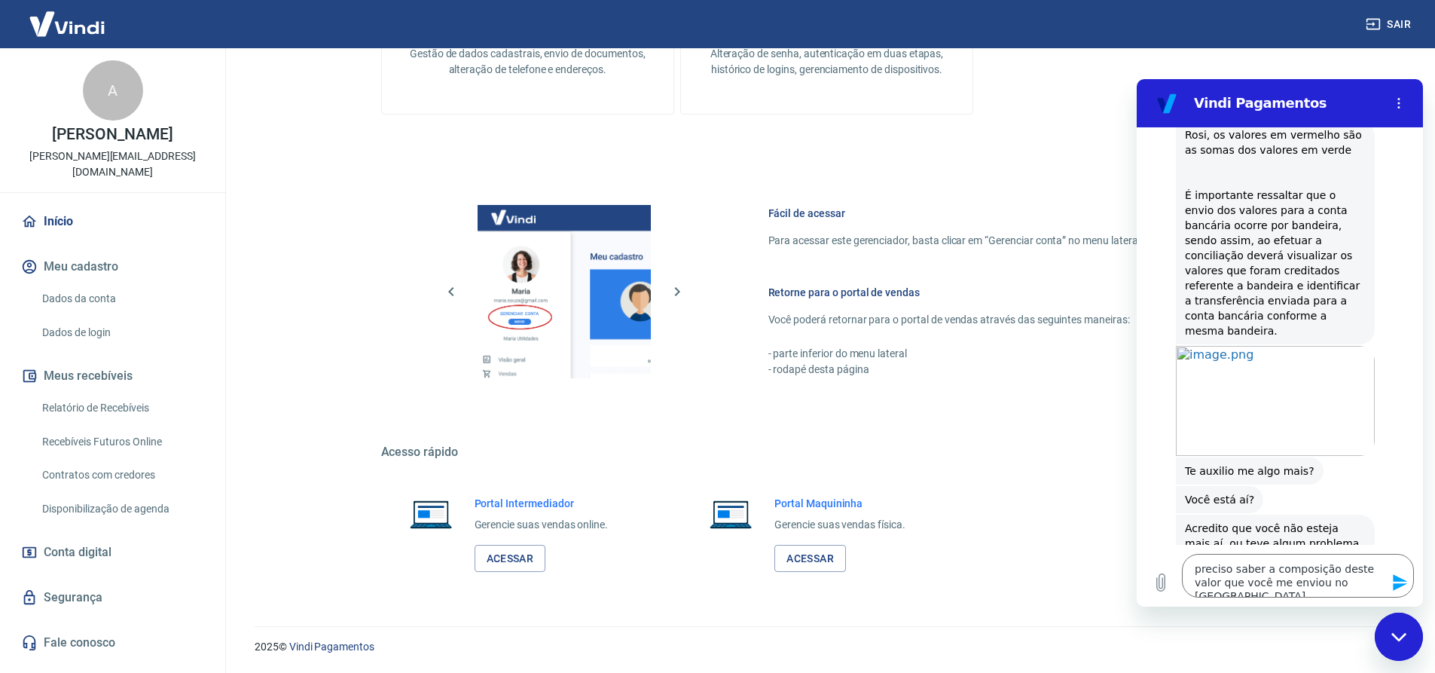
scroll to position [1227, 0]
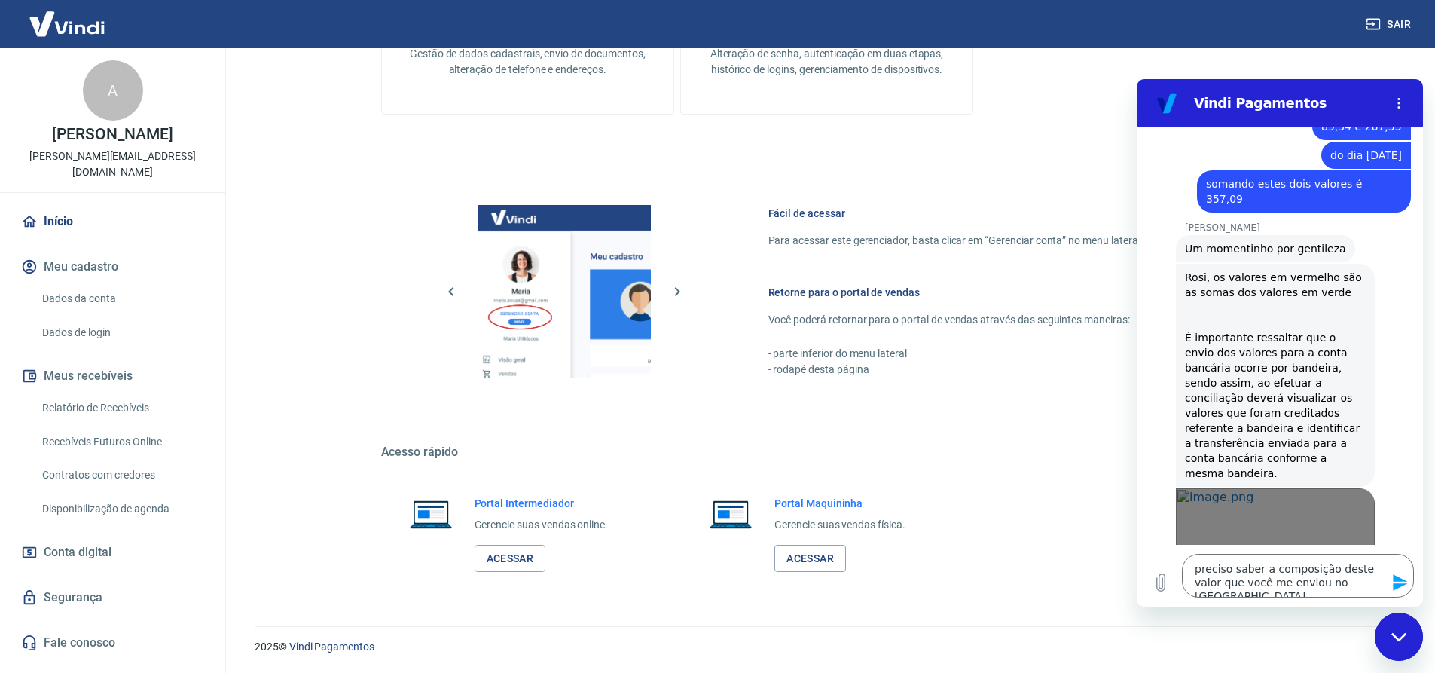
click at [1280, 488] on link "Abrir em nova aba" at bounding box center [1275, 543] width 199 height 110
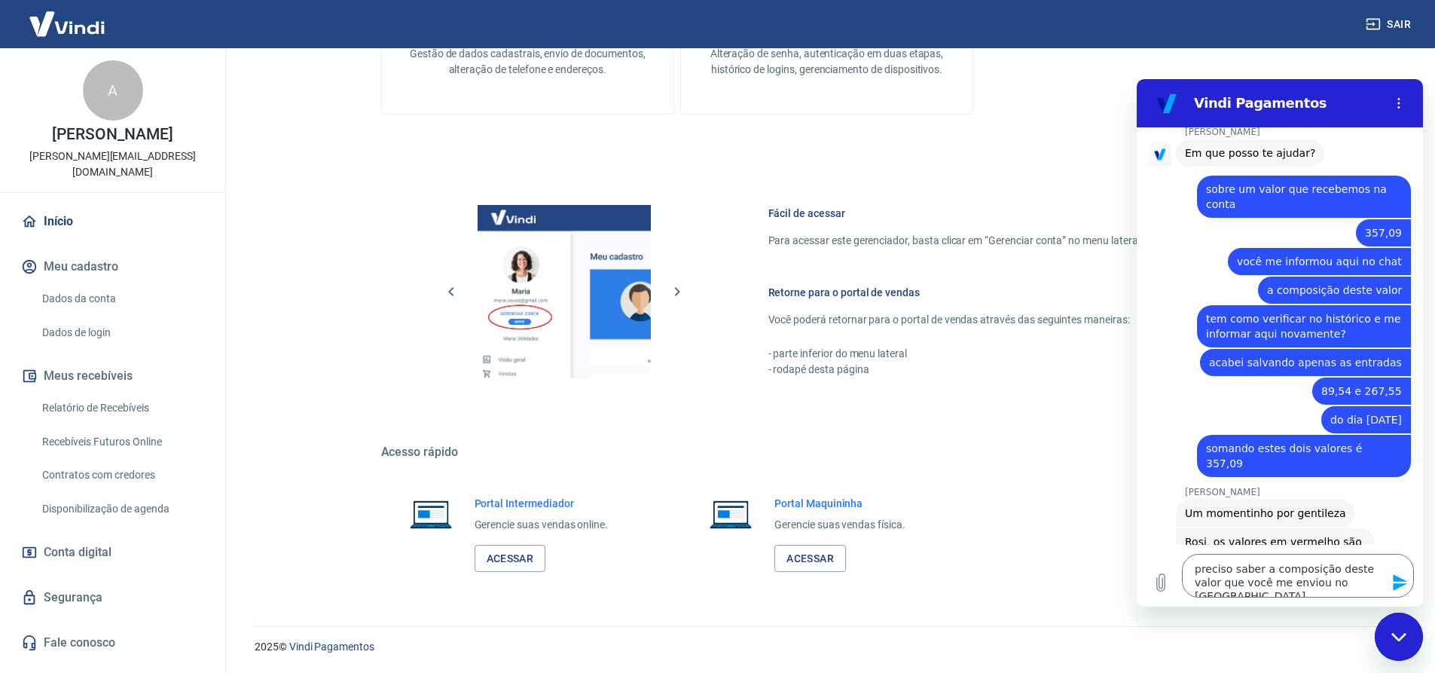
scroll to position [926, 0]
